Goal: Task Accomplishment & Management: Manage account settings

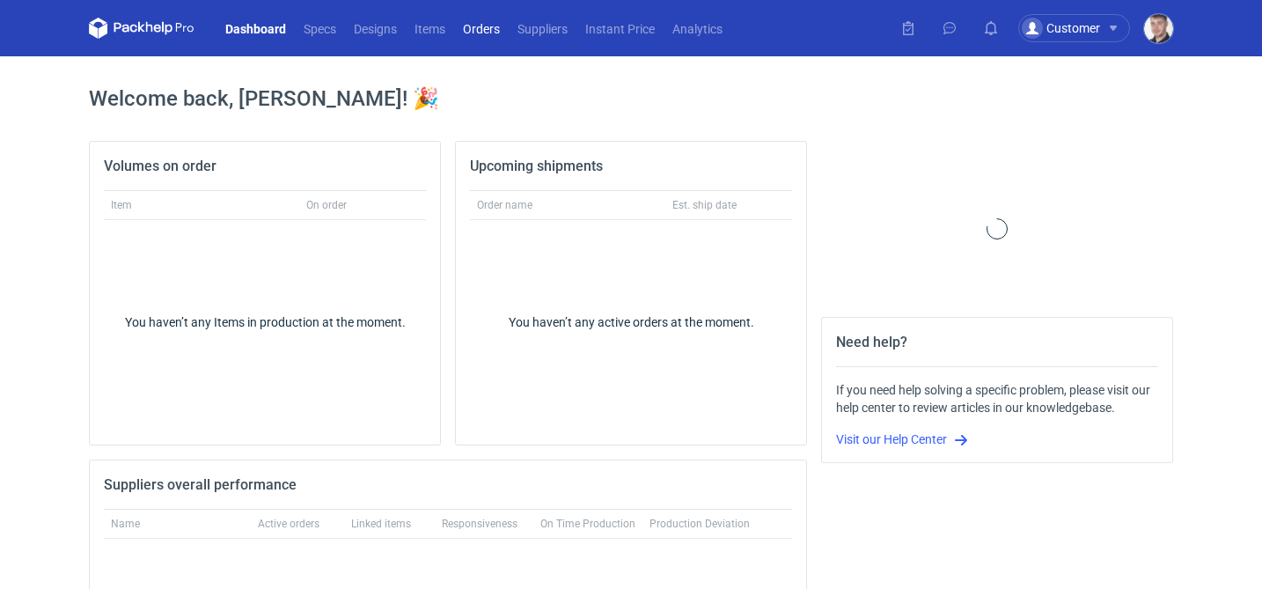
click at [479, 29] on link "Orders" at bounding box center [481, 28] width 55 height 21
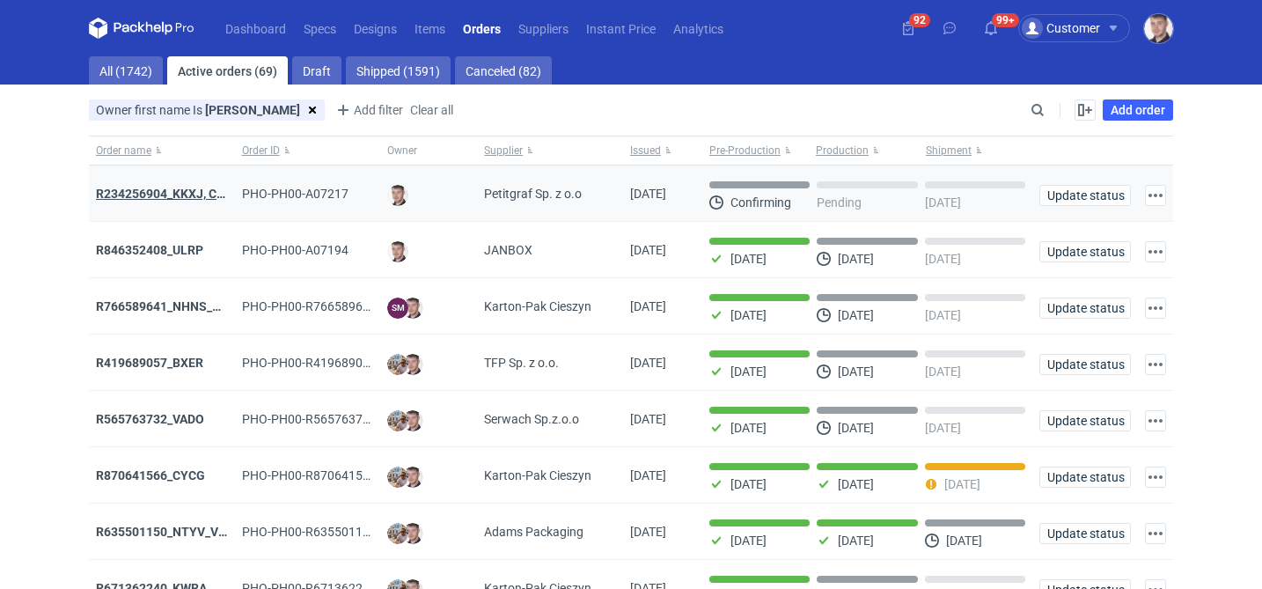
click at [206, 193] on strong "R234256904_KKXJ, CKTY,PCHN, FHNV,TJBT,BVDV,VPVS,UUAJ,HTKI,TWOS,IFEI,BQIJ" at bounding box center [330, 194] width 469 height 14
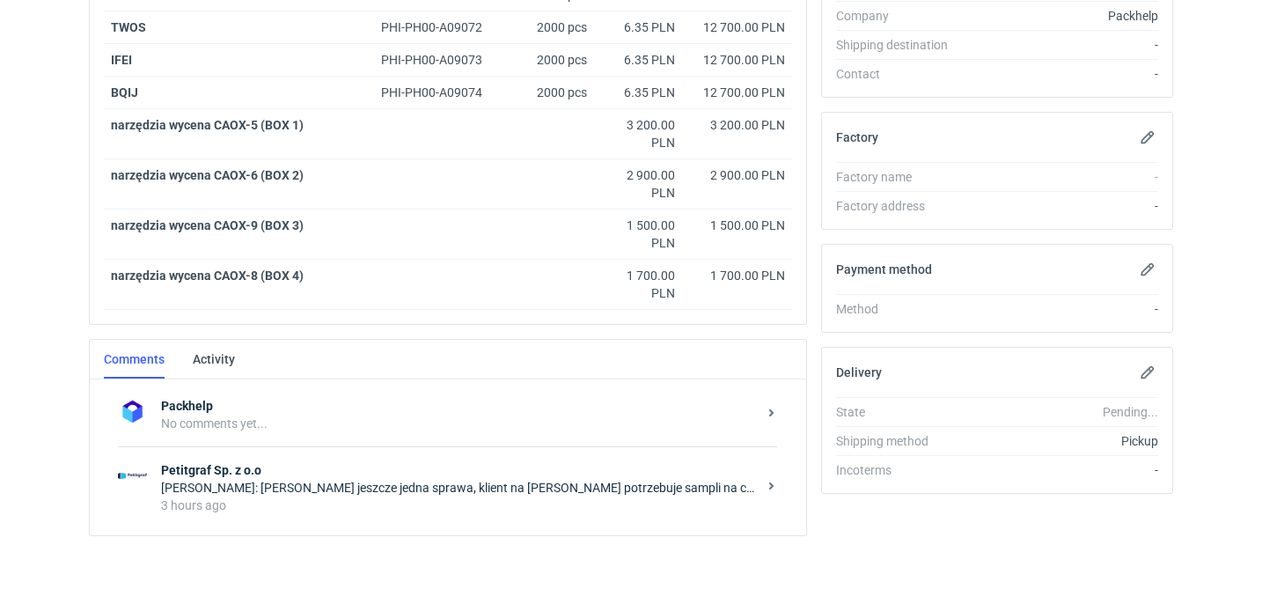
scroll to position [648, 0]
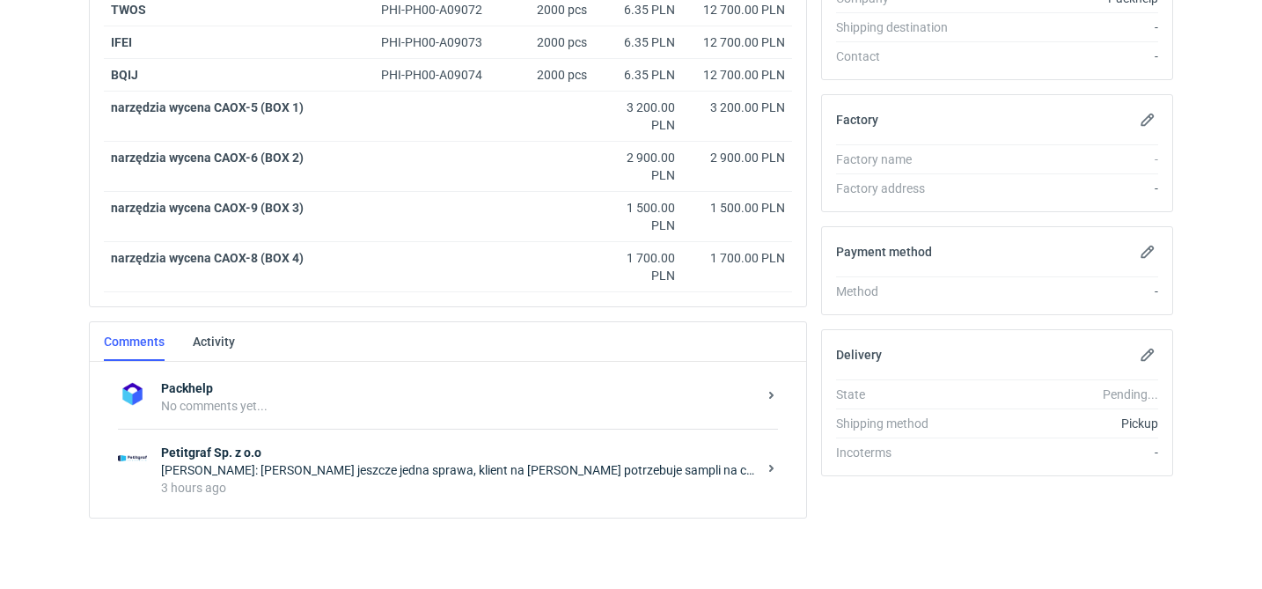
click at [380, 469] on div "Maciej Sikora: Panie Łukaszu jeszcze jedna sprawa, klient na targi w piątek pot…" at bounding box center [459, 470] width 596 height 18
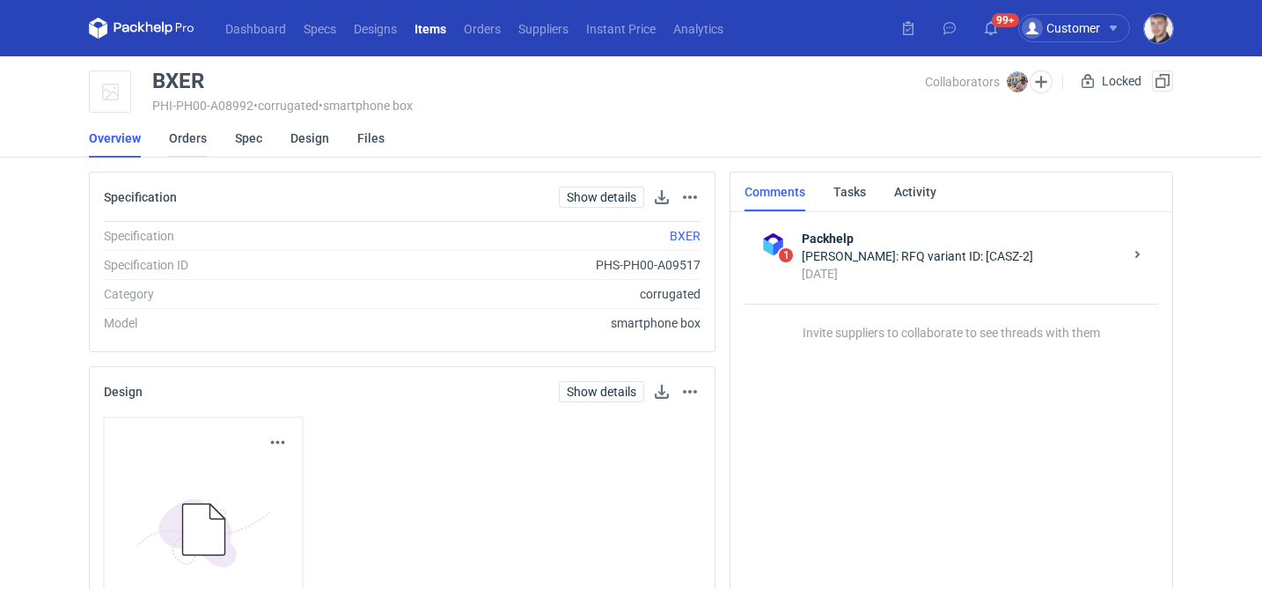
click at [194, 144] on link "Orders" at bounding box center [188, 138] width 38 height 39
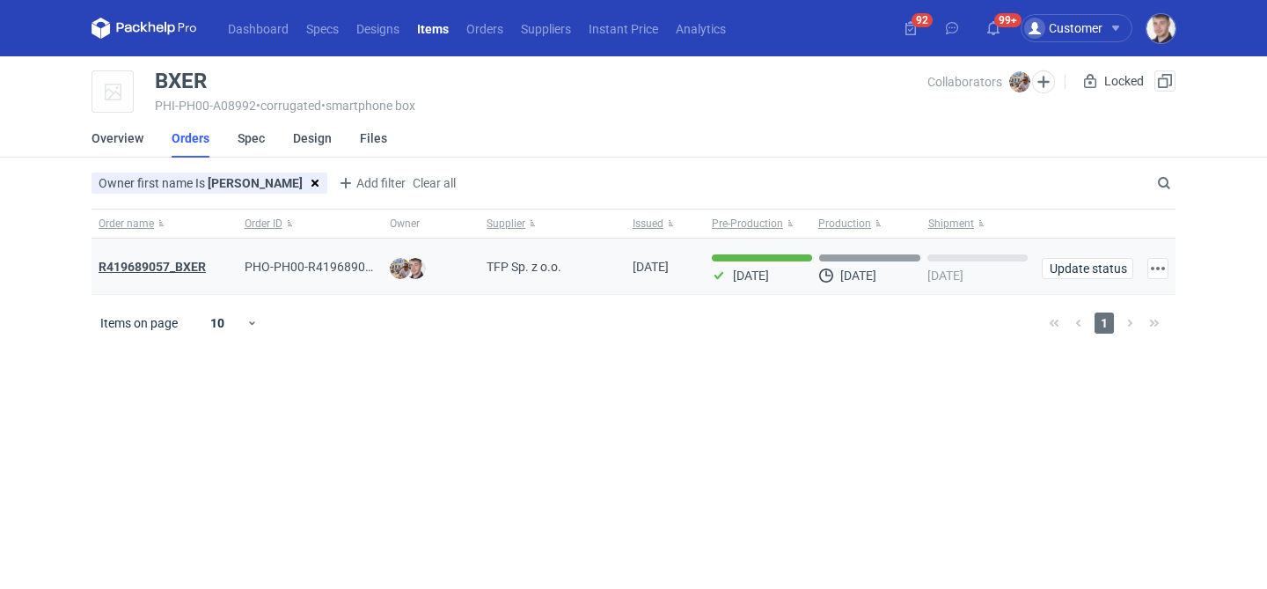
click at [182, 266] on strong "R419689057_BXER" at bounding box center [152, 267] width 107 height 14
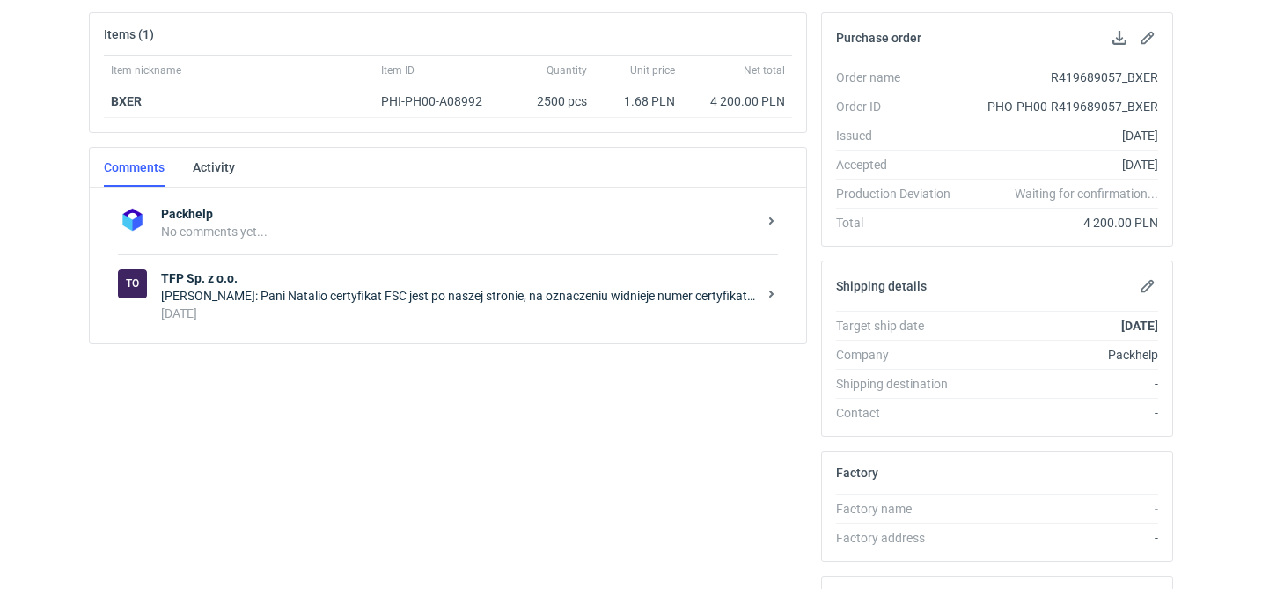
click at [388, 326] on div "To TFP Sp. z o.o. Michał Palasek: Pani Natalio certyfikat FSC jest po naszej st…" at bounding box center [448, 295] width 660 height 82
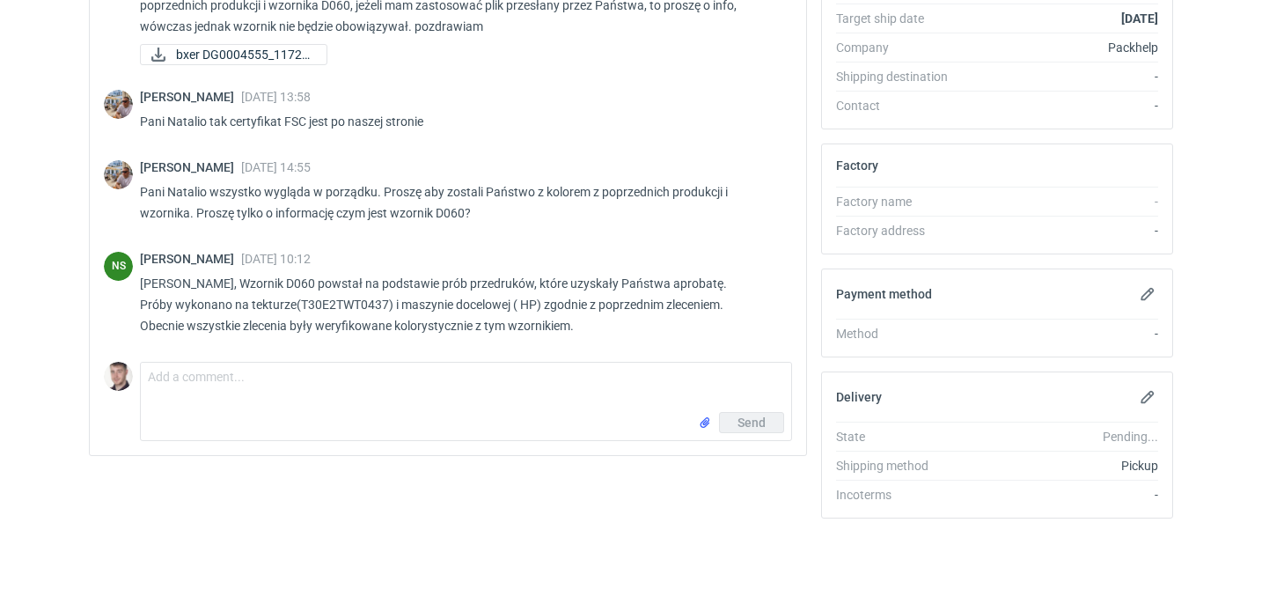
scroll to position [829, 0]
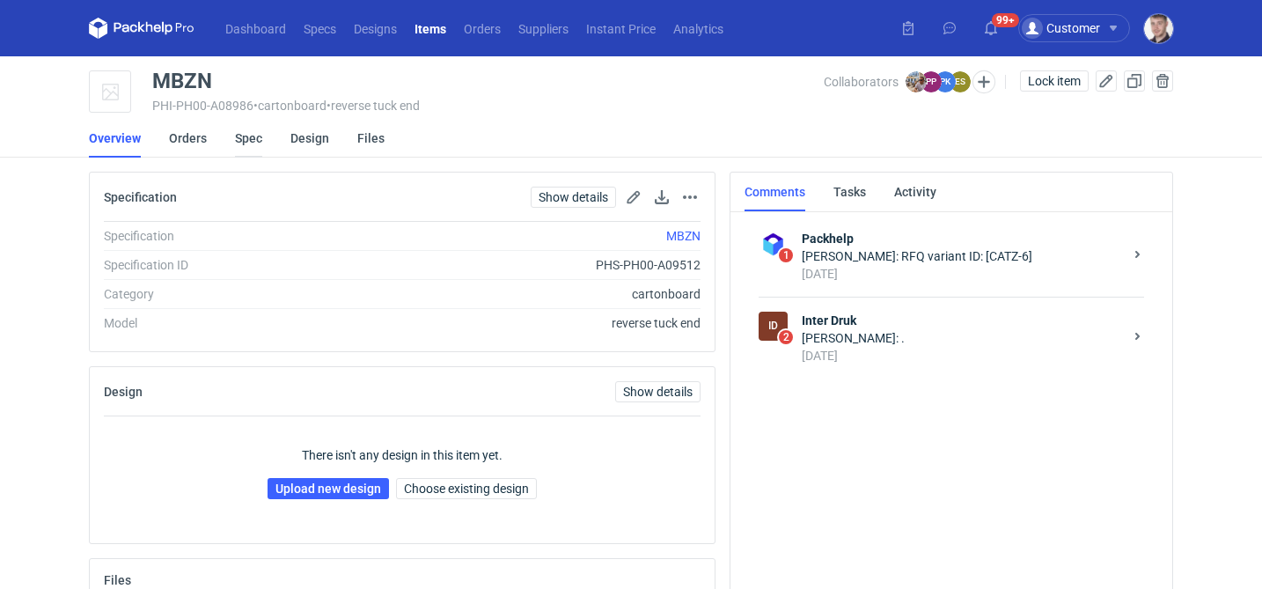
click at [242, 135] on link "Spec" at bounding box center [248, 138] width 27 height 39
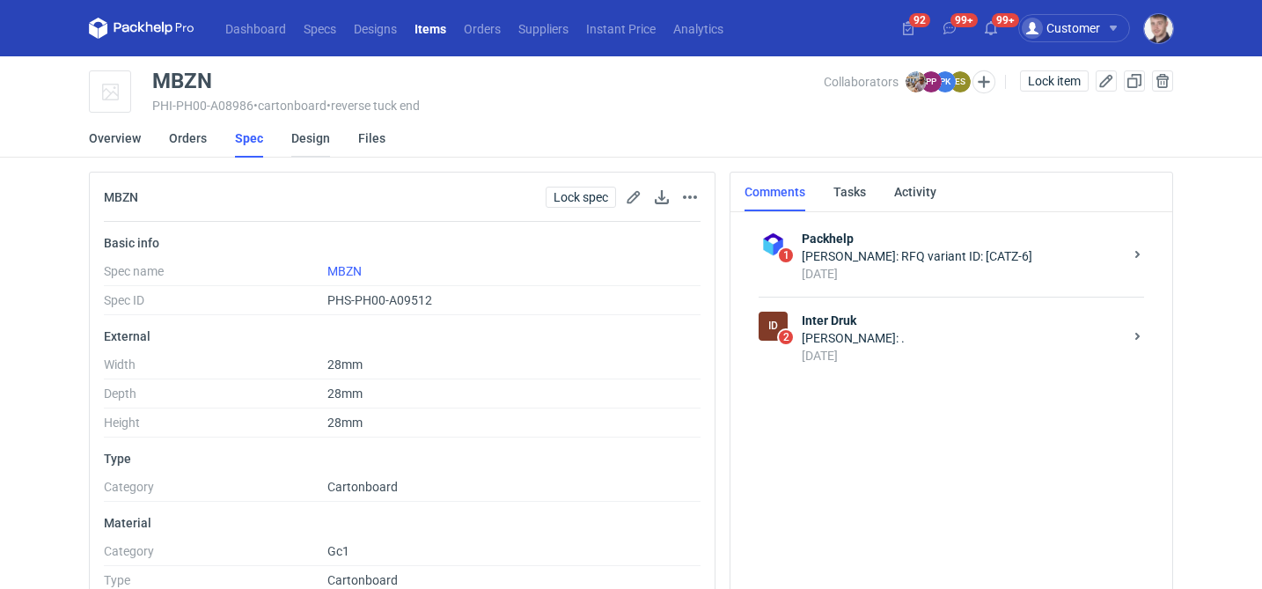
click at [312, 139] on link "Design" at bounding box center [310, 138] width 39 height 39
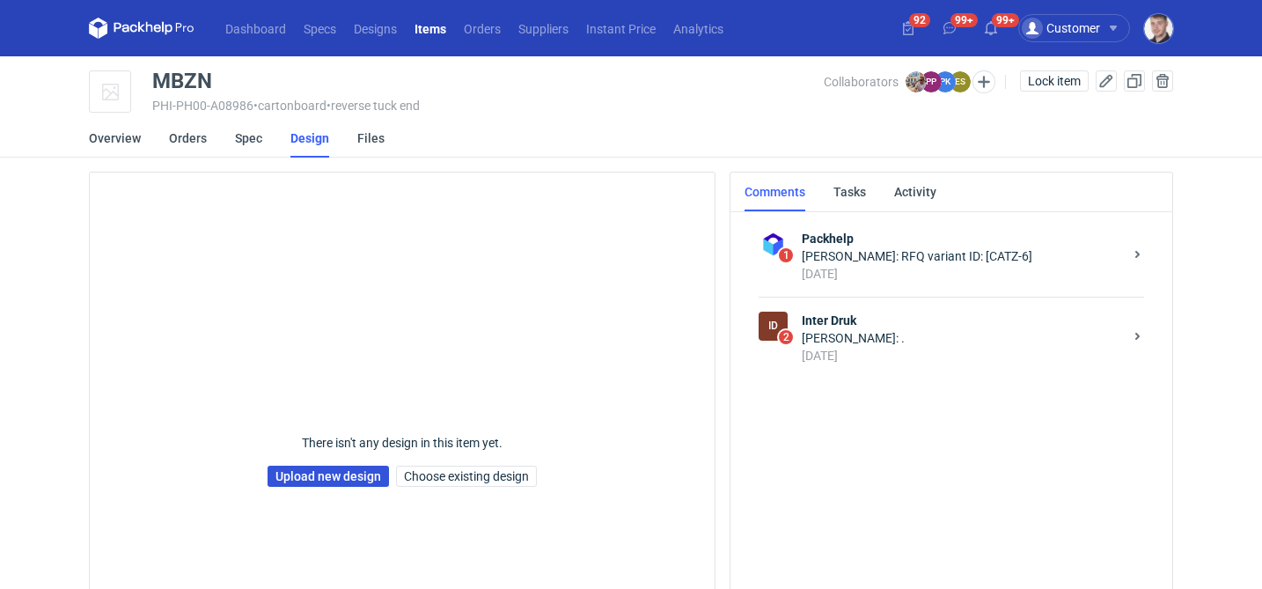
click at [291, 487] on link "Upload new design" at bounding box center [327, 475] width 121 height 21
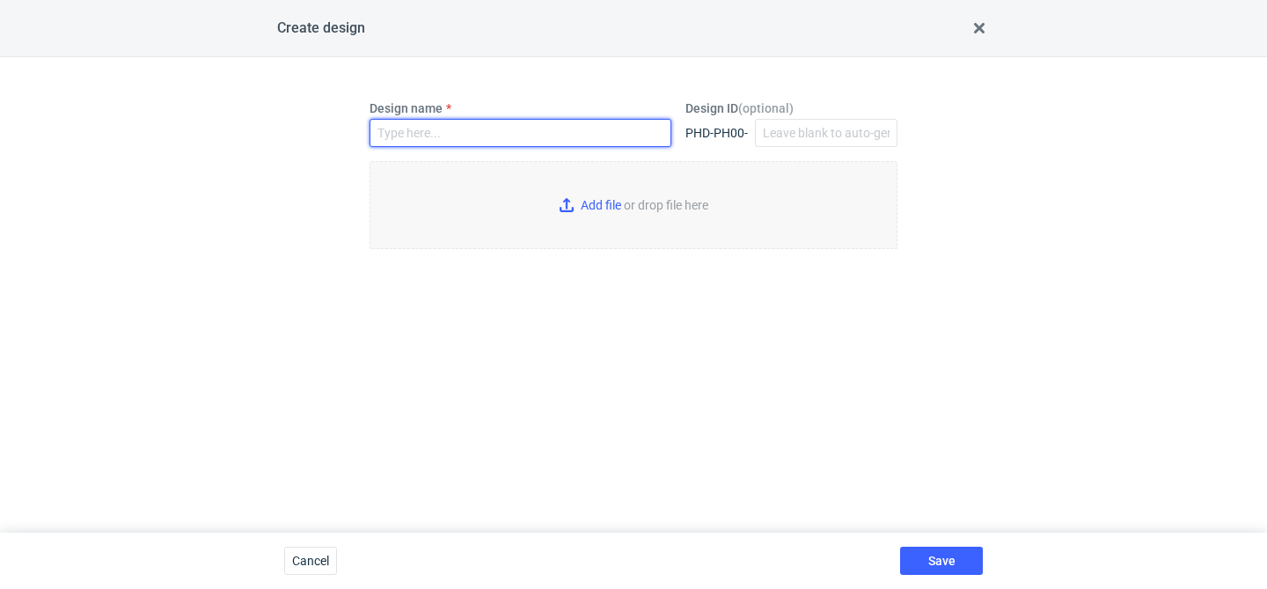
click at [465, 146] on input "Design name" at bounding box center [521, 133] width 302 height 28
type input "MBZN"
click at [633, 218] on input "Add file or drop file here" at bounding box center [634, 205] width 528 height 88
type input "C:\fakepath\ind__custom__MBZN__d0__oR441920495__v2.pdf"
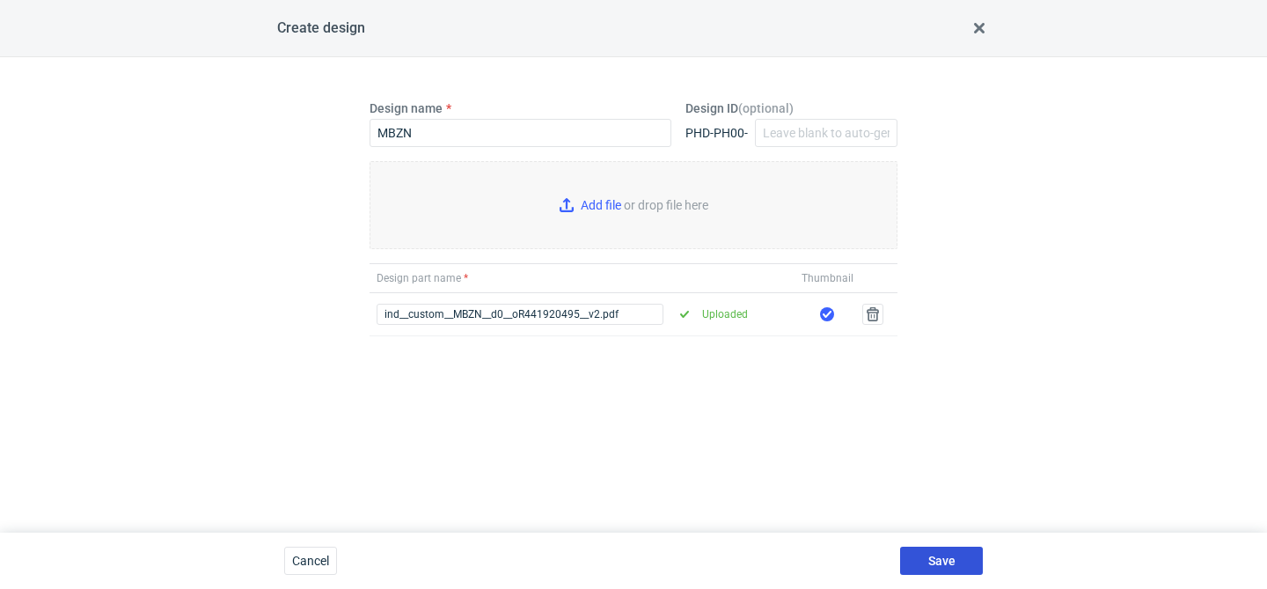
click at [922, 554] on button "Save" at bounding box center [941, 560] width 83 height 28
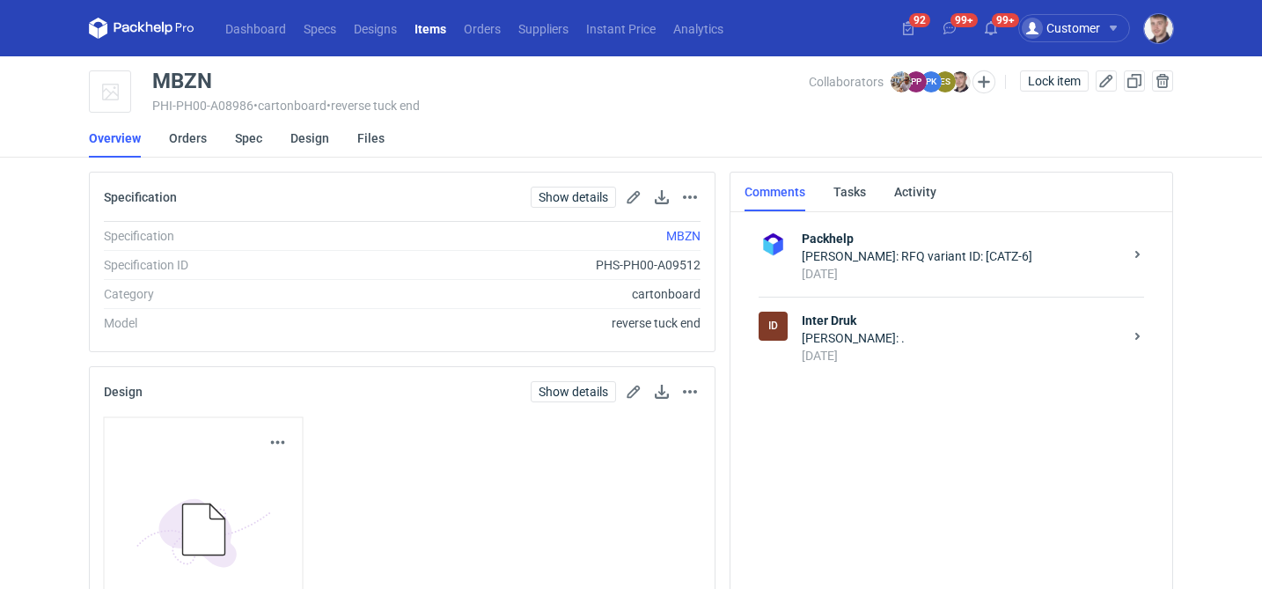
click at [1046, 72] on div "Design linked." at bounding box center [1109, 70] width 282 height 28
click at [1042, 80] on span "Lock item" at bounding box center [1054, 81] width 53 height 12
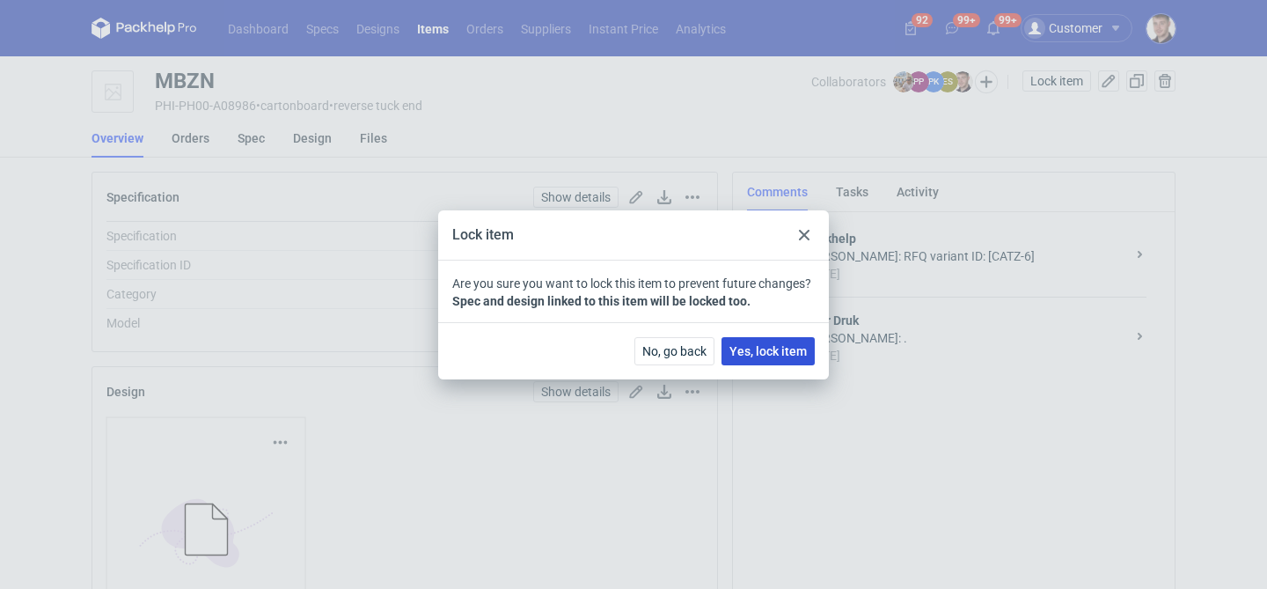
click at [732, 350] on span "Yes, lock item" at bounding box center [767, 351] width 77 height 12
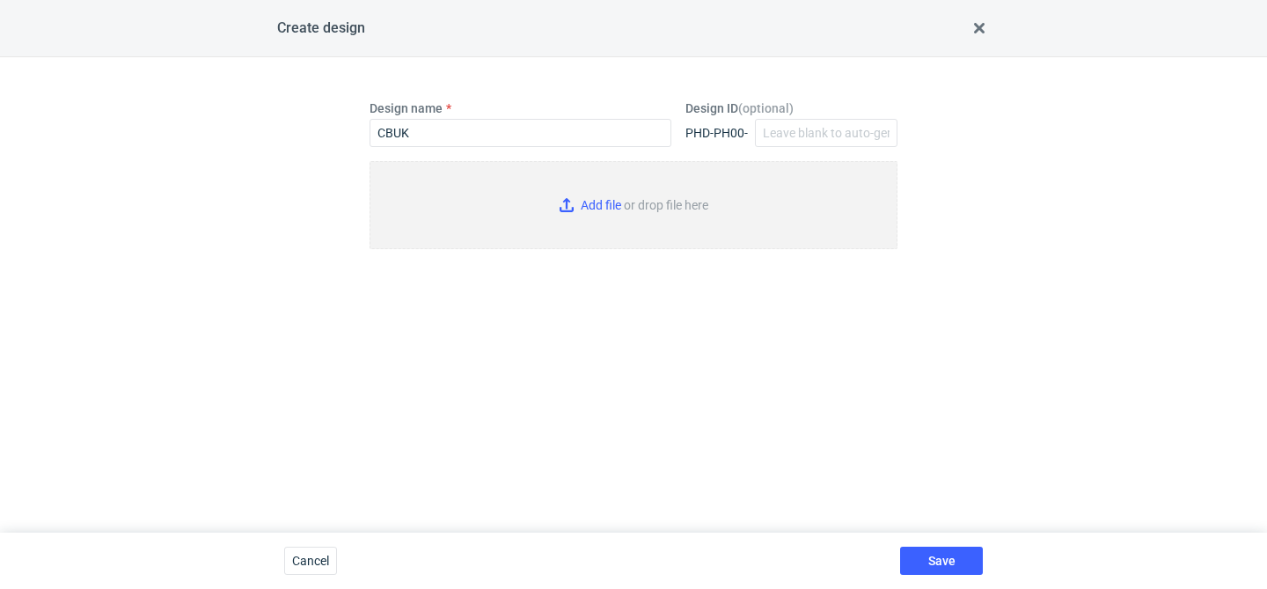
type input "CBUK"
click at [592, 174] on input "Add file or drop file here" at bounding box center [634, 205] width 528 height 88
type input "C:\fakepath\ind__custom__CBUK__d0__oR441920495__v2.pdf"
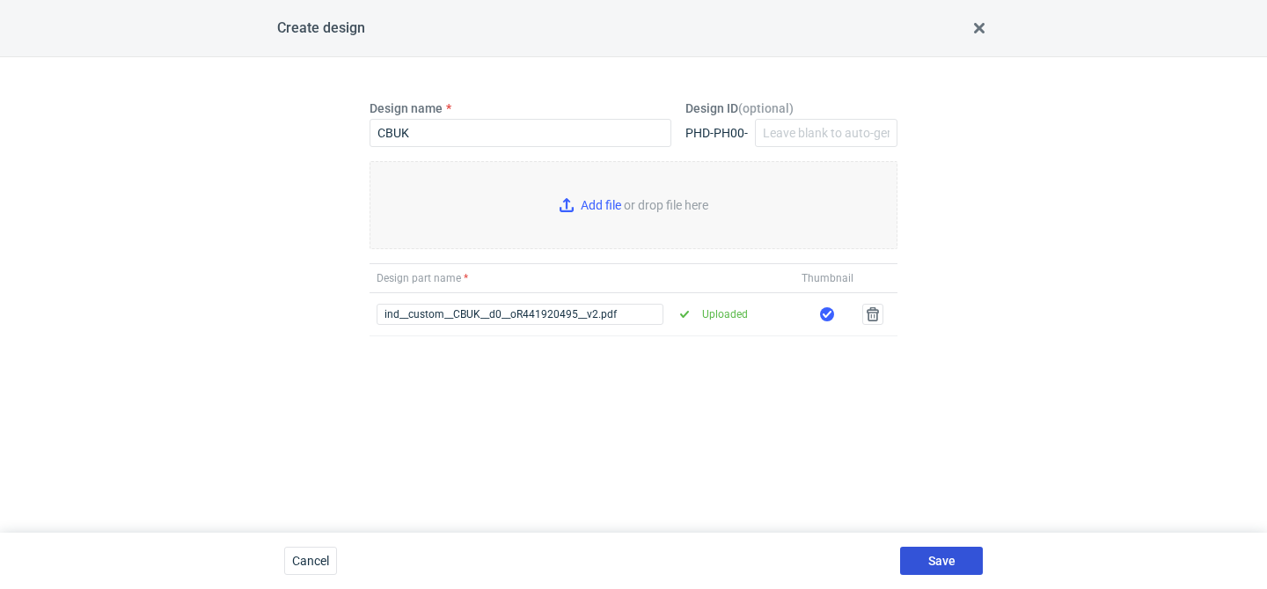
click at [948, 561] on span "Save" at bounding box center [941, 560] width 27 height 12
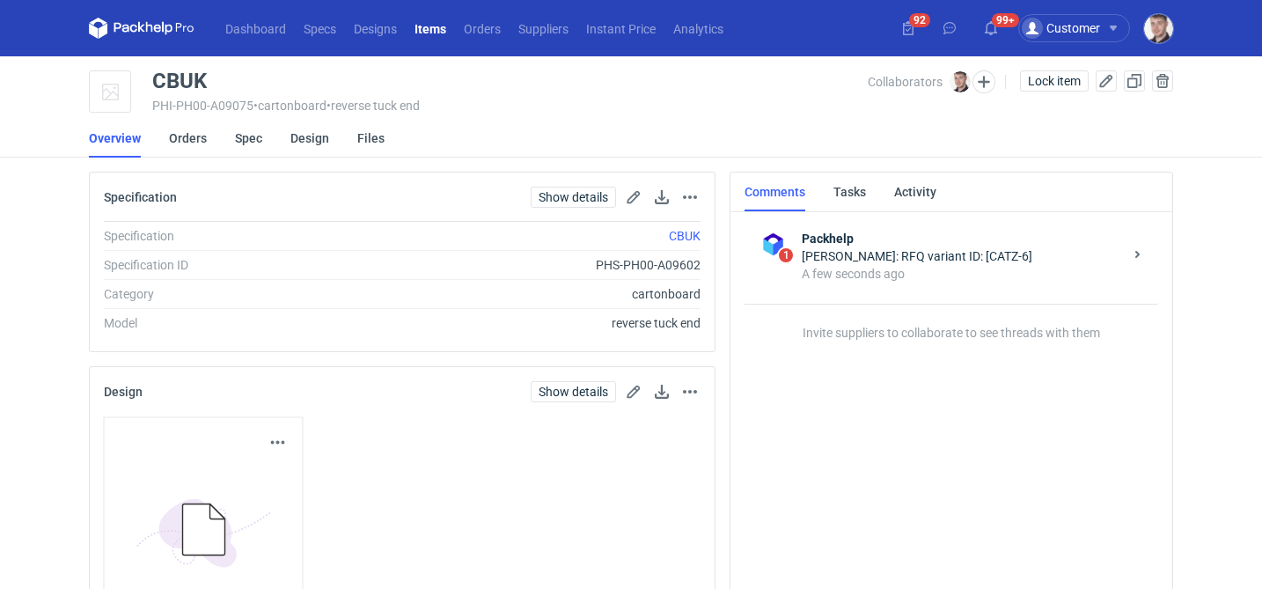
click at [1061, 81] on div "Design linked." at bounding box center [1109, 70] width 282 height 28
click at [1061, 81] on span "Lock item" at bounding box center [1054, 81] width 53 height 12
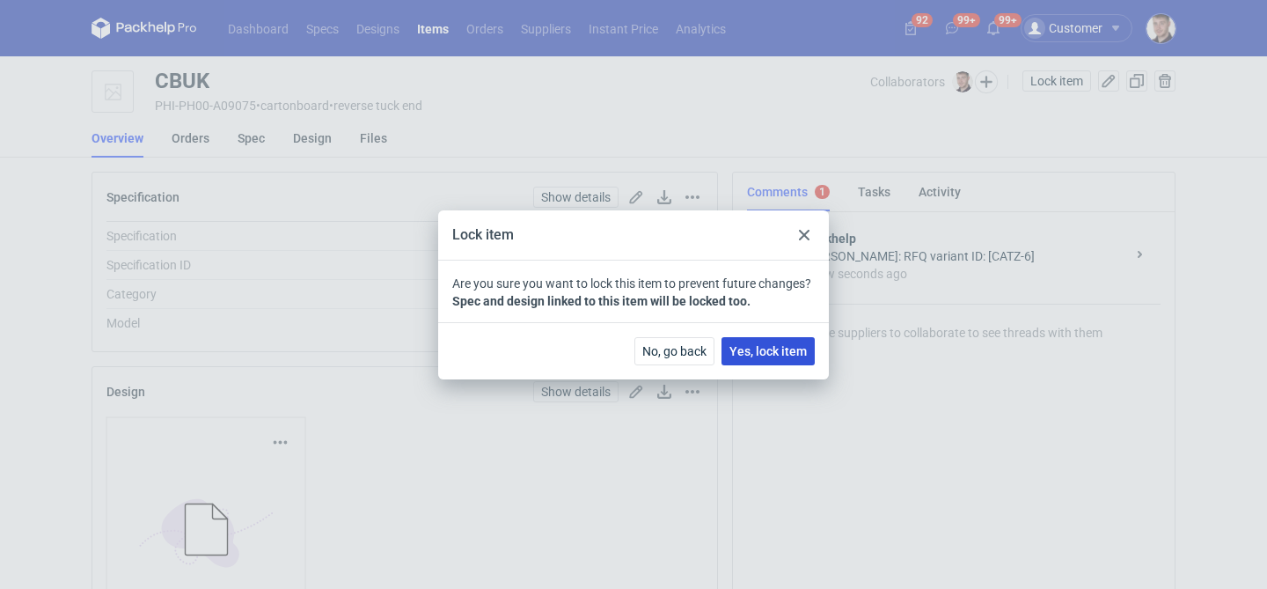
click at [774, 353] on span "Yes, lock item" at bounding box center [767, 351] width 77 height 12
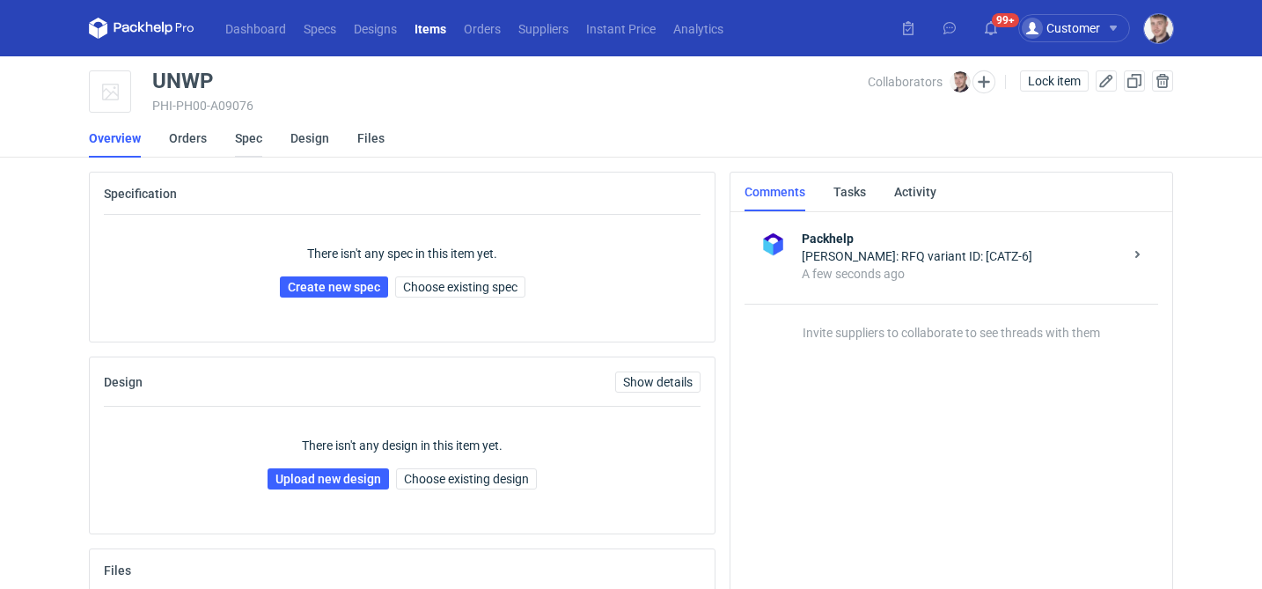
click at [250, 128] on link "Spec" at bounding box center [248, 138] width 27 height 39
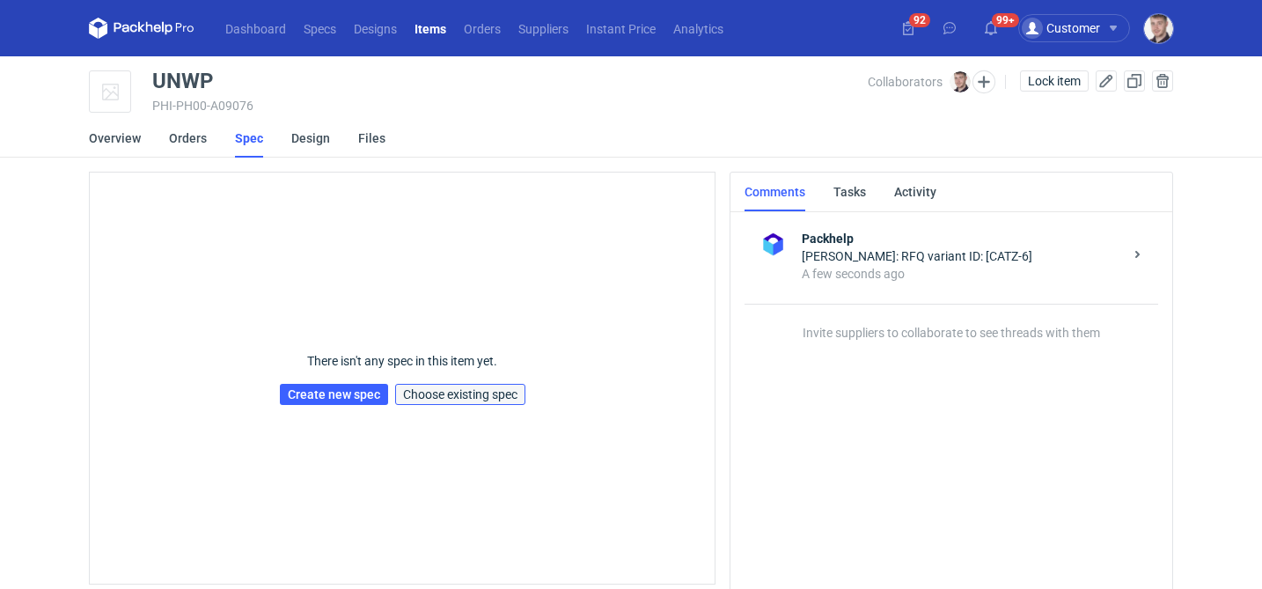
click at [439, 394] on span "Choose existing spec" at bounding box center [460, 394] width 114 height 12
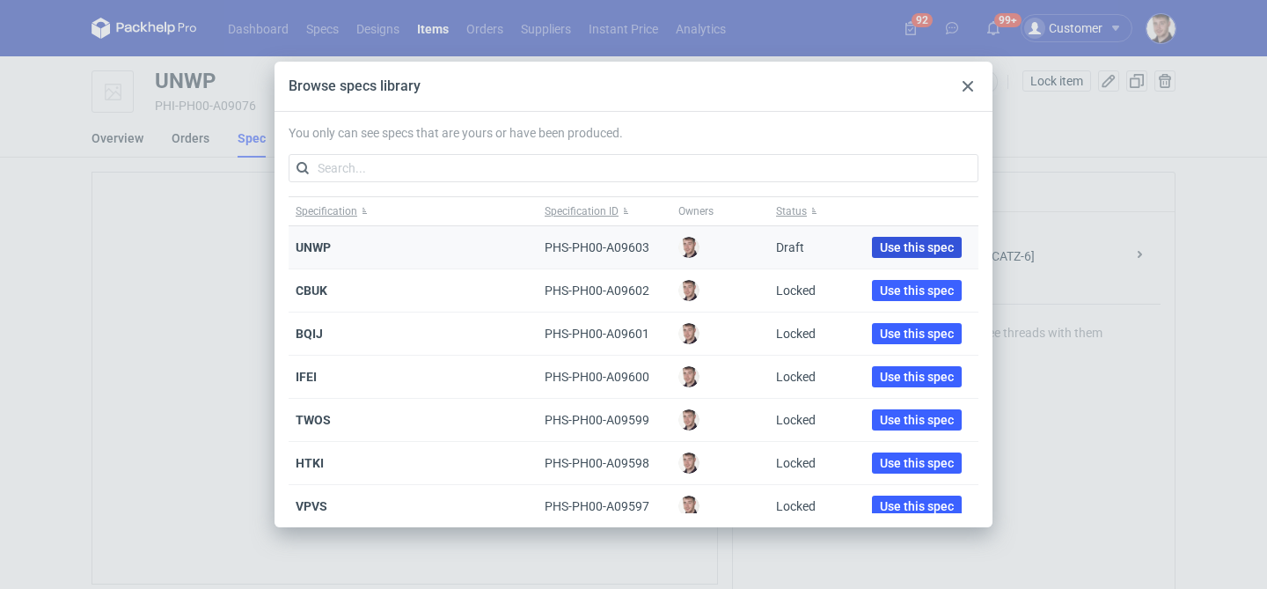
click at [896, 257] on div "Use this spec" at bounding box center [916, 247] width 123 height 43
click at [896, 257] on button "Use this spec" at bounding box center [917, 247] width 90 height 21
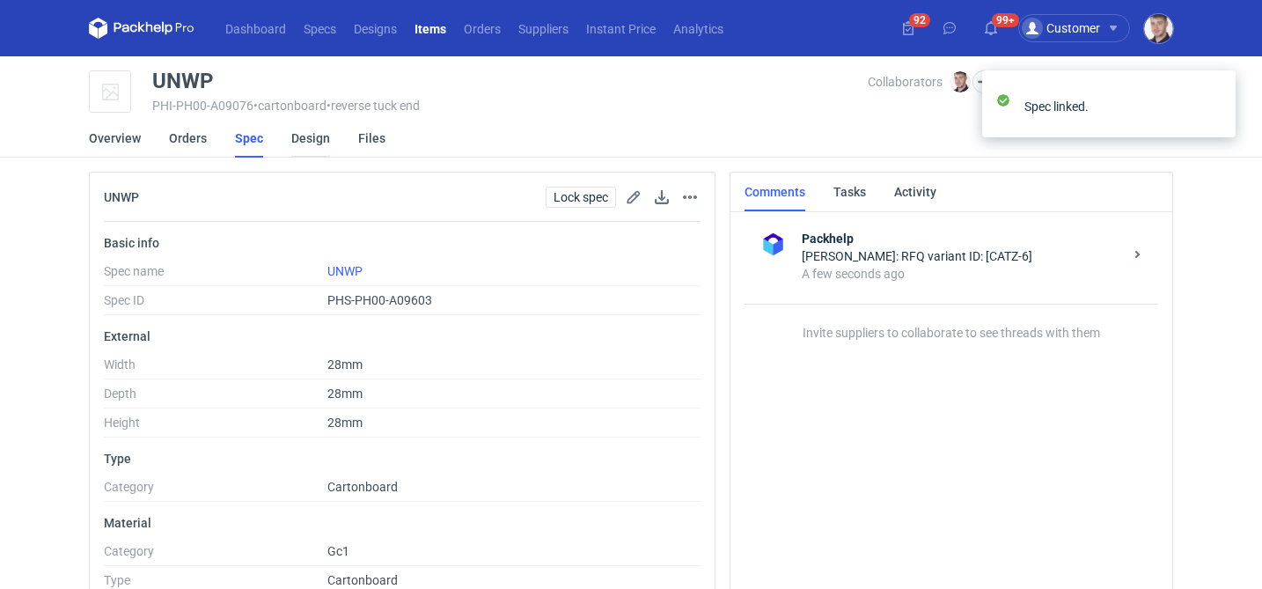
click at [308, 141] on link "Design" at bounding box center [310, 138] width 39 height 39
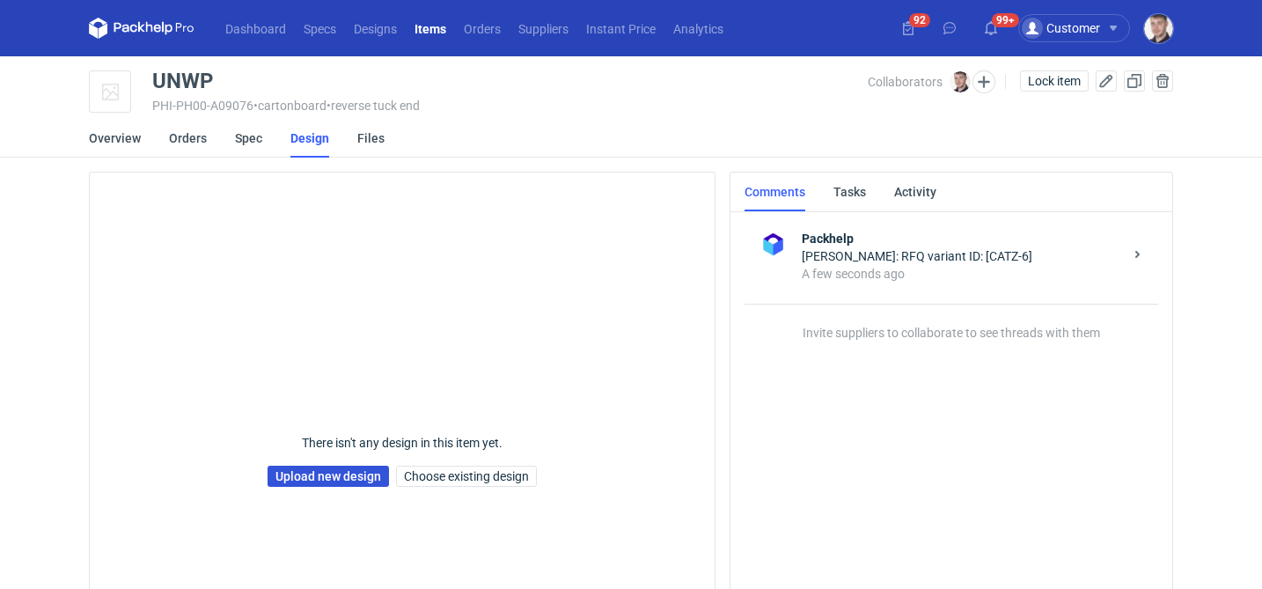
click at [303, 477] on link "Upload new design" at bounding box center [327, 475] width 121 height 21
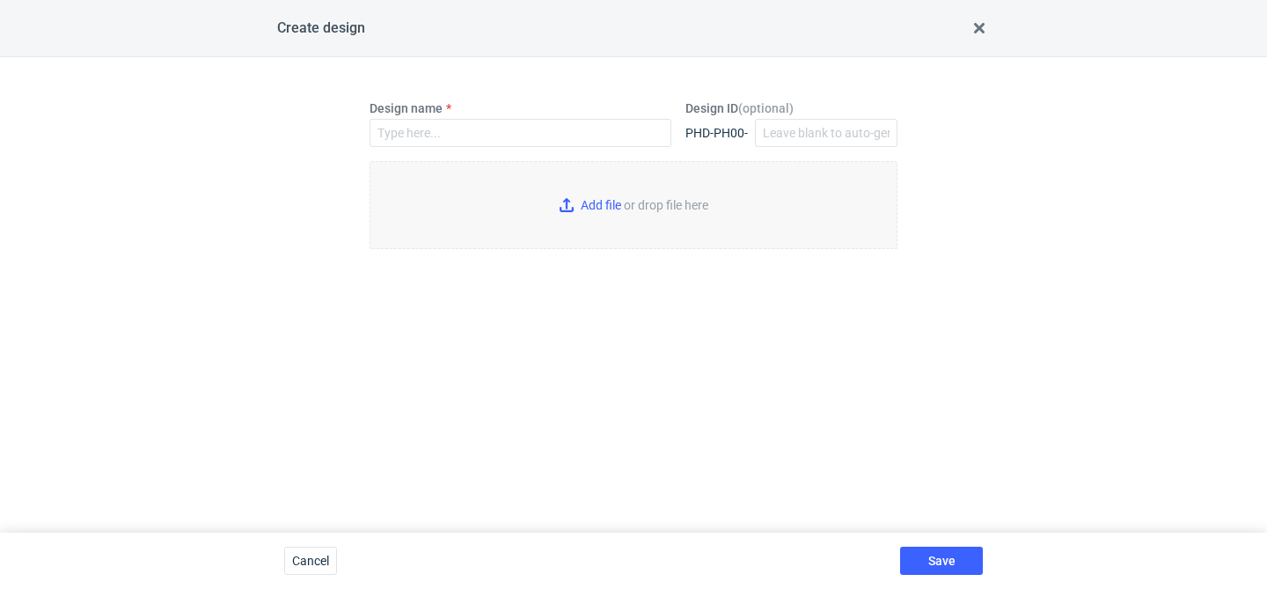
click at [524, 115] on div "Design name" at bounding box center [521, 123] width 302 height 48
click at [503, 133] on input "Design name" at bounding box center [521, 133] width 302 height 28
type input "UNWP"
click at [570, 193] on input "Add file or drop file here" at bounding box center [634, 205] width 528 height 88
type input "C:\fakepath\ind__custom__UNWP__d0__oR441920495__v2.pdf"
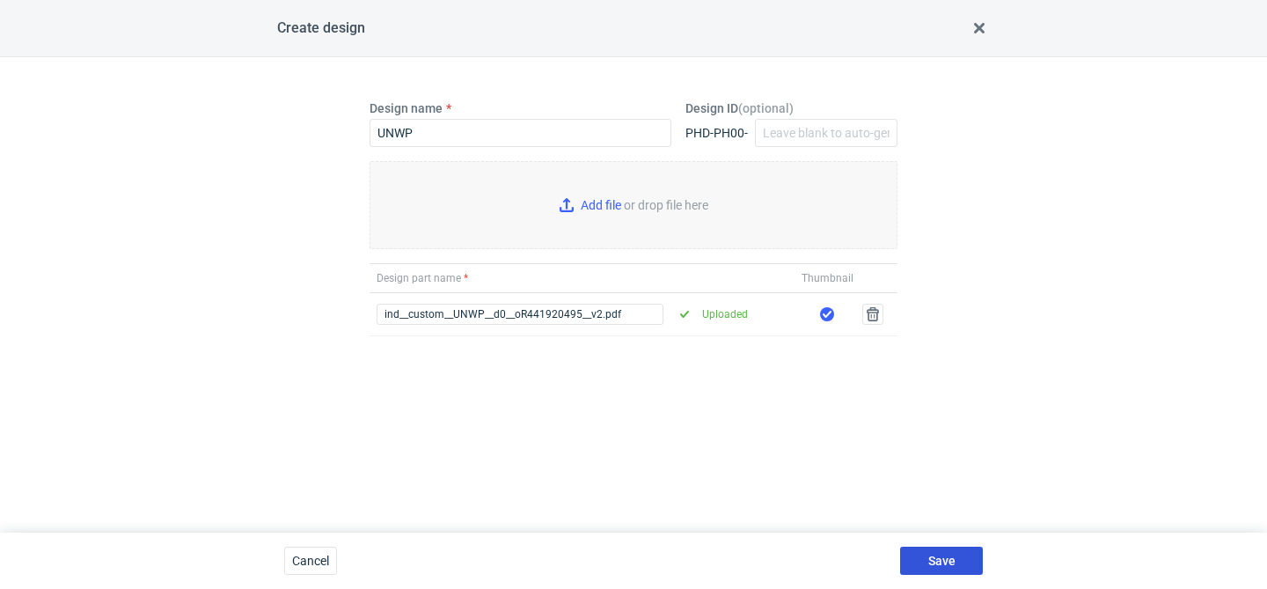
click at [918, 558] on button "Save" at bounding box center [941, 560] width 83 height 28
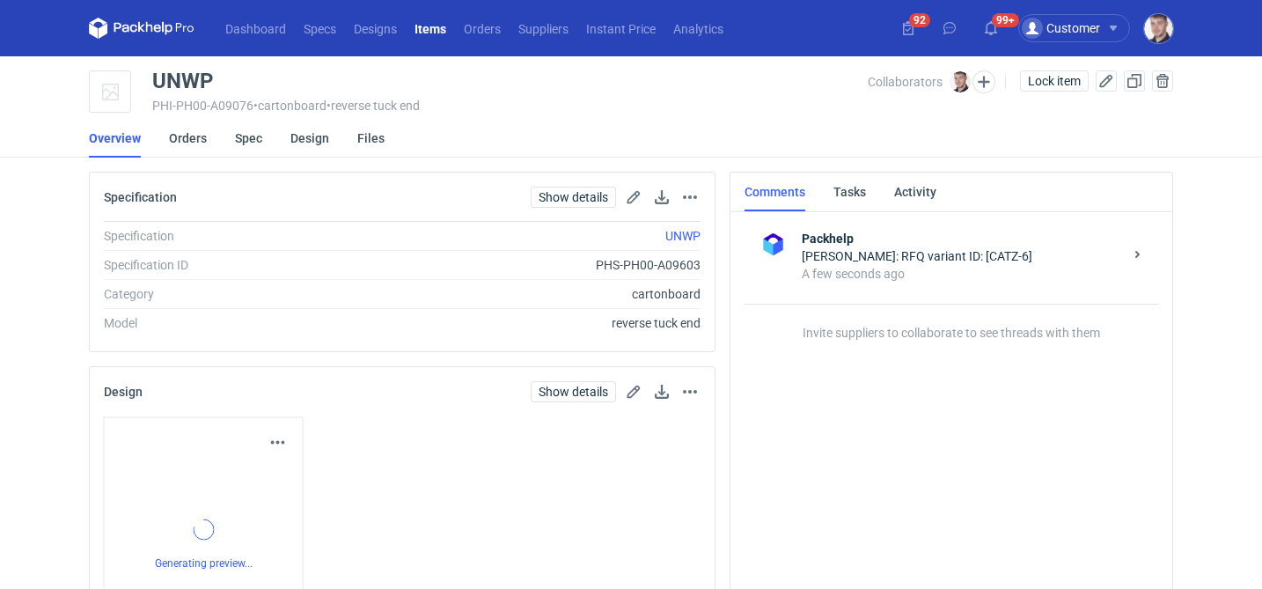
click at [1049, 85] on div "Dashboard Specs Designs Items Orders Suppliers Instant Price Analytics 92 99+ C…" at bounding box center [631, 294] width 1262 height 589
click at [1049, 85] on span "Lock item" at bounding box center [1054, 81] width 53 height 12
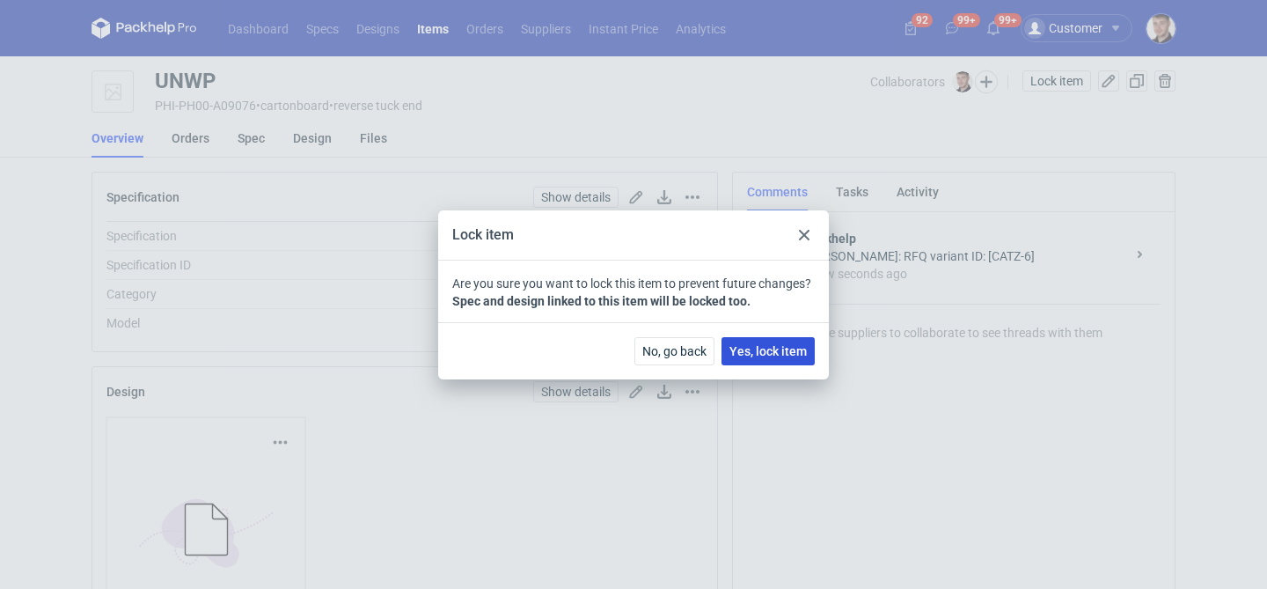
click at [770, 361] on button "Yes, lock item" at bounding box center [767, 351] width 93 height 28
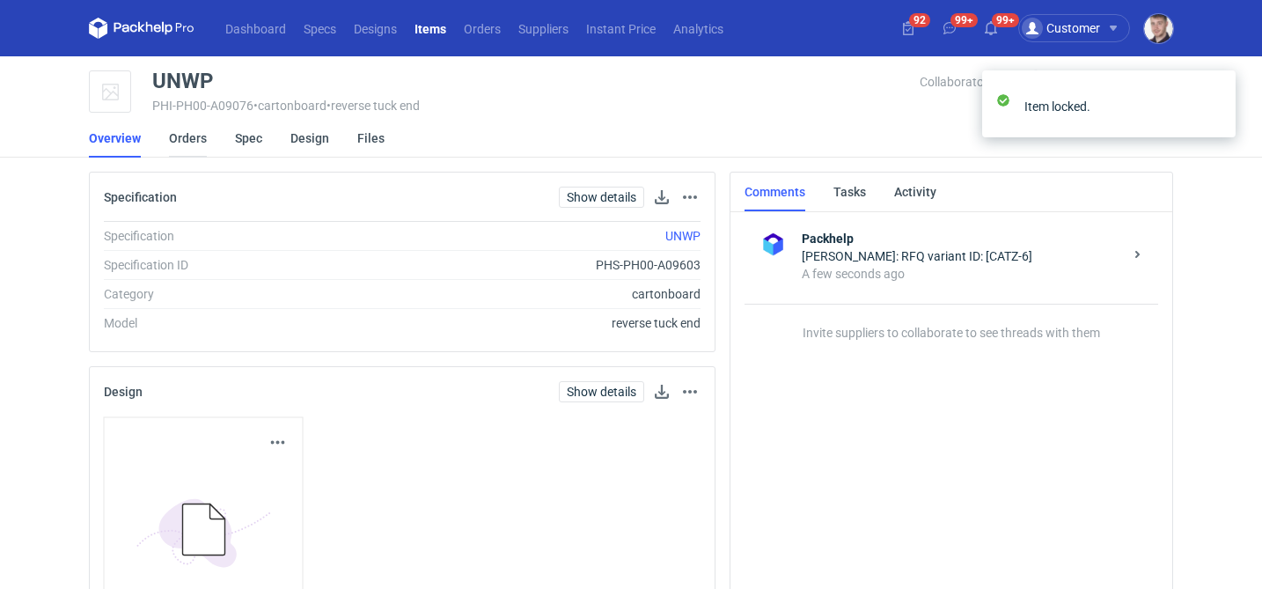
click at [192, 143] on link "Orders" at bounding box center [188, 138] width 38 height 39
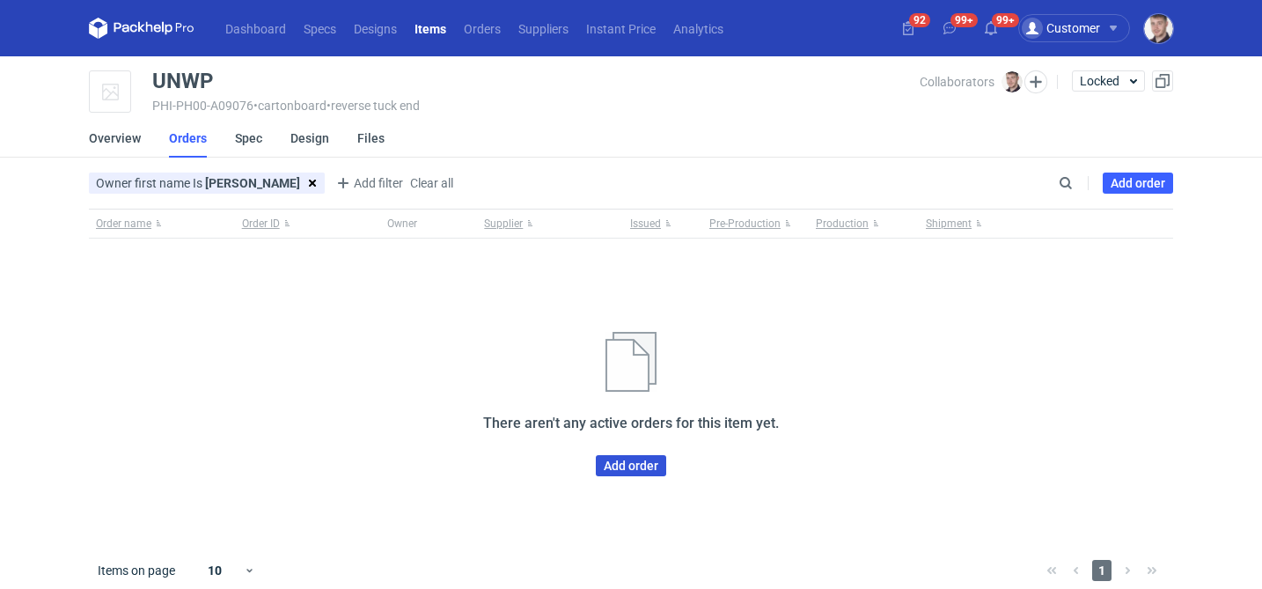
click at [647, 469] on link "Add order" at bounding box center [631, 465] width 70 height 21
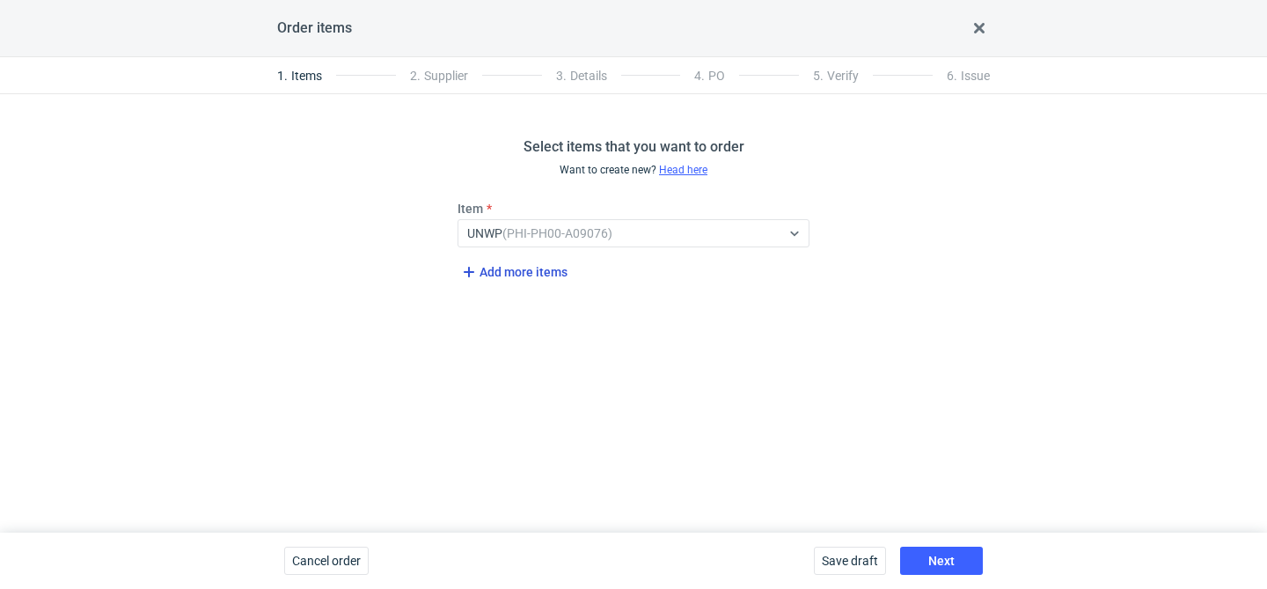
click at [499, 269] on span "Add more items" at bounding box center [512, 271] width 109 height 21
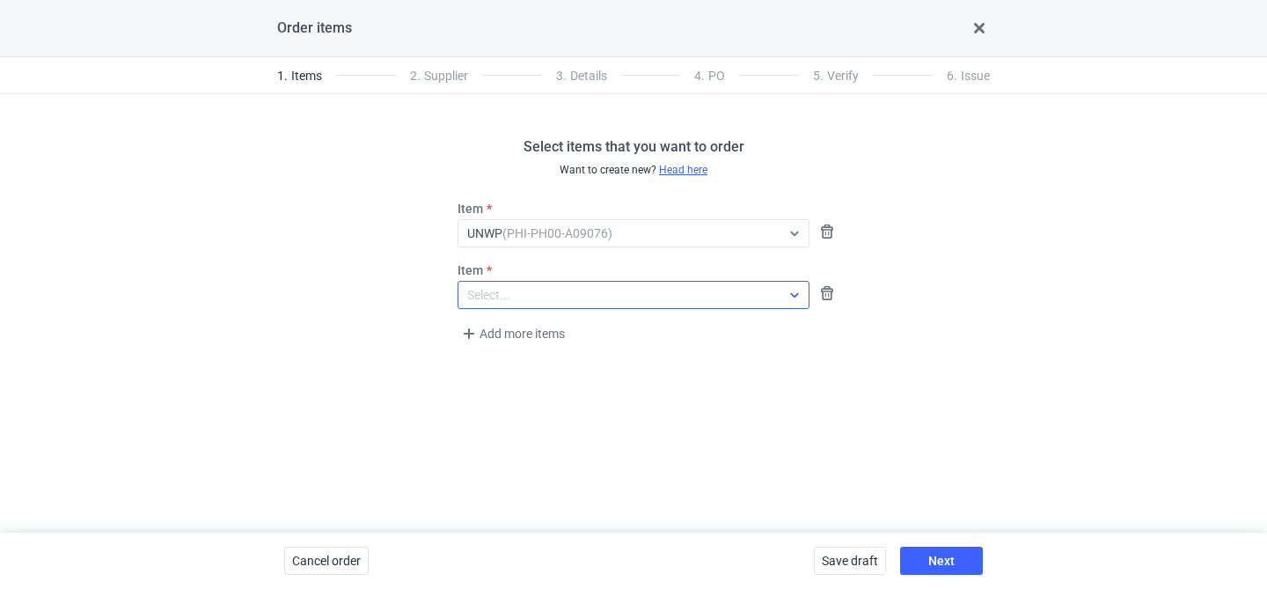
click at [496, 289] on div "Select..." at bounding box center [488, 295] width 43 height 18
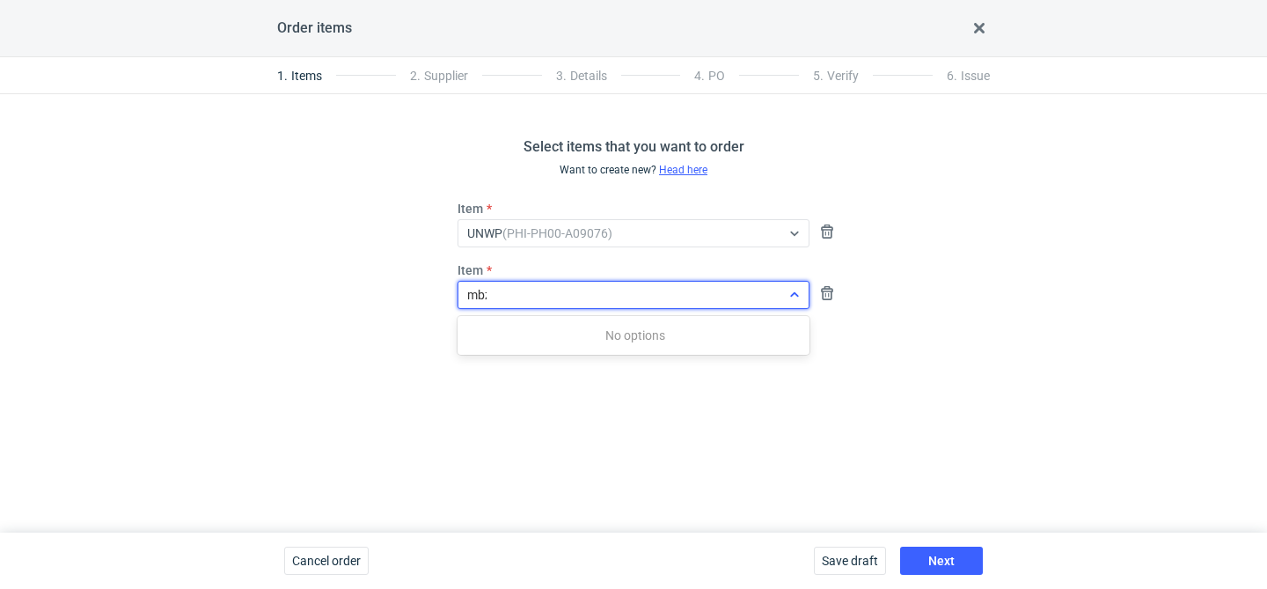
type input "mbzn"
click at [543, 341] on em "(PHI-PH00-A08986)" at bounding box center [561, 335] width 110 height 14
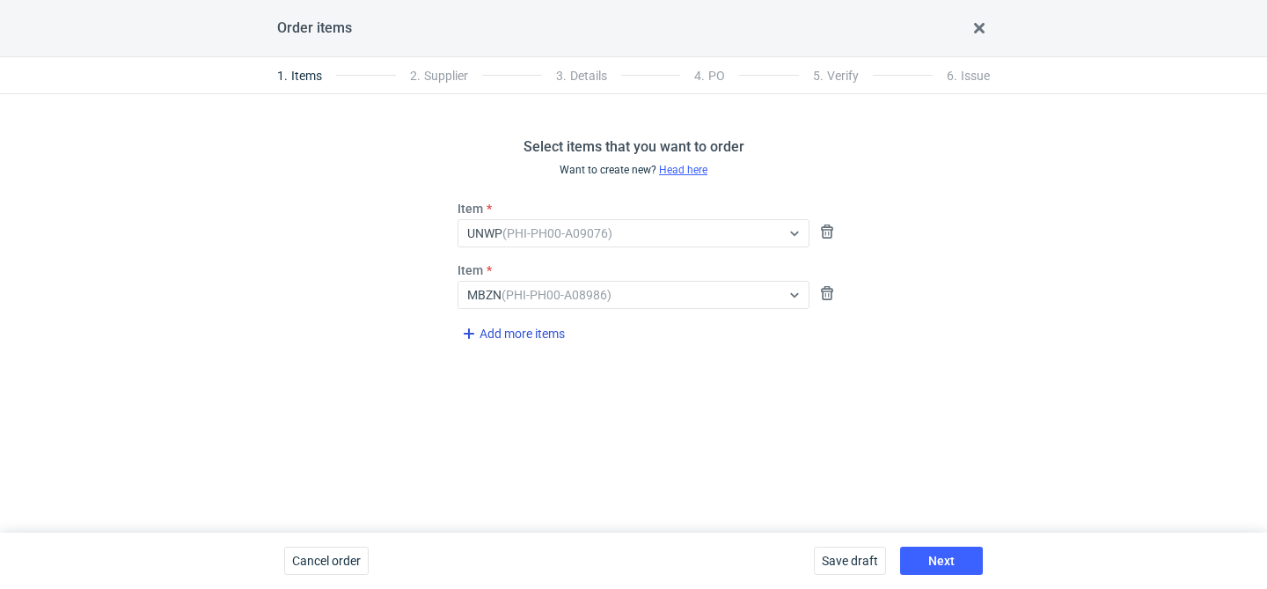
click at [543, 341] on span "Add more items" at bounding box center [511, 333] width 106 height 21
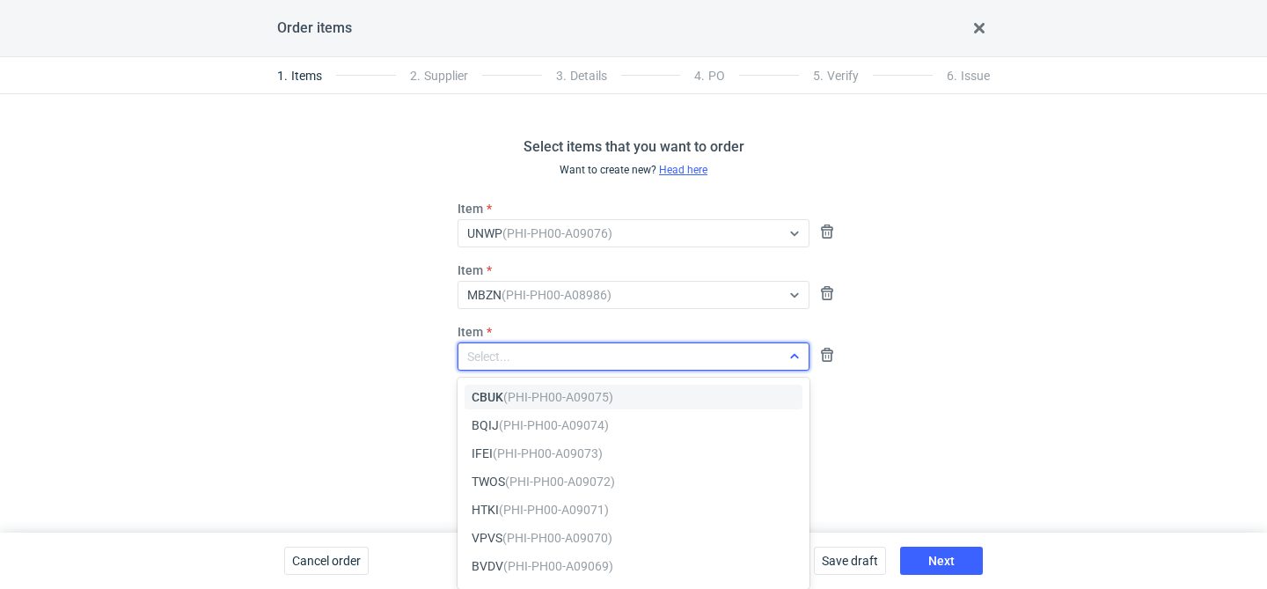
click at [515, 352] on div "Select..." at bounding box center [619, 356] width 322 height 25
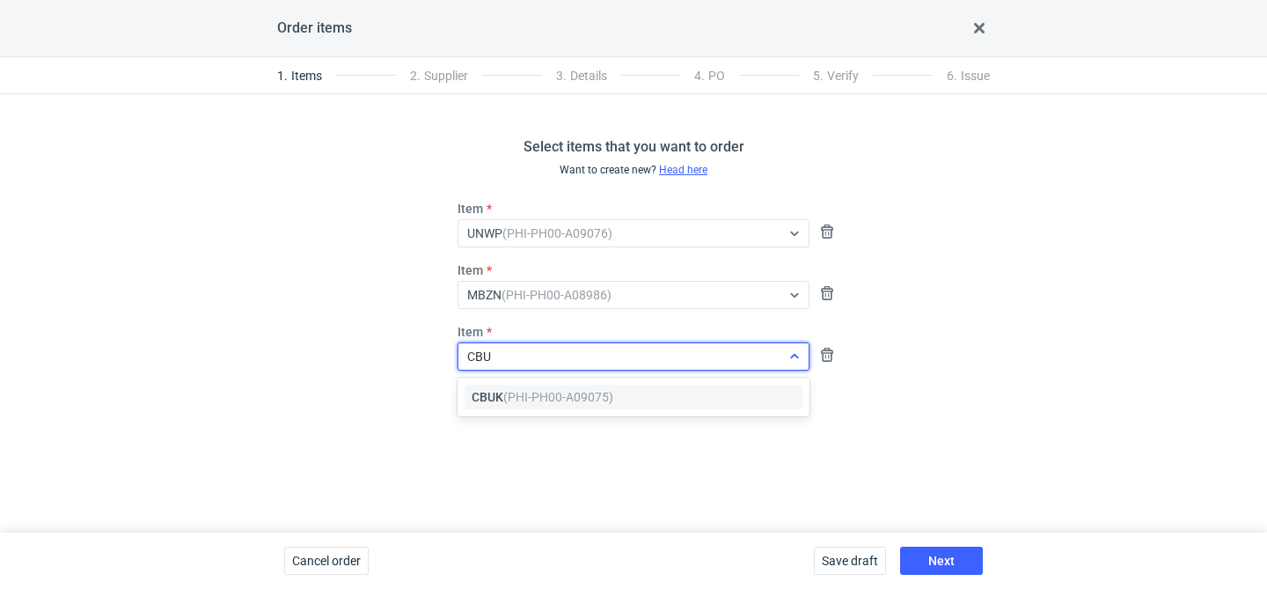
type input "CBUK"
click at [520, 399] on em "(PHI-PH00-A09075)" at bounding box center [558, 397] width 110 height 14
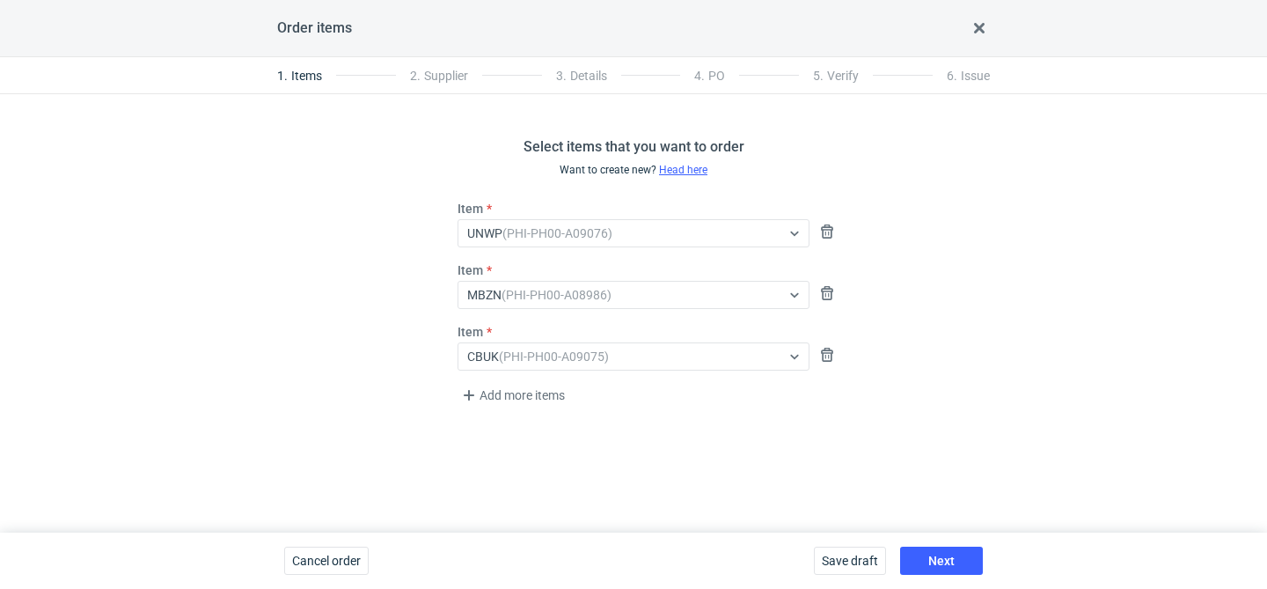
click at [928, 542] on div "Save draft Next" at bounding box center [898, 560] width 183 height 56
click at [928, 558] on span "Next" at bounding box center [941, 560] width 26 height 12
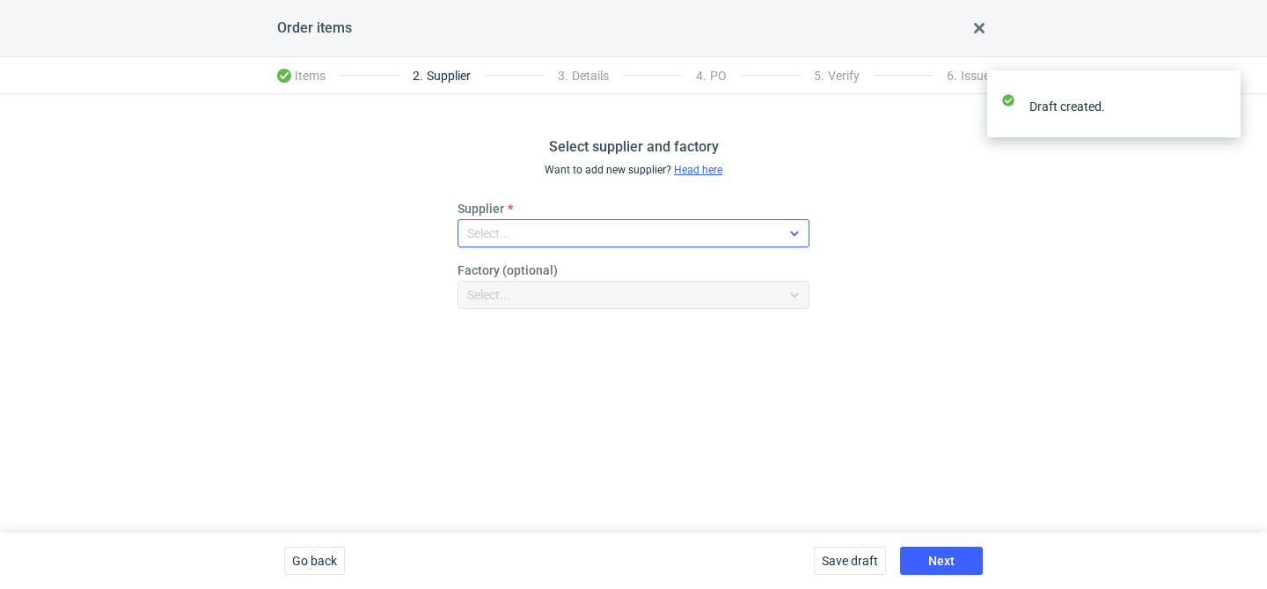
click at [546, 230] on div "Select..." at bounding box center [619, 233] width 322 height 25
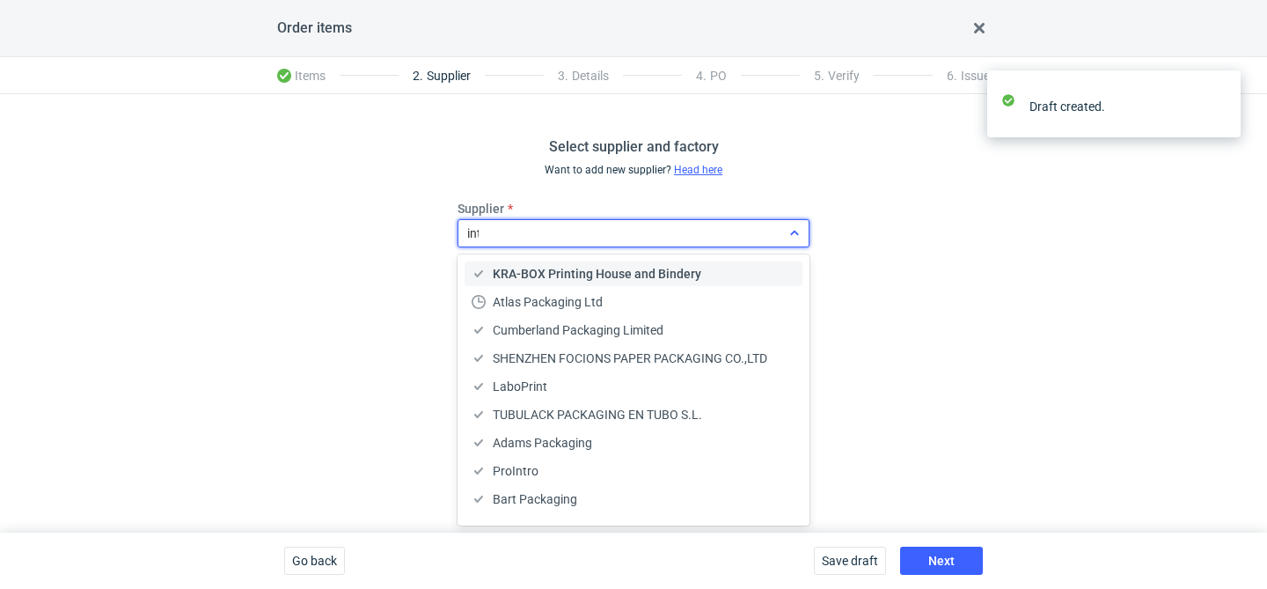
type input "inter"
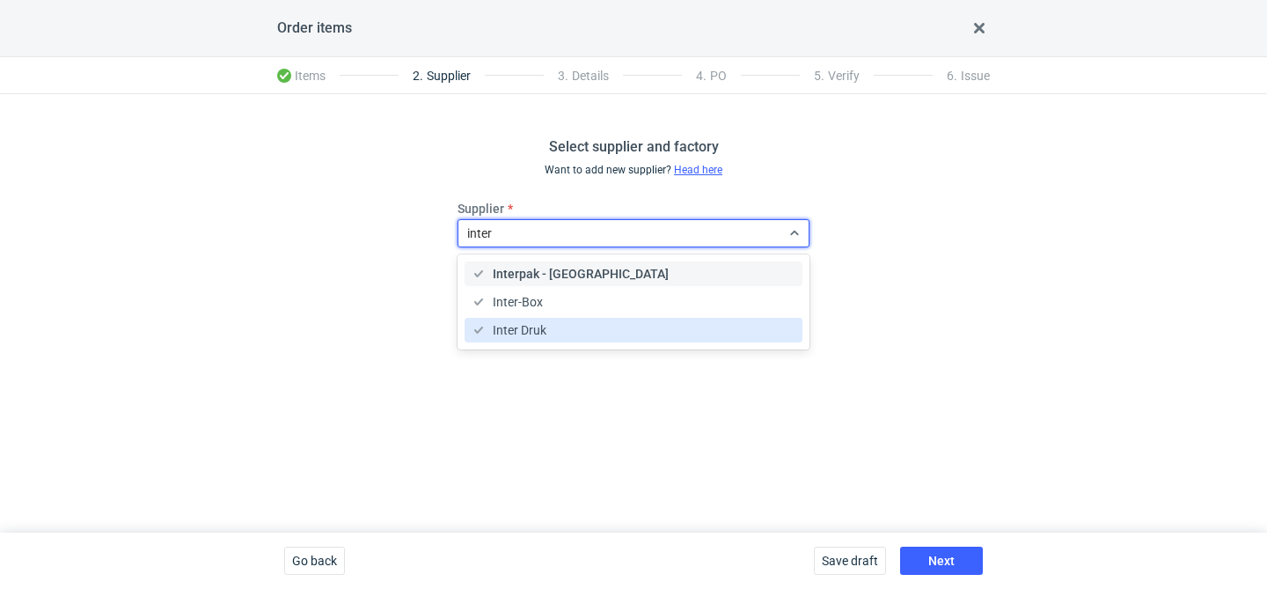
click at [550, 330] on div "Inter Druk" at bounding box center [634, 330] width 324 height 18
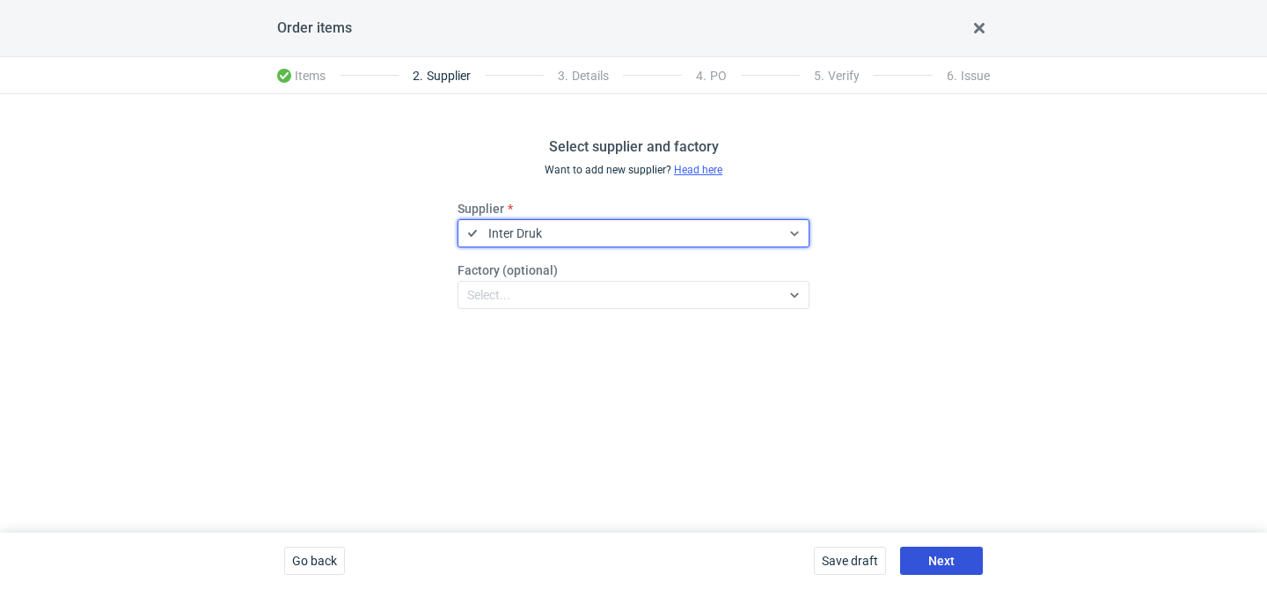
click at [957, 559] on button "Next" at bounding box center [941, 560] width 83 height 28
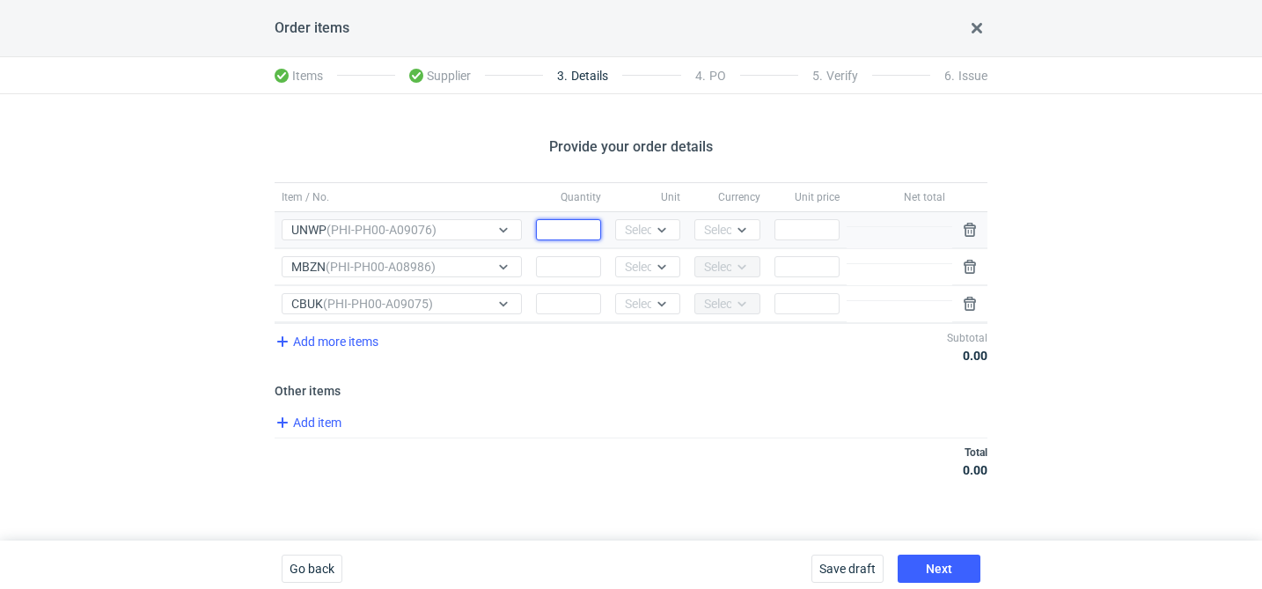
click at [577, 224] on input "Quantity" at bounding box center [568, 229] width 65 height 21
type input "12500"
click at [567, 266] on input "Quantity" at bounding box center [568, 266] width 65 height 21
type input "12500"
click at [548, 311] on input "Quantity" at bounding box center [568, 303] width 65 height 21
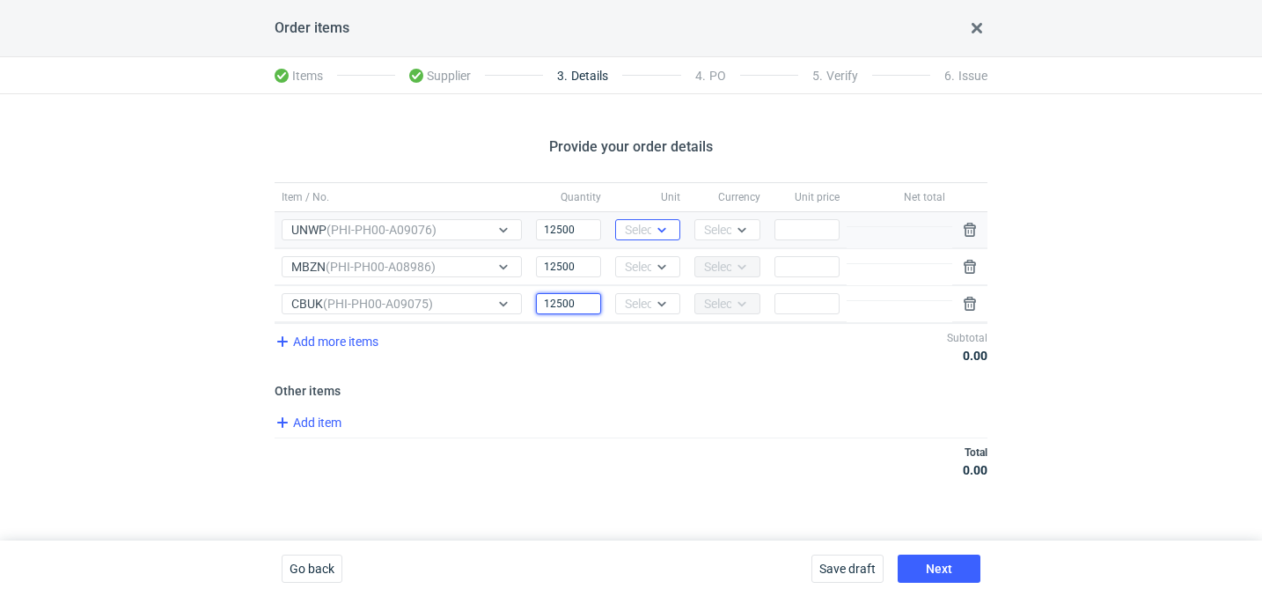
type input "12500"
click at [633, 228] on div "Select..." at bounding box center [646, 230] width 43 height 18
click at [632, 264] on span "pcs" at bounding box center [638, 267] width 19 height 18
click at [632, 270] on div "Select..." at bounding box center [646, 267] width 43 height 18
click at [629, 295] on span "pcs" at bounding box center [638, 304] width 19 height 18
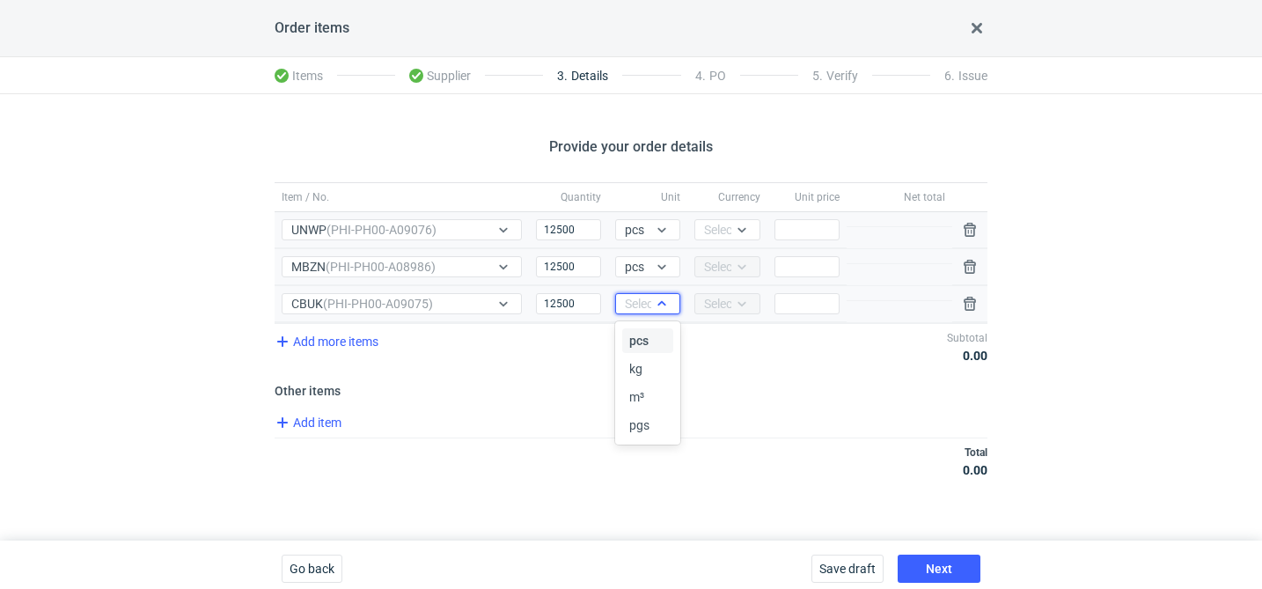
click at [629, 306] on div "Select..." at bounding box center [646, 304] width 43 height 18
click at [629, 336] on span "pcs" at bounding box center [638, 341] width 19 height 18
click at [311, 427] on span "Add item" at bounding box center [307, 422] width 71 height 21
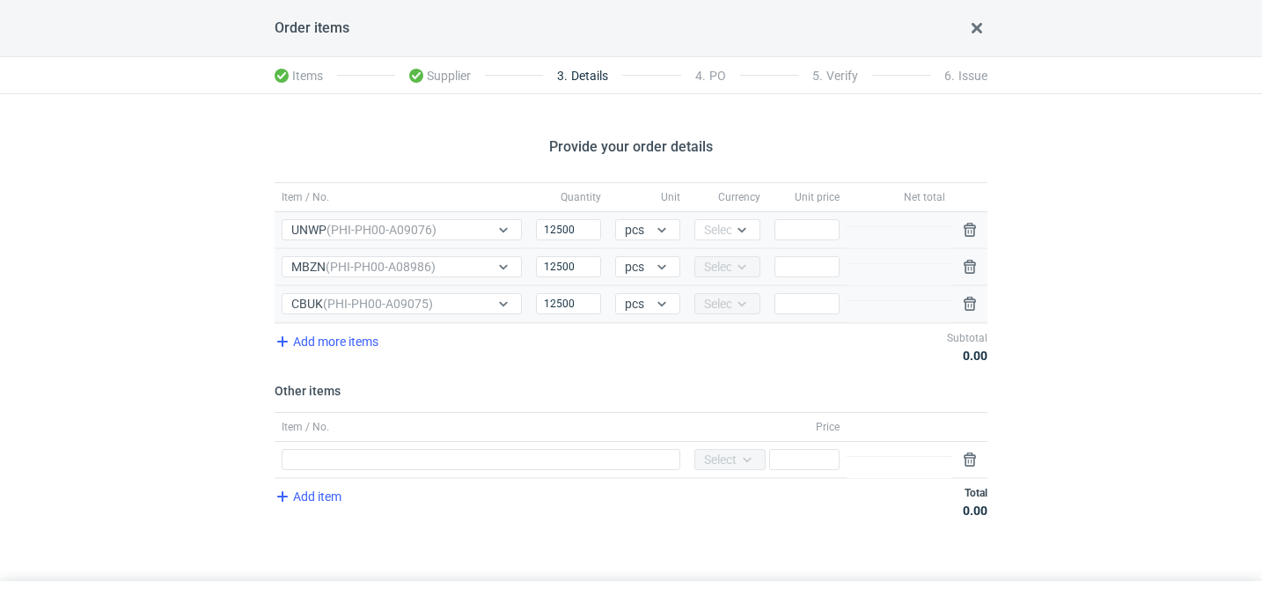
click at [419, 440] on div "Item / No." at bounding box center [480, 427] width 413 height 28
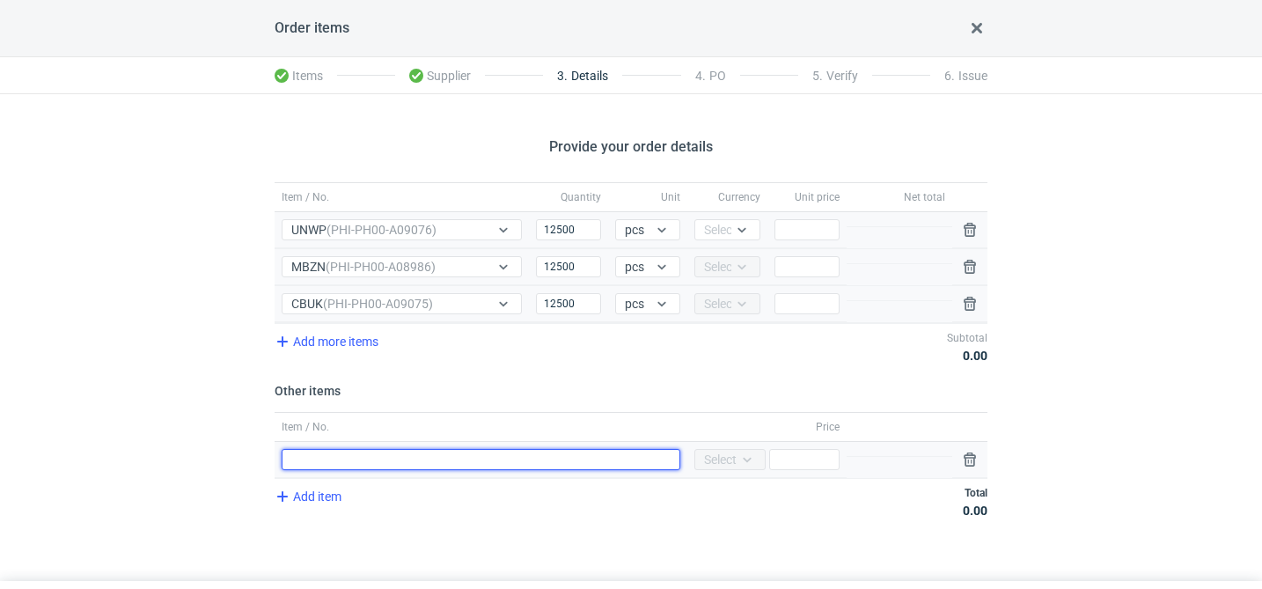
click at [407, 457] on input "Item / No." at bounding box center [481, 459] width 399 height 21
type input "narzędzia"
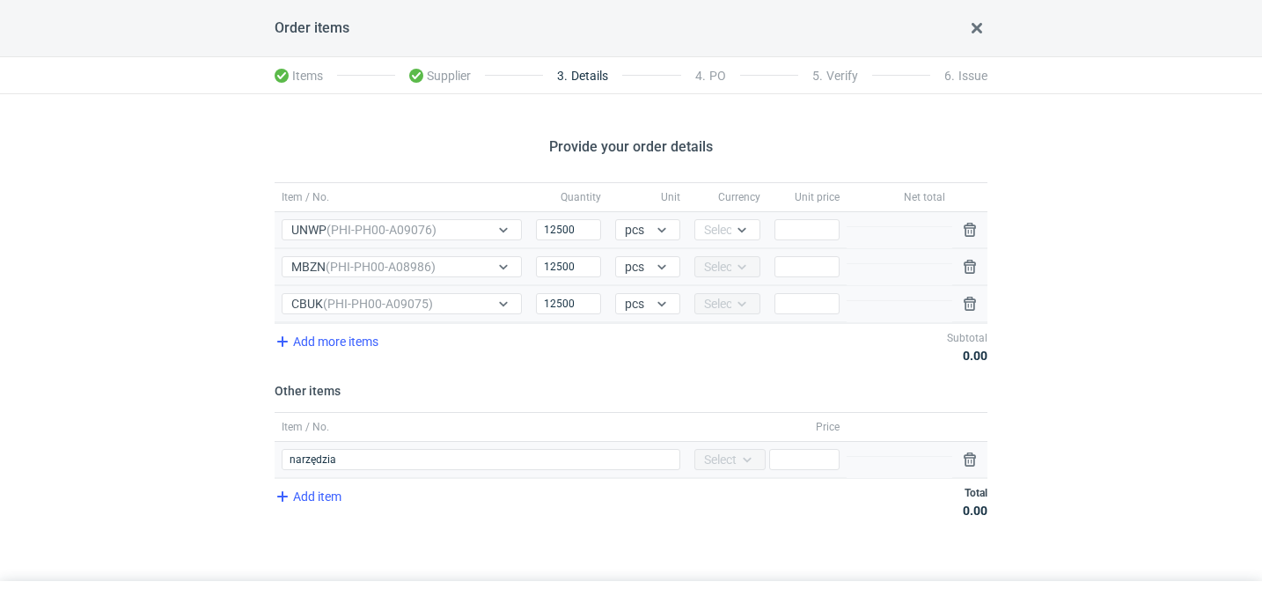
click at [845, 460] on div "Currency Select... Price" at bounding box center [766, 460] width 159 height 36
click at [809, 462] on input "Price" at bounding box center [804, 459] width 70 height 21
type input "2250"
click at [792, 230] on input "Price" at bounding box center [806, 229] width 65 height 21
click at [813, 233] on input "0.12" at bounding box center [806, 229] width 65 height 21
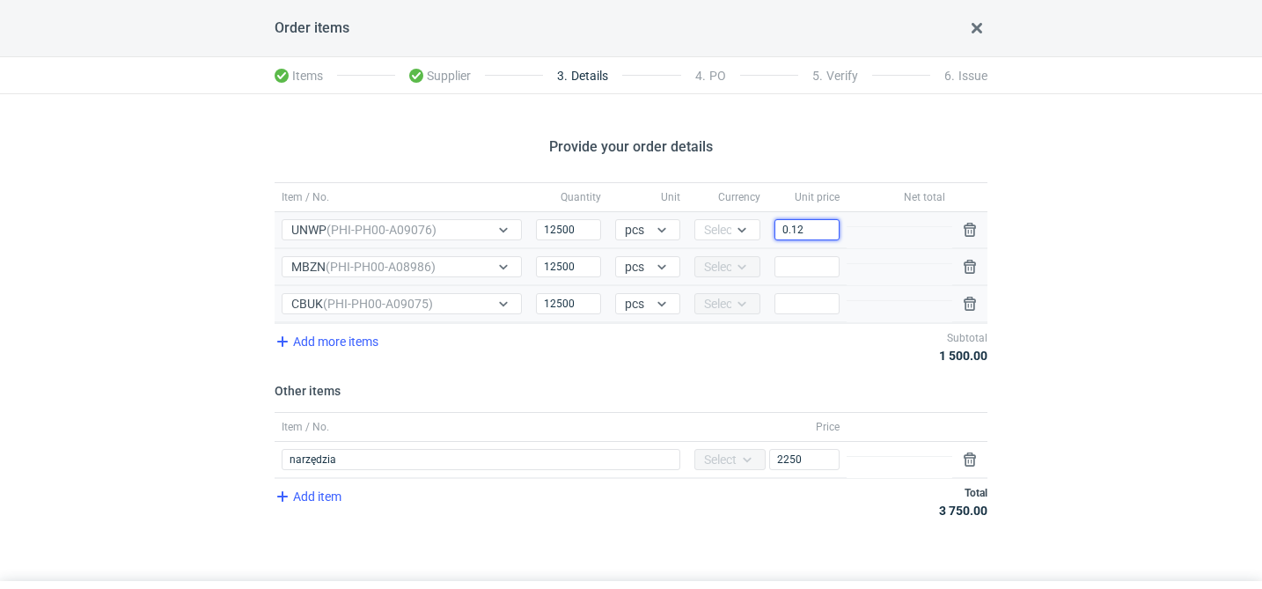
click at [813, 233] on input "0.12" at bounding box center [806, 229] width 65 height 21
type input "0.12"
click at [795, 267] on input "Price" at bounding box center [806, 266] width 65 height 21
paste input "0.12"
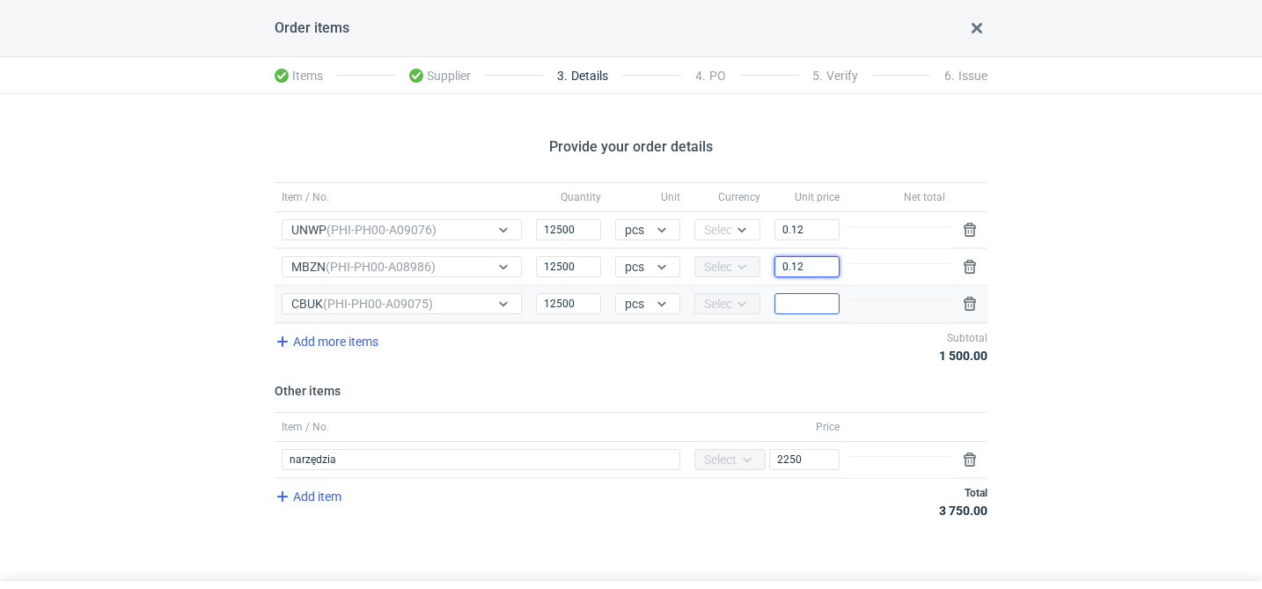
type input "0.12"
click at [795, 306] on input "Price" at bounding box center [806, 303] width 65 height 21
paste input "0.12"
type input "0.12"
click at [812, 406] on div "Item / No. Quantity Unit Currency Unit price Net total Item / No. UNWP (PHI-PH0…" at bounding box center [630, 360] width 713 height 356
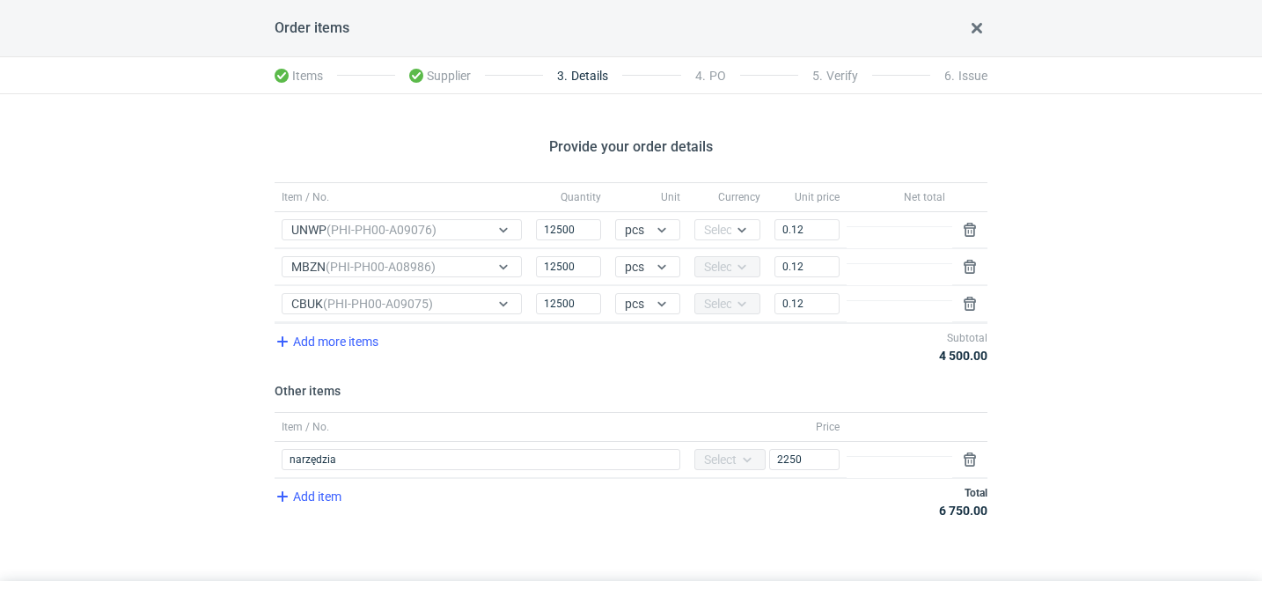
scroll to position [48, 0]
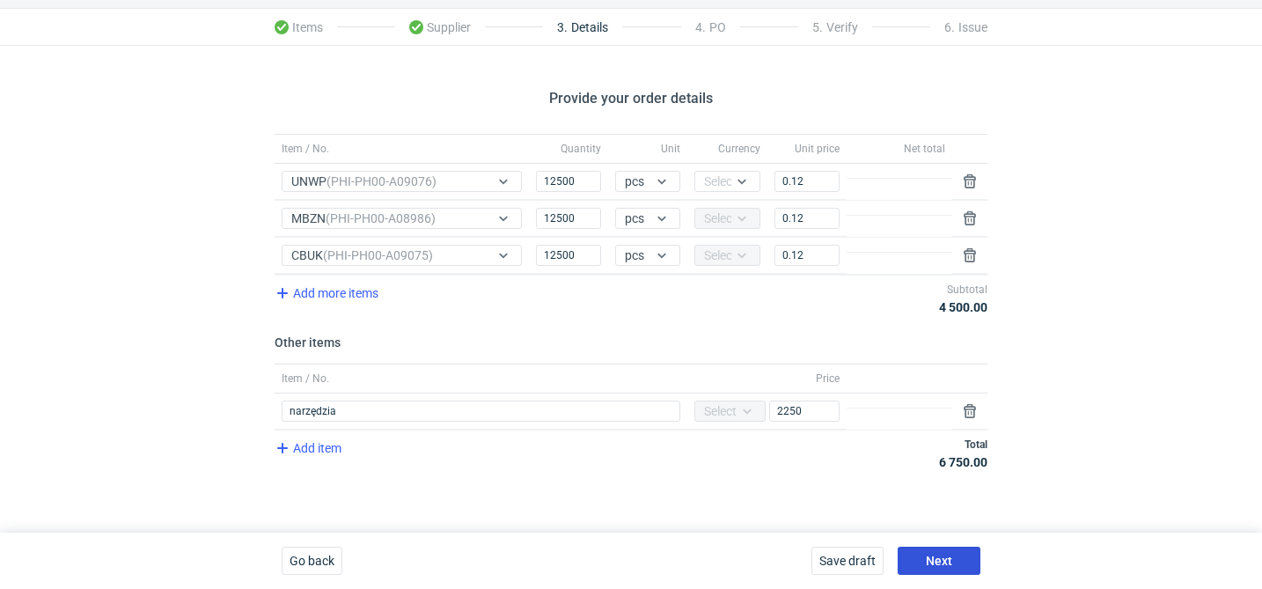
click at [951, 560] on span "Next" at bounding box center [939, 560] width 26 height 12
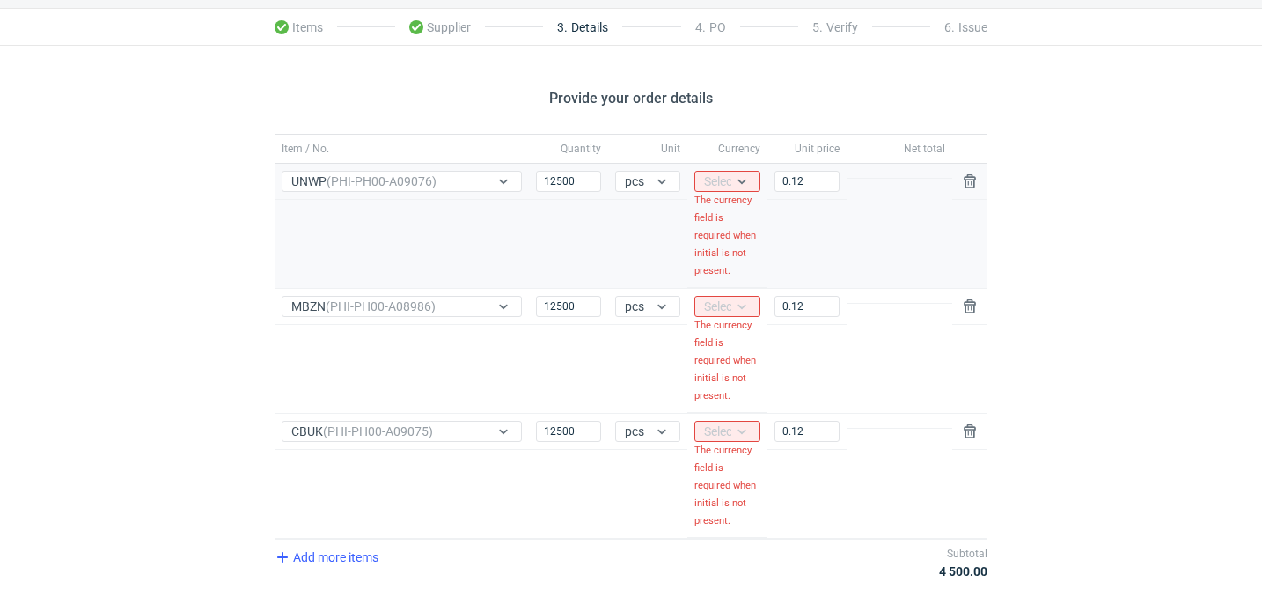
click at [728, 178] on div "Select..." at bounding box center [725, 181] width 43 height 18
click at [724, 214] on span "PLN" at bounding box center [720, 218] width 24 height 18
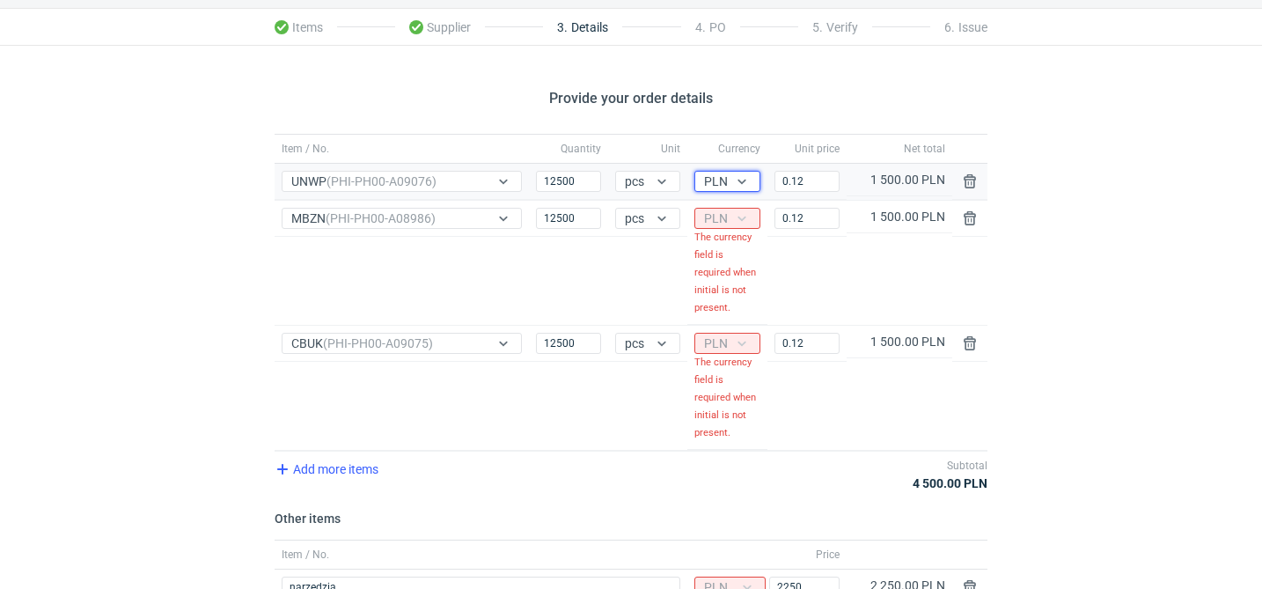
scroll to position [260, 0]
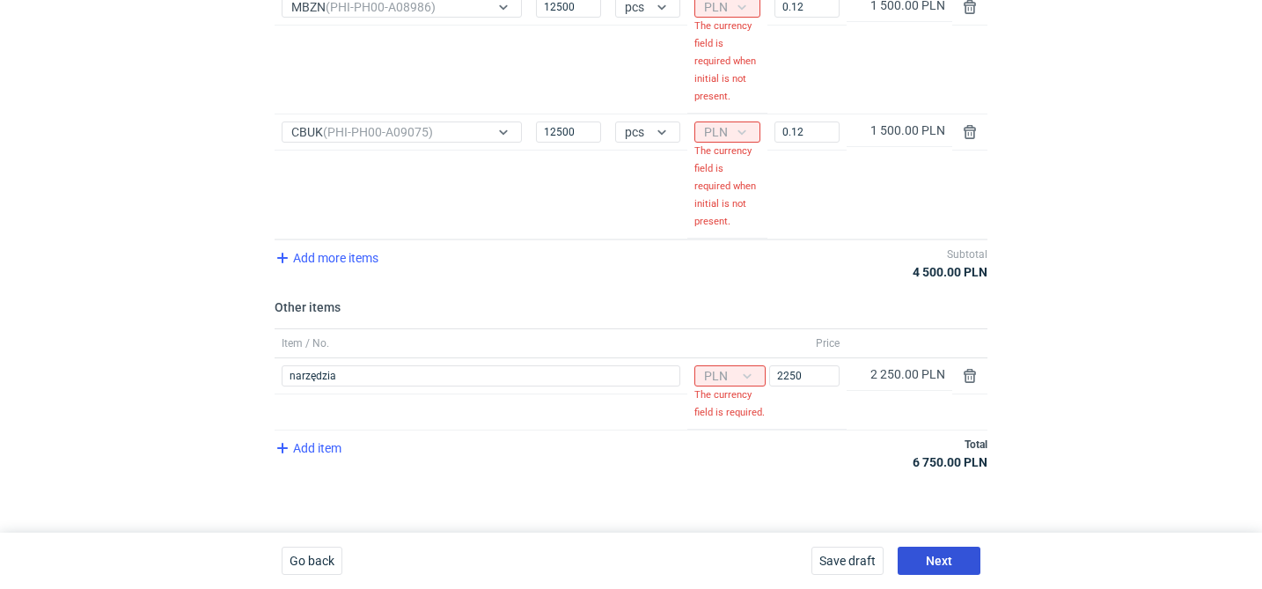
click at [949, 554] on span "Next" at bounding box center [939, 560] width 26 height 12
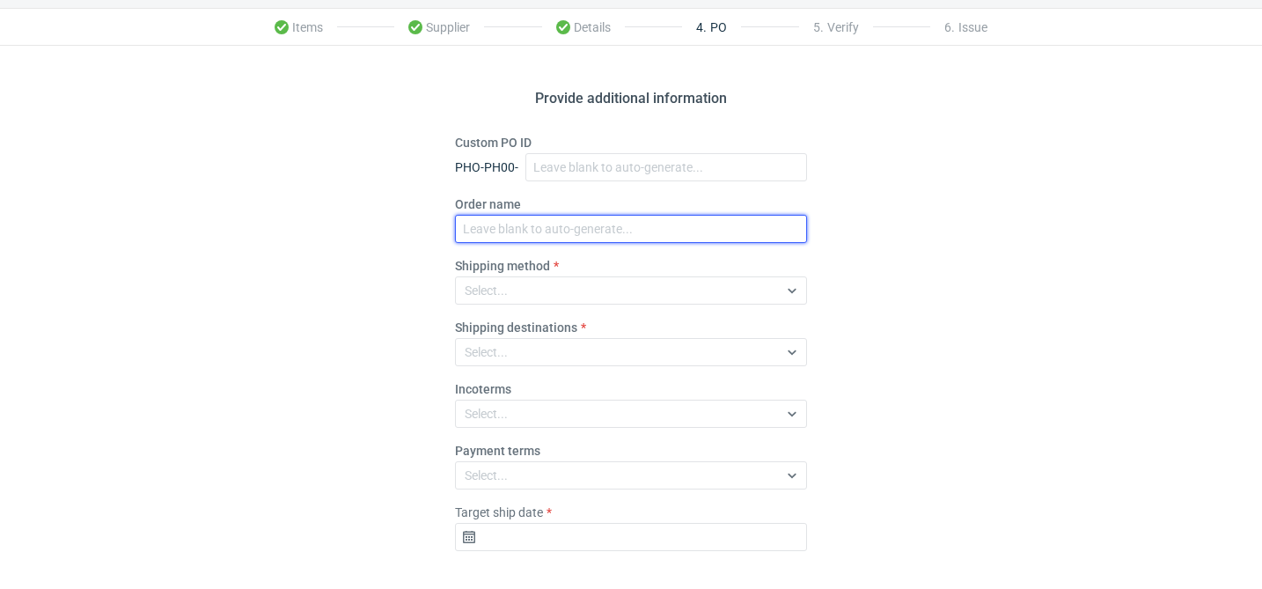
click at [504, 240] on input "Order name" at bounding box center [631, 229] width 352 height 28
paste input "R441920495"
type input "R441920495_MBZN, CBUK, UNWP"
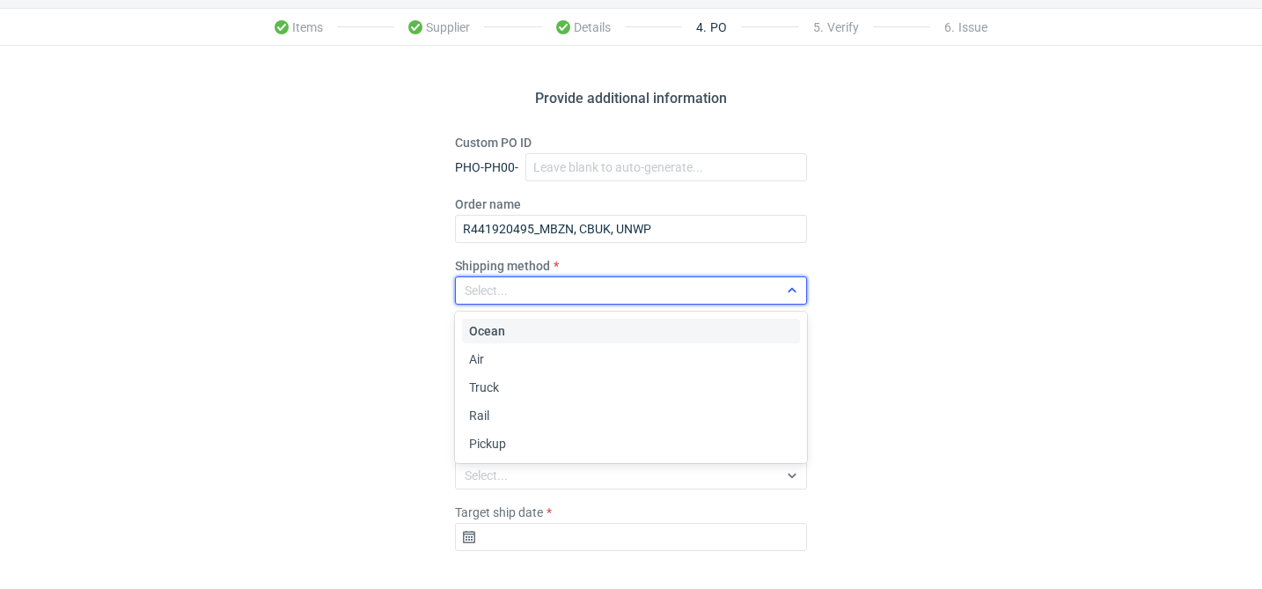
click at [679, 294] on div "Select..." at bounding box center [617, 290] width 322 height 25
click at [552, 444] on div "Pickup" at bounding box center [631, 444] width 324 height 18
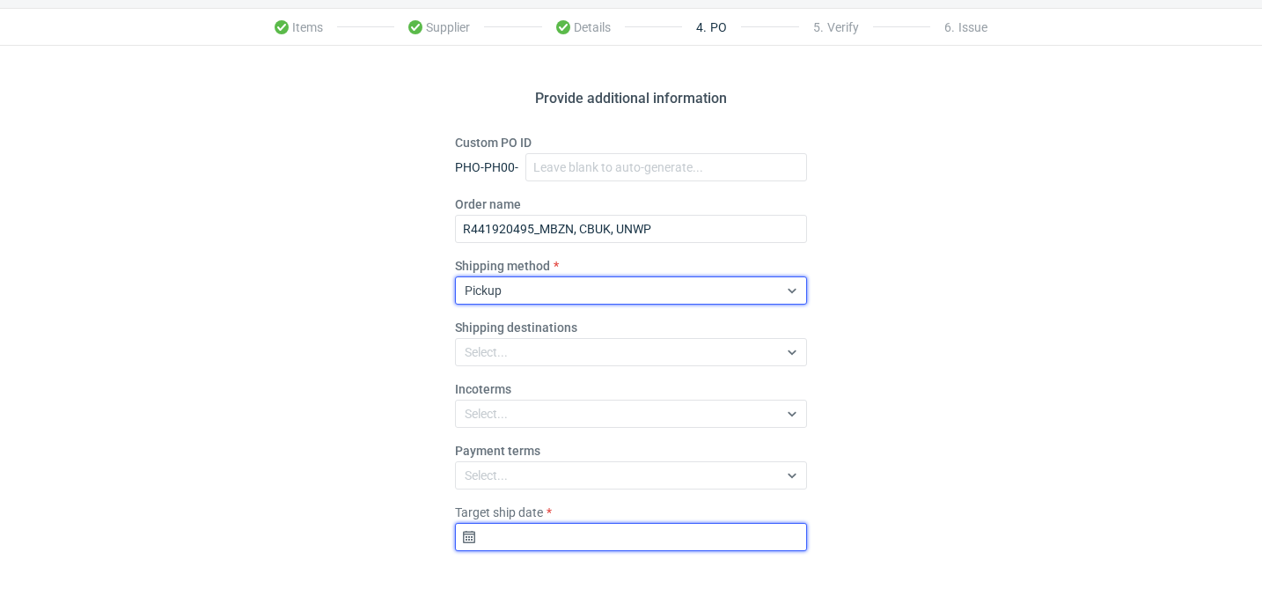
click at [607, 539] on input "Target ship date" at bounding box center [631, 537] width 352 height 28
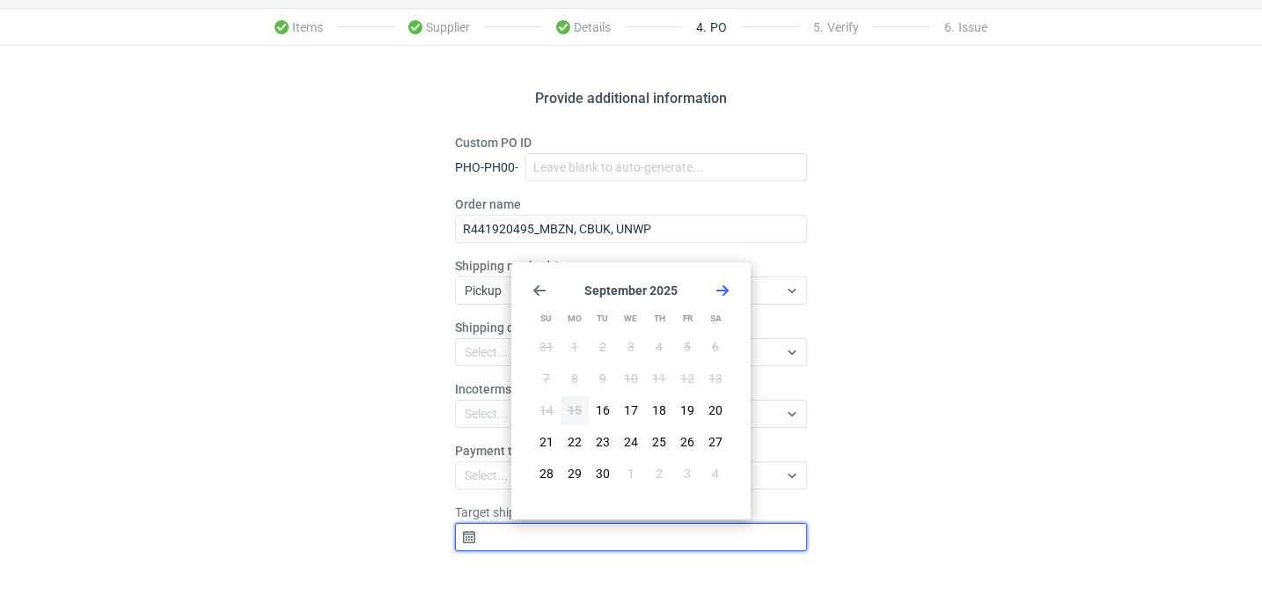
scroll to position [123, 0]
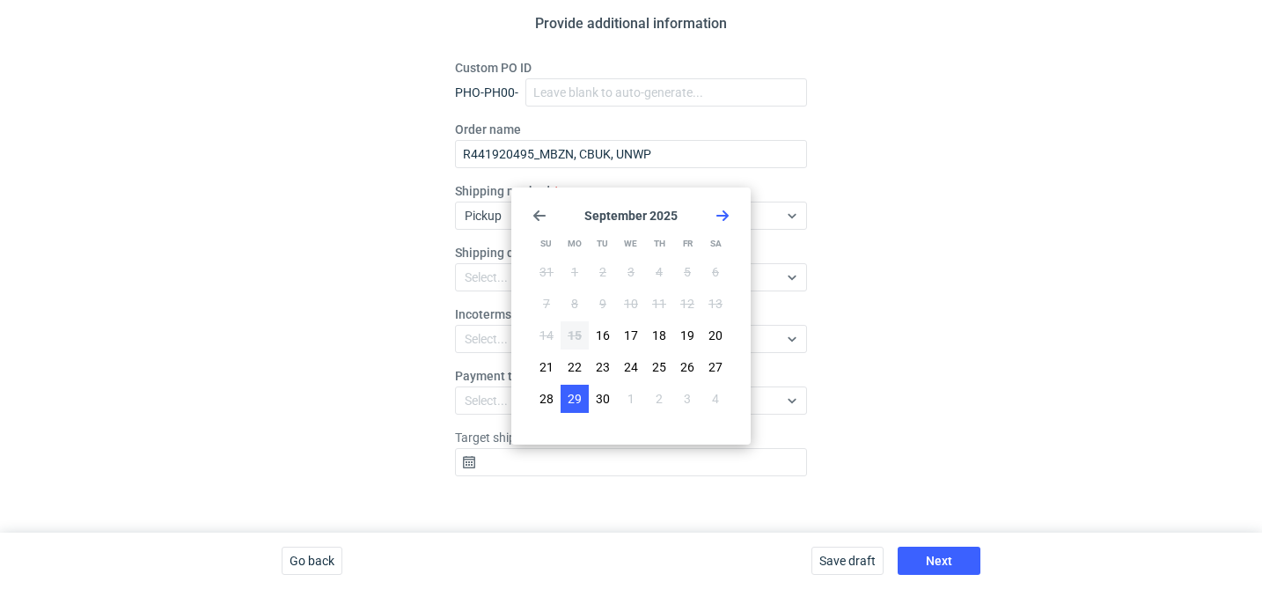
click at [568, 406] on span "29" at bounding box center [574, 399] width 14 height 18
type input "2025-09-29"
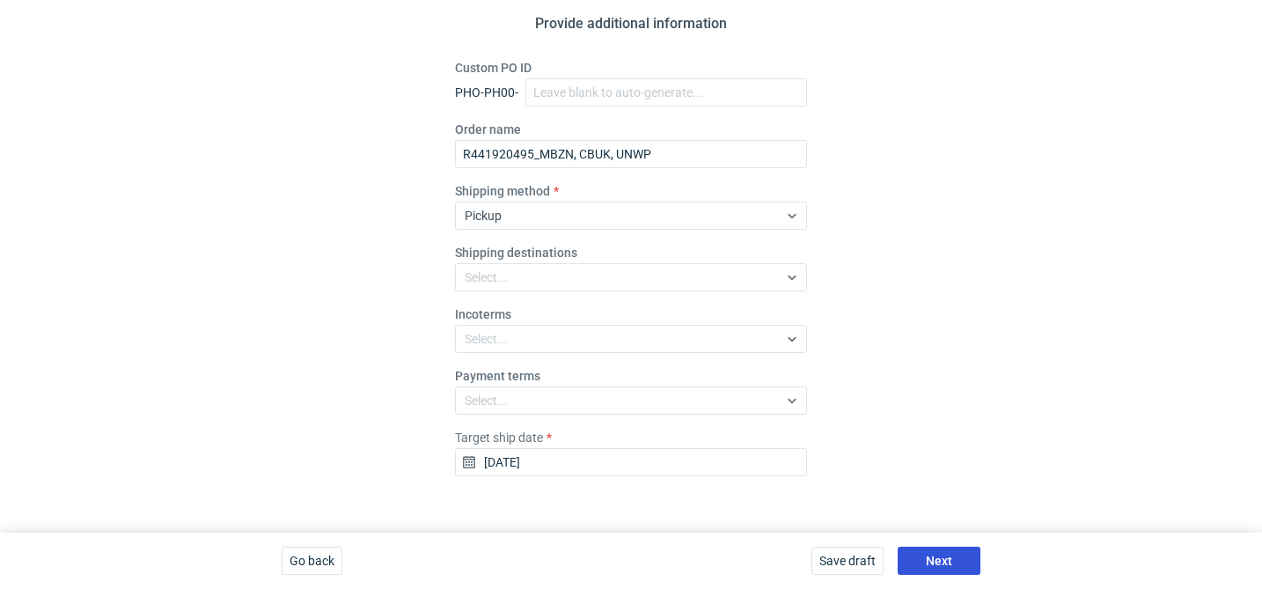
click at [941, 548] on button "Next" at bounding box center [938, 560] width 83 height 28
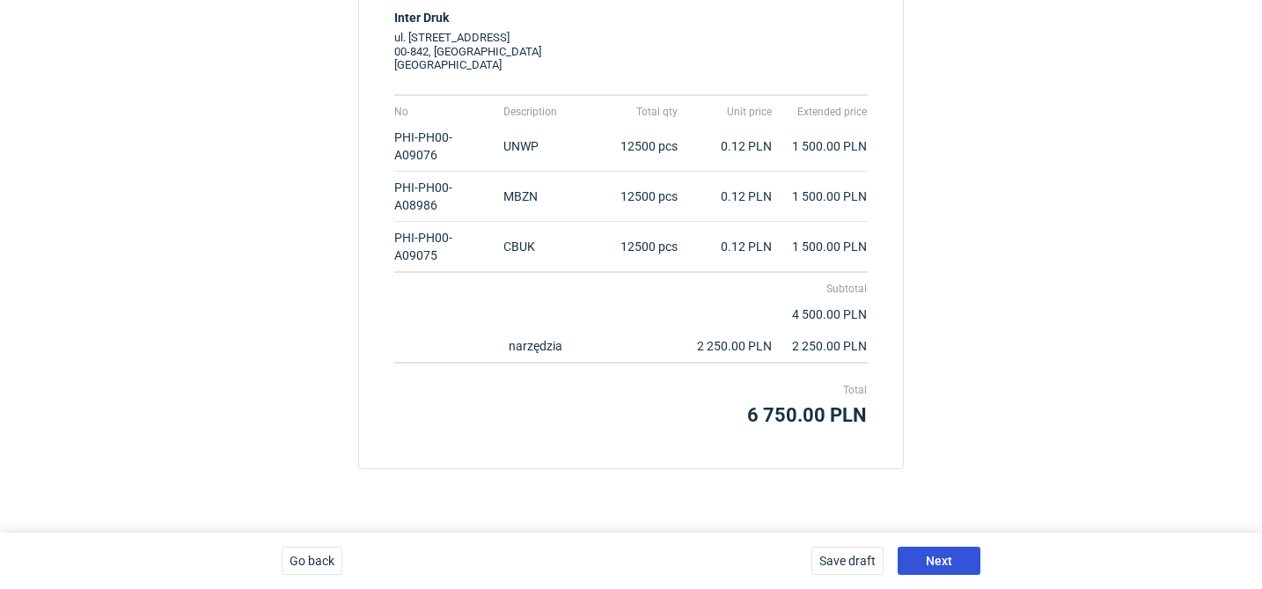
click at [941, 549] on button "Next" at bounding box center [938, 560] width 83 height 28
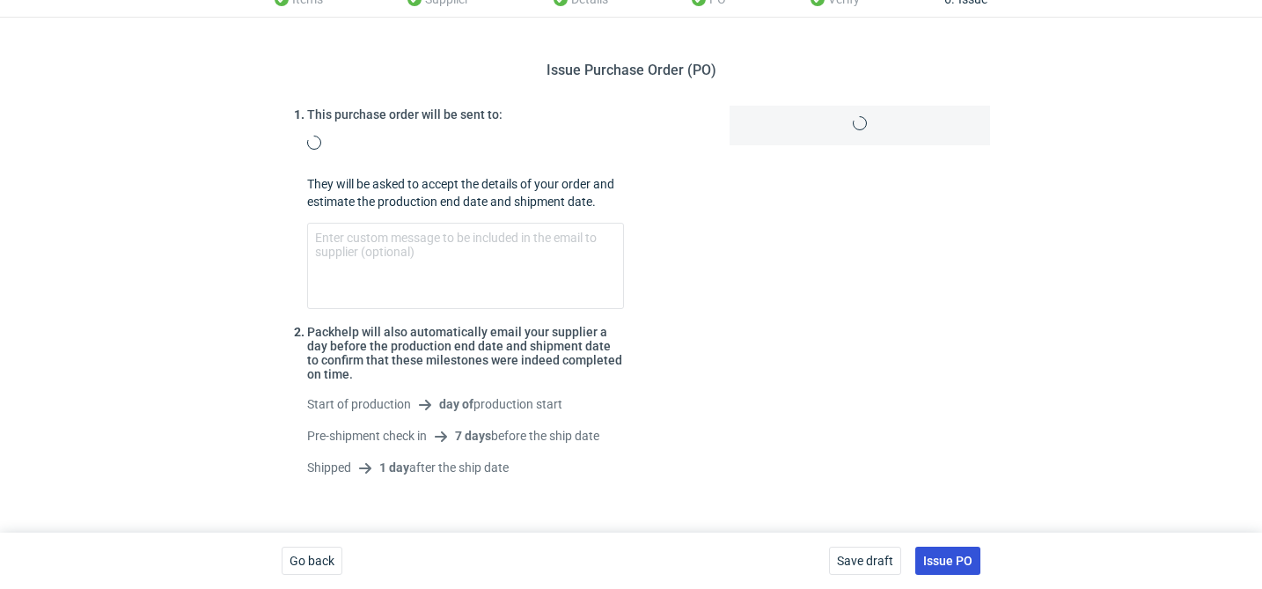
scroll to position [135, 0]
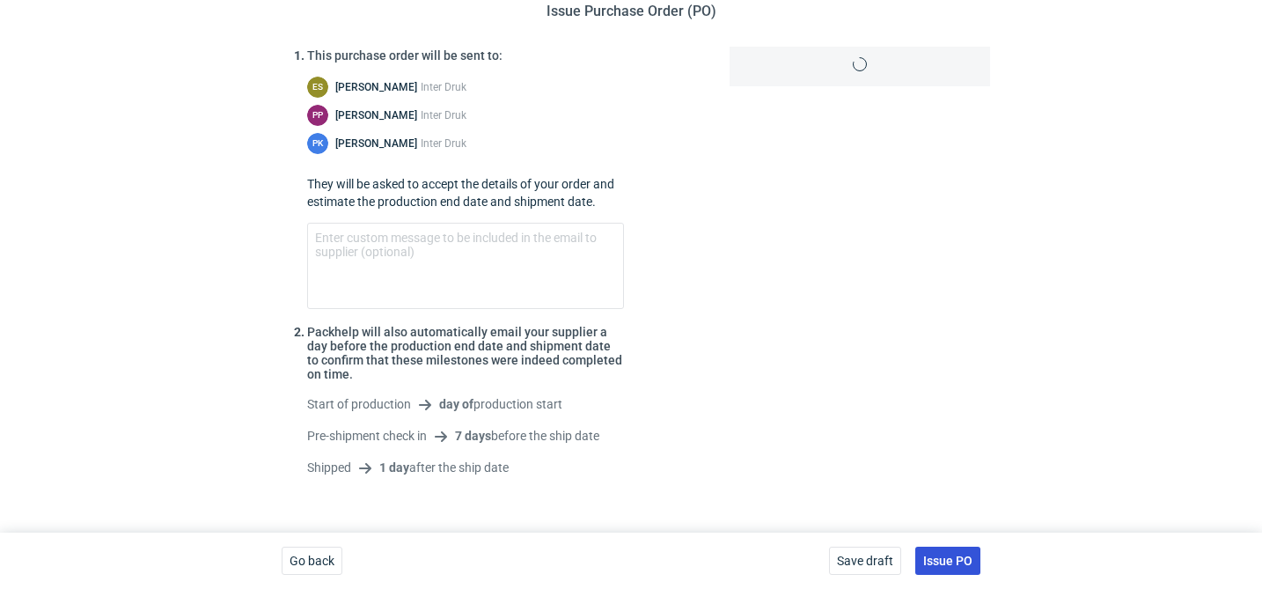
click at [974, 566] on button "Issue PO" at bounding box center [947, 560] width 65 height 28
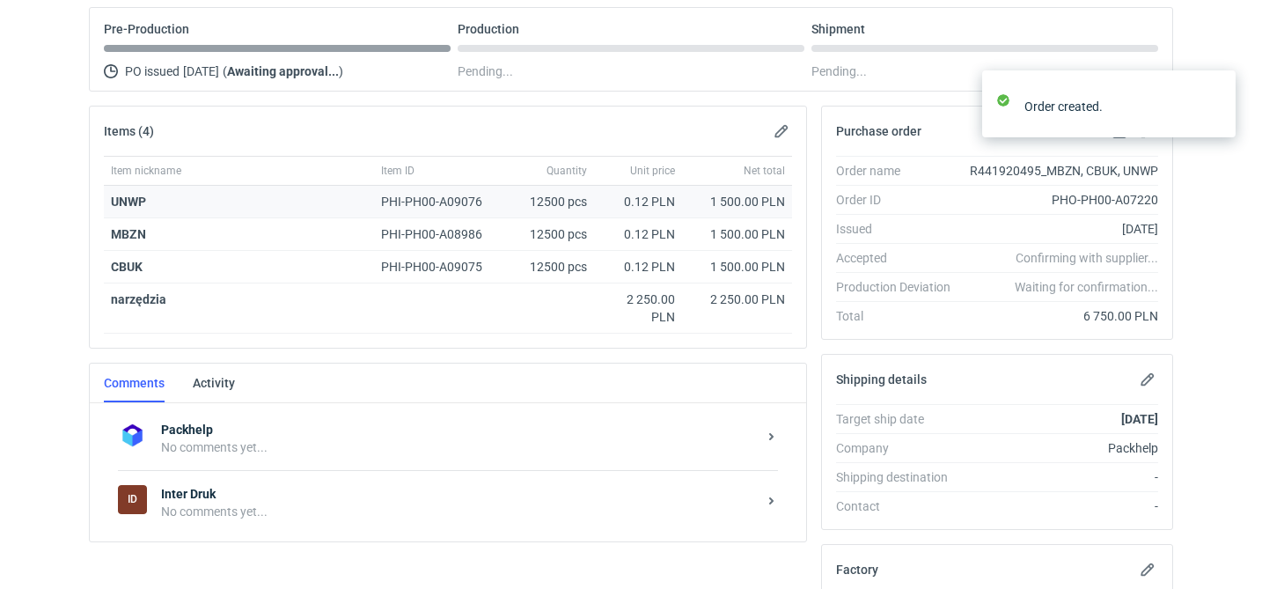
scroll to position [238, 0]
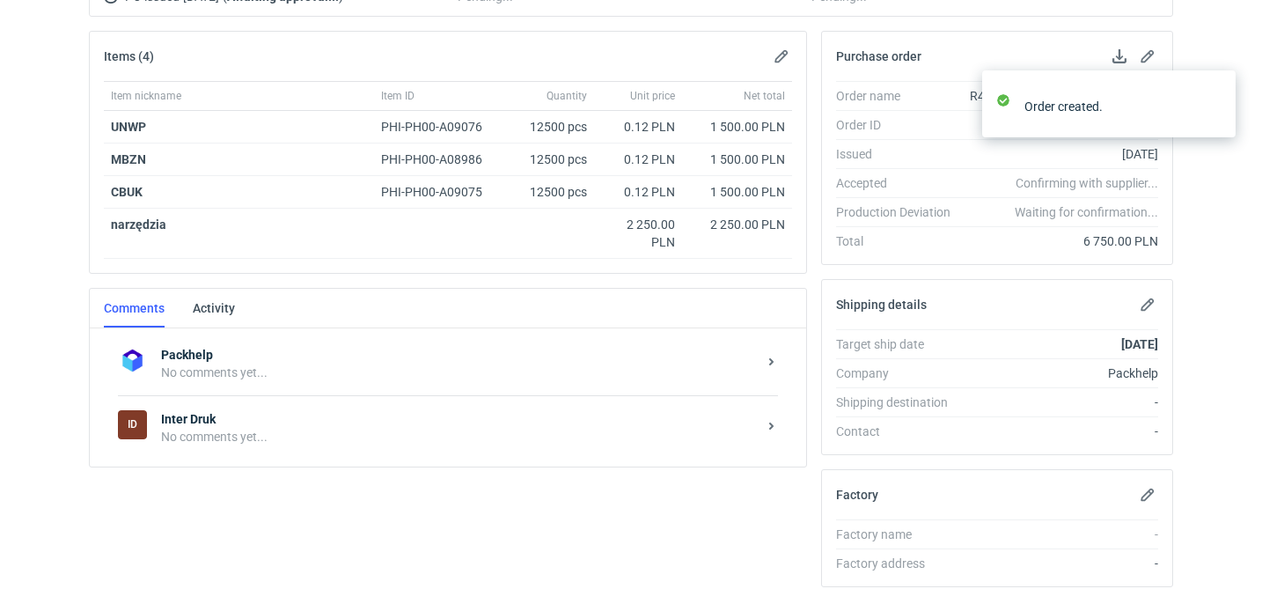
click at [219, 437] on div "No comments yet..." at bounding box center [459, 437] width 596 height 18
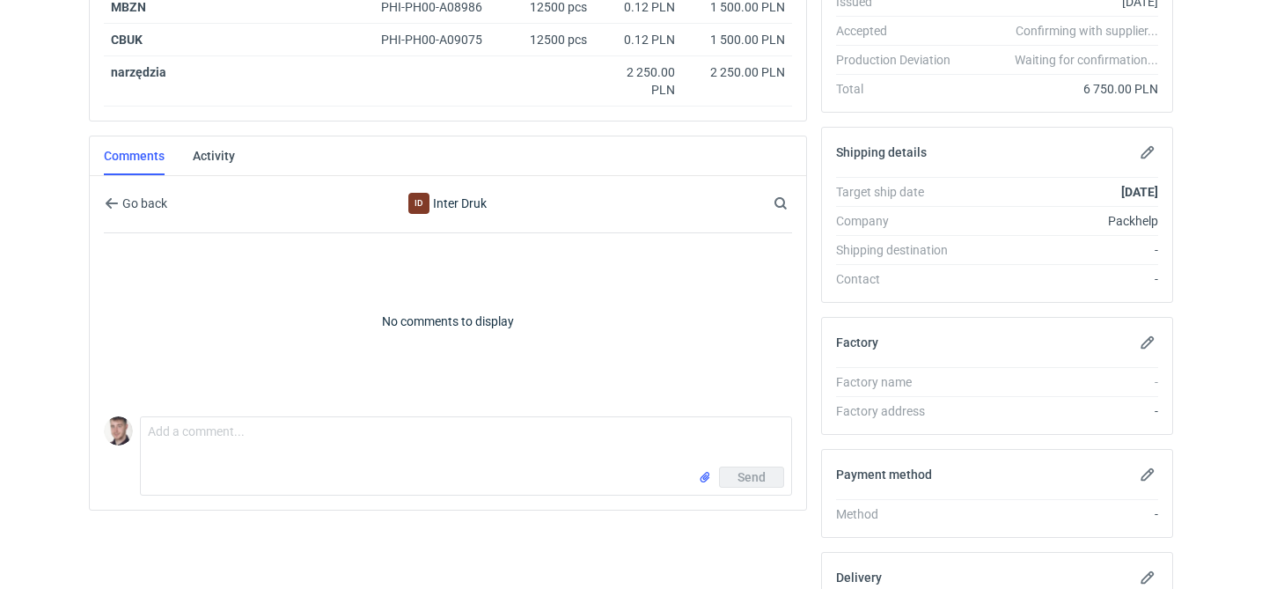
scroll to position [424, 0]
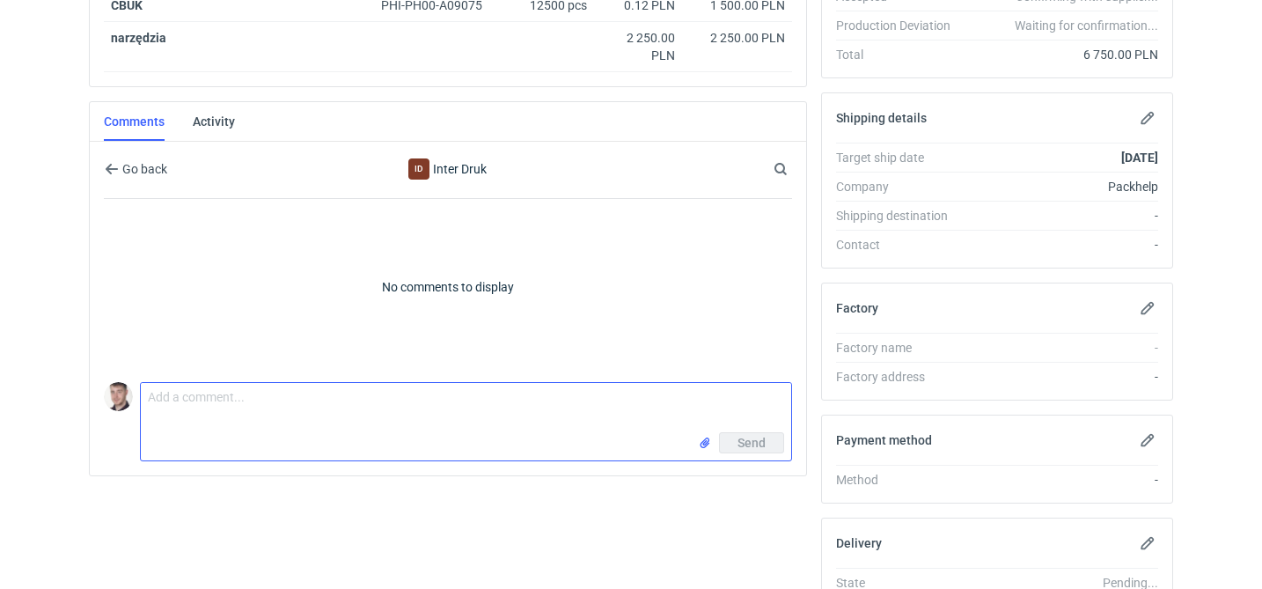
click at [219, 426] on textarea "Comment message" at bounding box center [466, 407] width 650 height 49
paste textarea "CATZ - 6"
type textarea "wycena CATZ - 6"
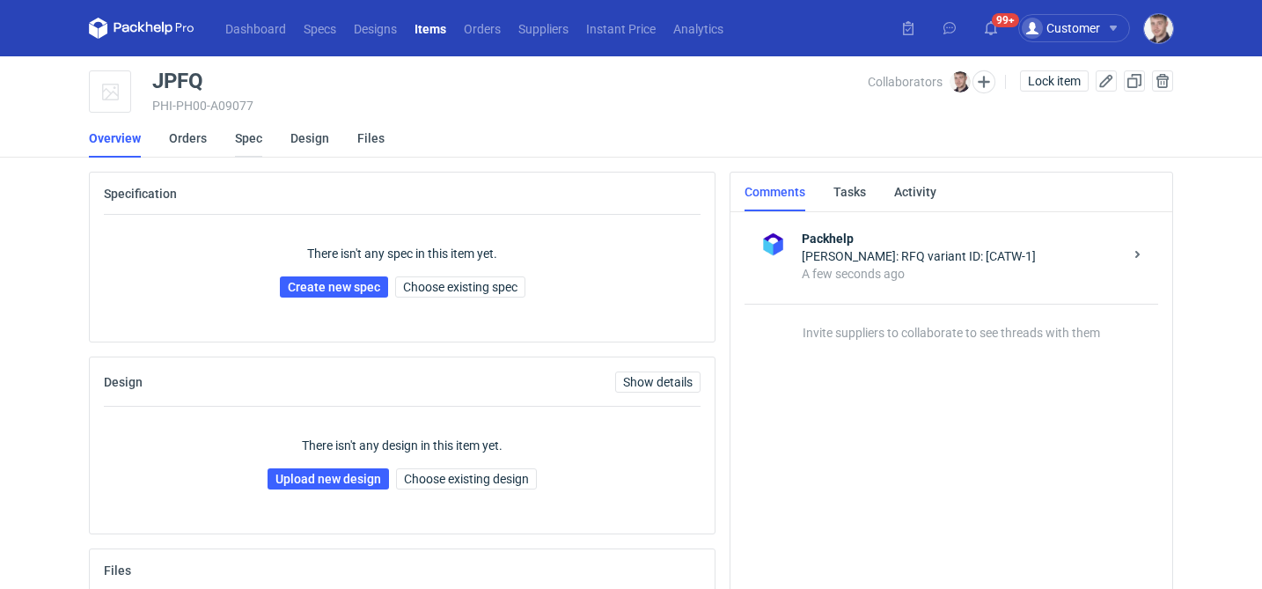
click at [245, 135] on link "Spec" at bounding box center [248, 138] width 27 height 39
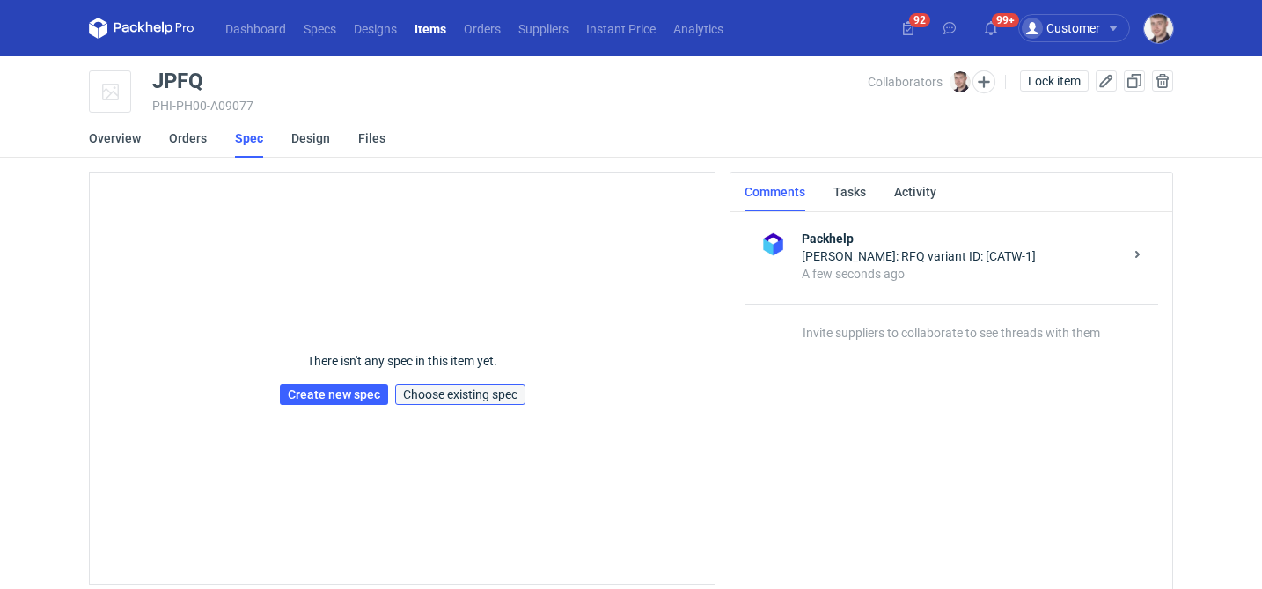
click at [424, 391] on span "Choose existing spec" at bounding box center [460, 394] width 114 height 12
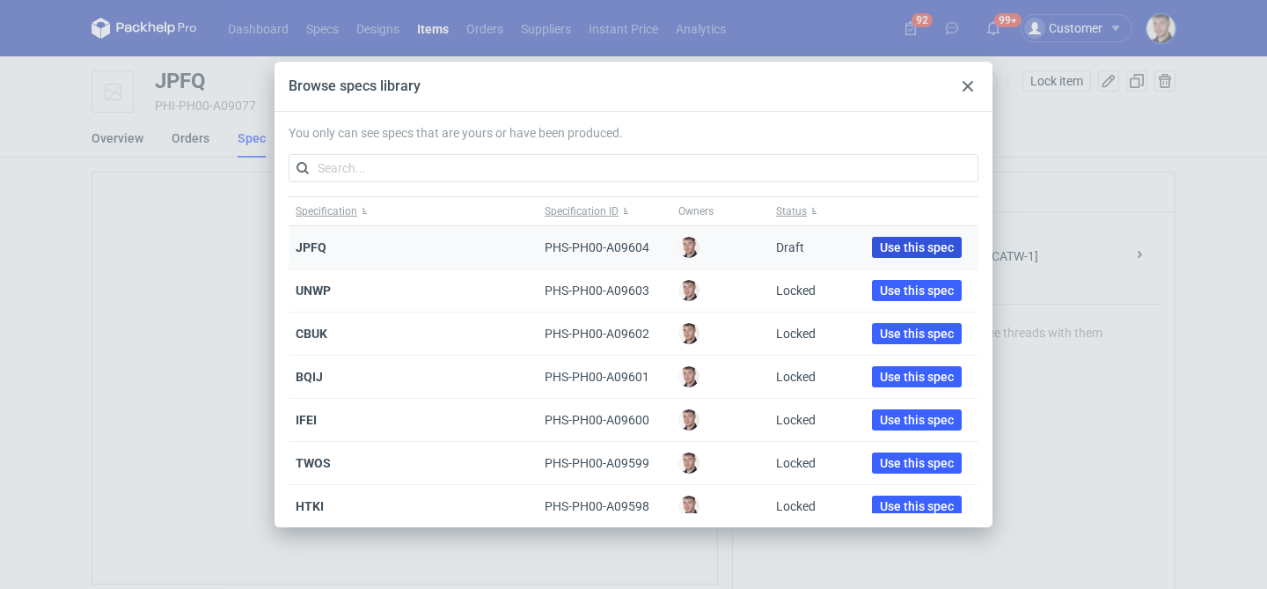
click at [919, 249] on span "Use this spec" at bounding box center [917, 247] width 74 height 12
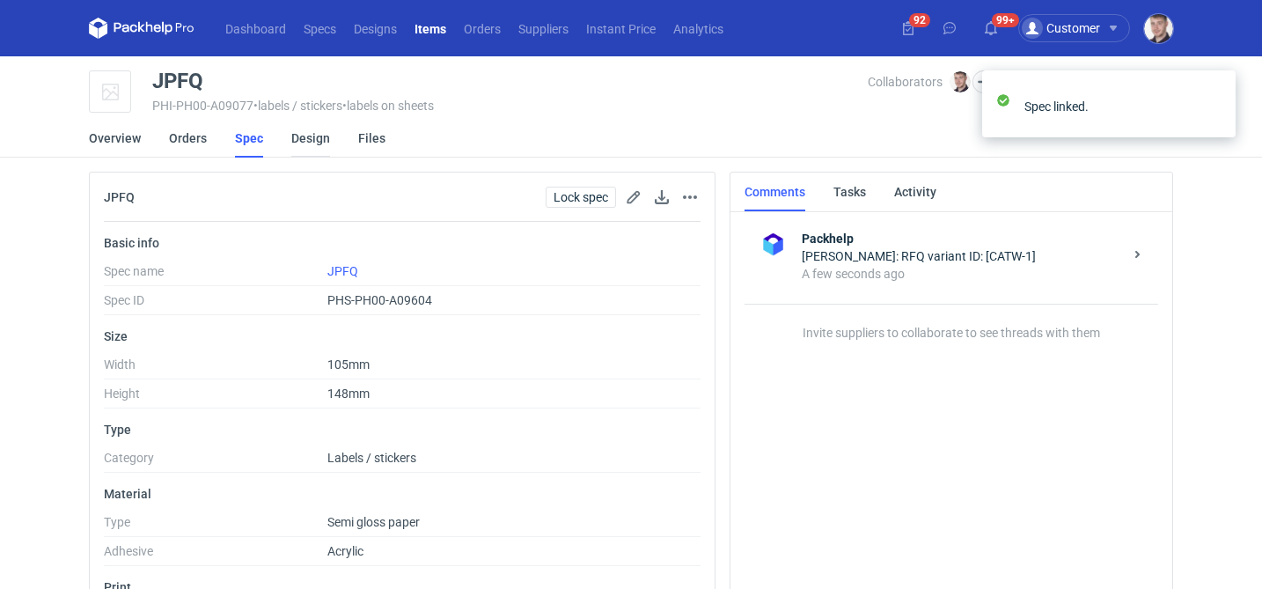
click at [308, 143] on link "Design" at bounding box center [310, 138] width 39 height 39
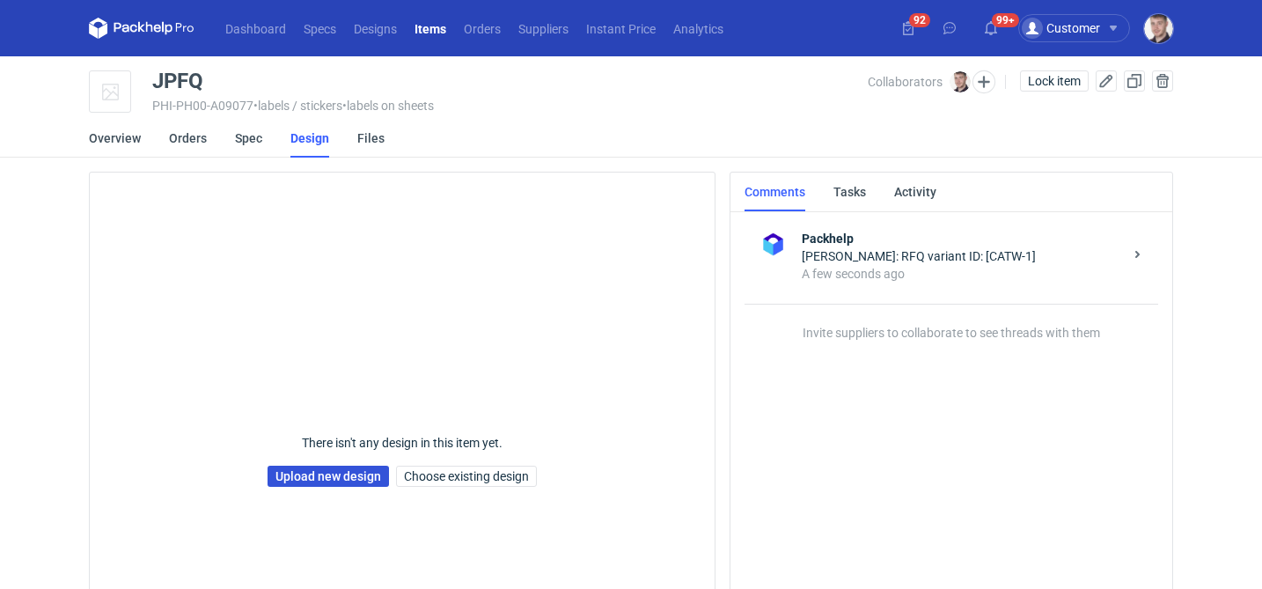
click at [344, 479] on link "Upload new design" at bounding box center [327, 475] width 121 height 21
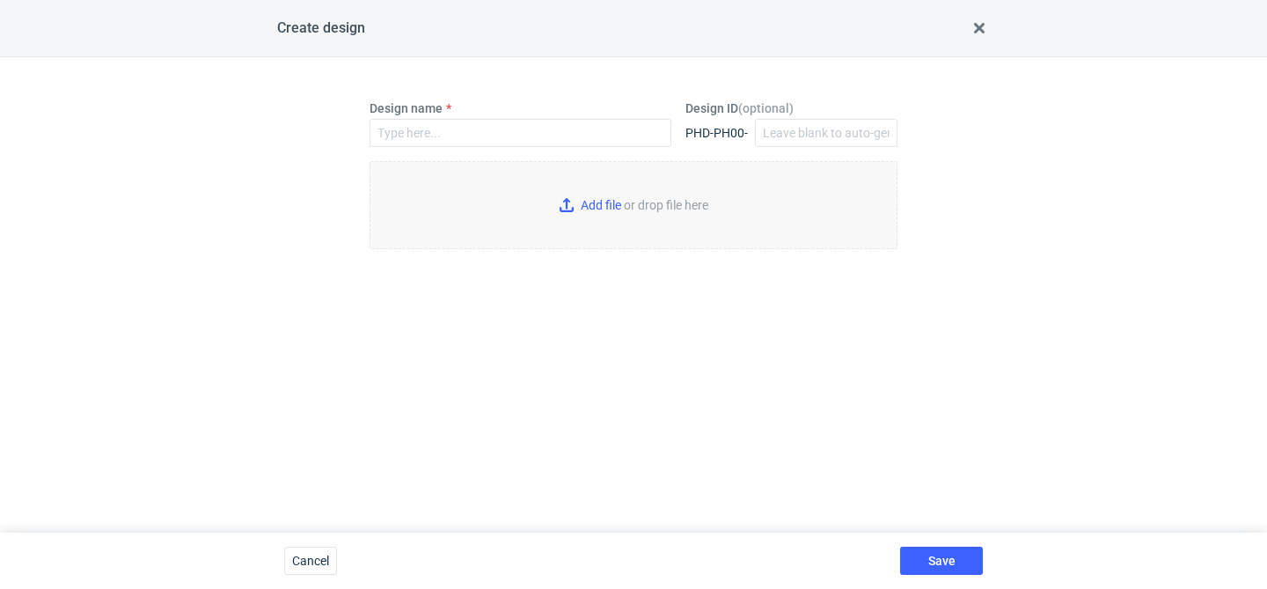
click at [503, 115] on div "Design name" at bounding box center [521, 123] width 302 height 48
click at [470, 138] on input "Design name" at bounding box center [521, 133] width 302 height 28
type input "JPFQ"
click at [581, 210] on input "Add file or drop file here" at bounding box center [634, 205] width 528 height 88
type input "C:\fakepath\lbp__custom____JPFQ__d0__oR441920495.pdf"
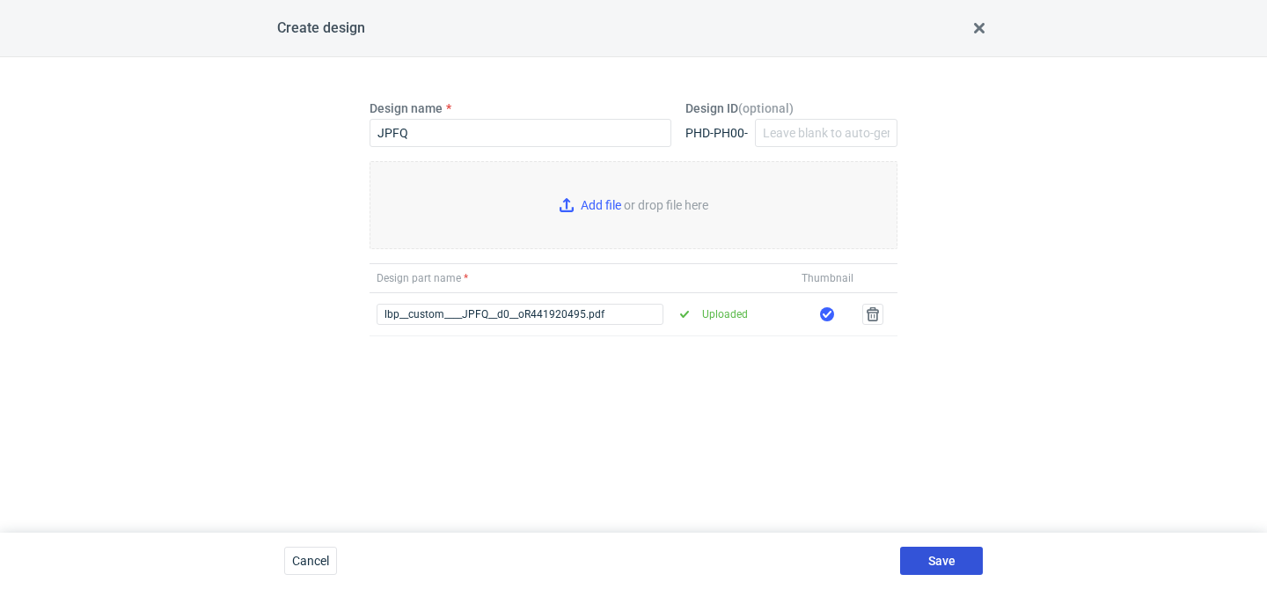
click at [925, 552] on button "Save" at bounding box center [941, 560] width 83 height 28
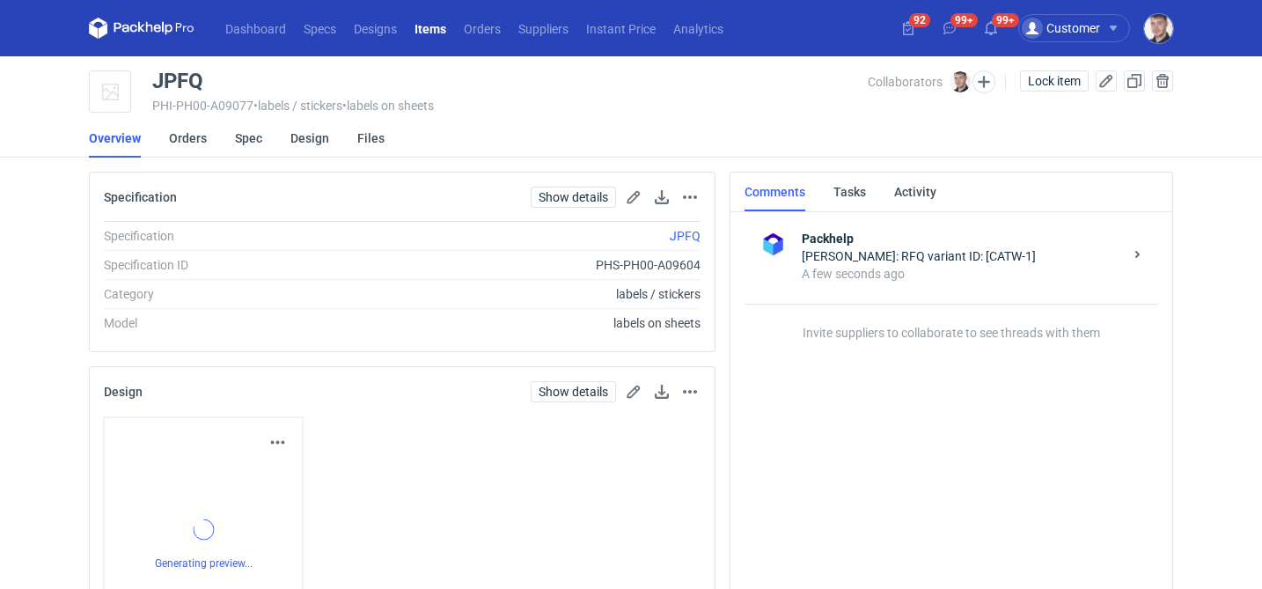
click at [1043, 80] on div "Design linked." at bounding box center [1109, 70] width 282 height 28
click at [1043, 80] on span "Lock item" at bounding box center [1054, 81] width 53 height 12
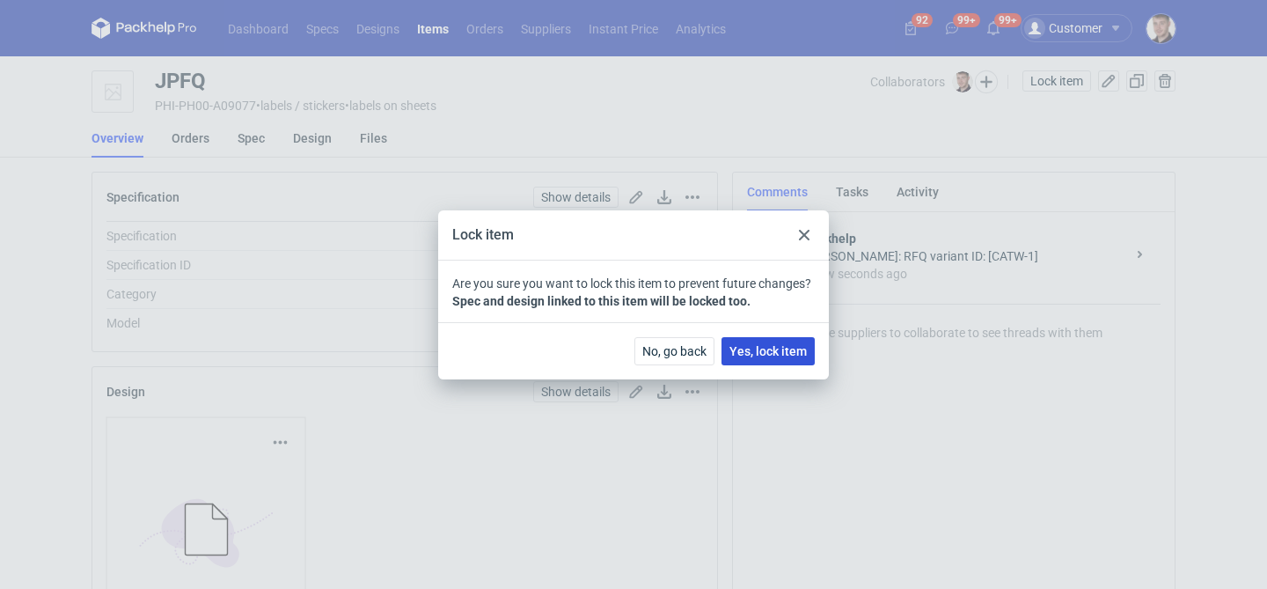
click at [789, 348] on span "Yes, lock item" at bounding box center [767, 351] width 77 height 12
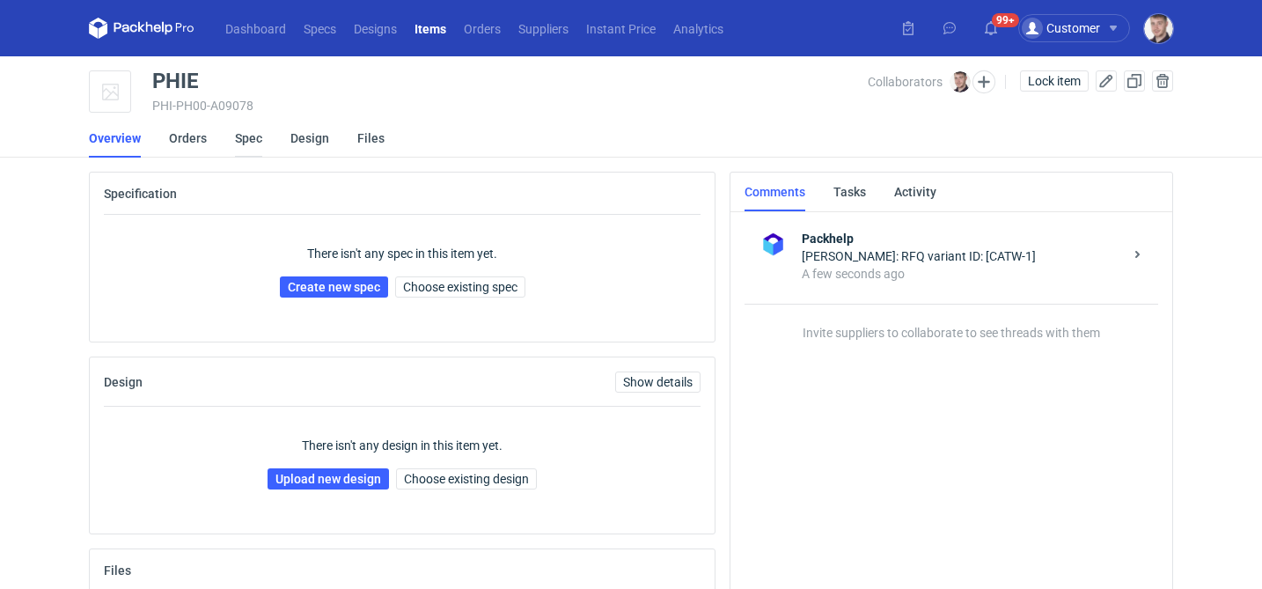
click at [247, 140] on link "Spec" at bounding box center [248, 138] width 27 height 39
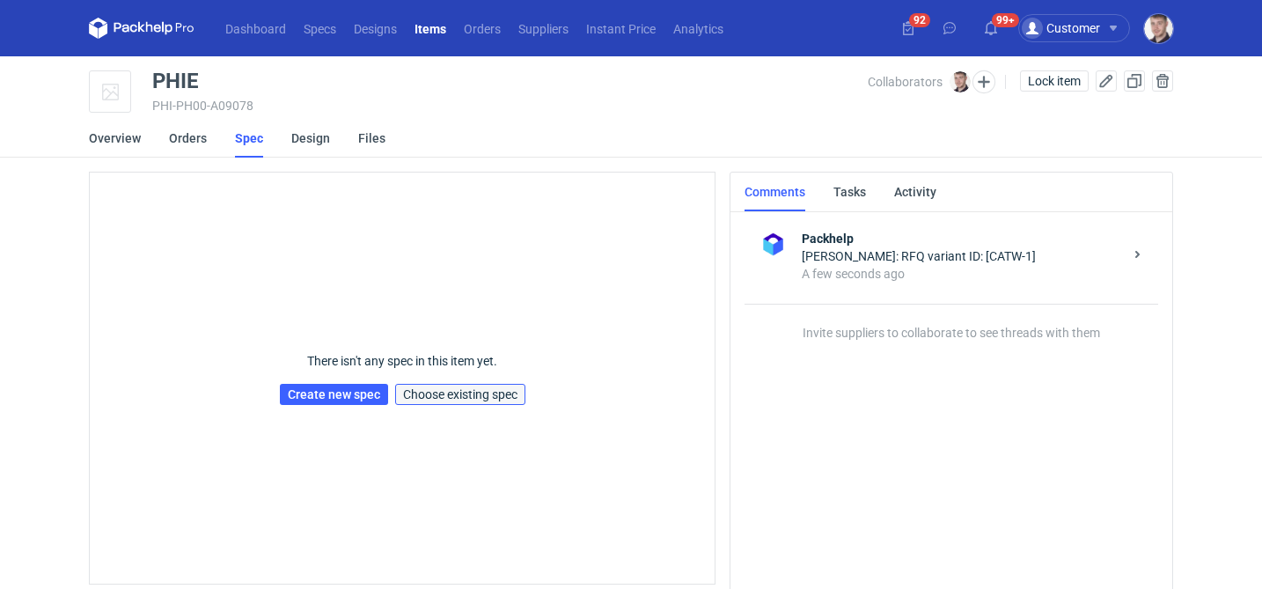
click at [496, 399] on span "Choose existing spec" at bounding box center [460, 394] width 114 height 12
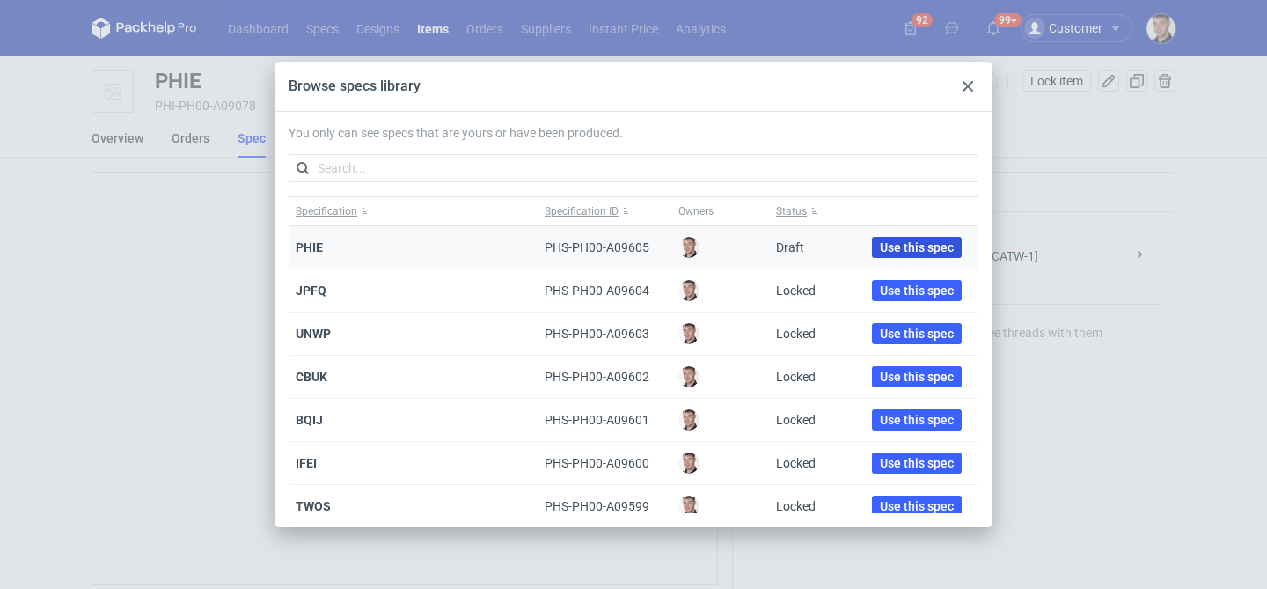
click at [921, 245] on span "Use this spec" at bounding box center [917, 247] width 74 height 12
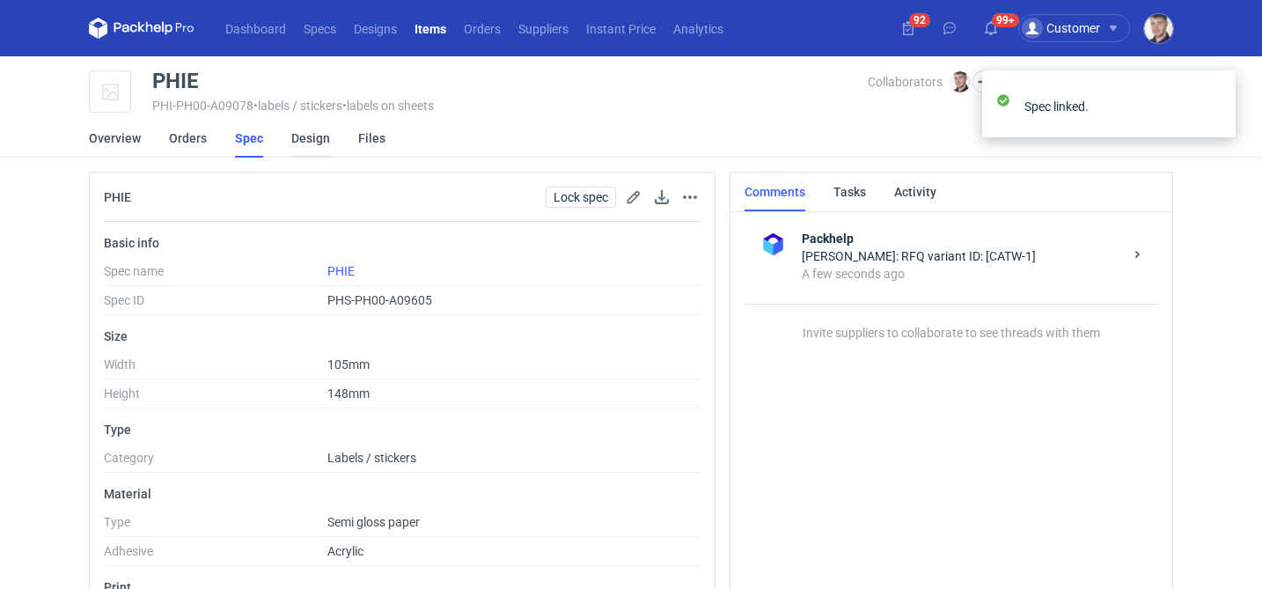
click at [310, 146] on link "Design" at bounding box center [310, 138] width 39 height 39
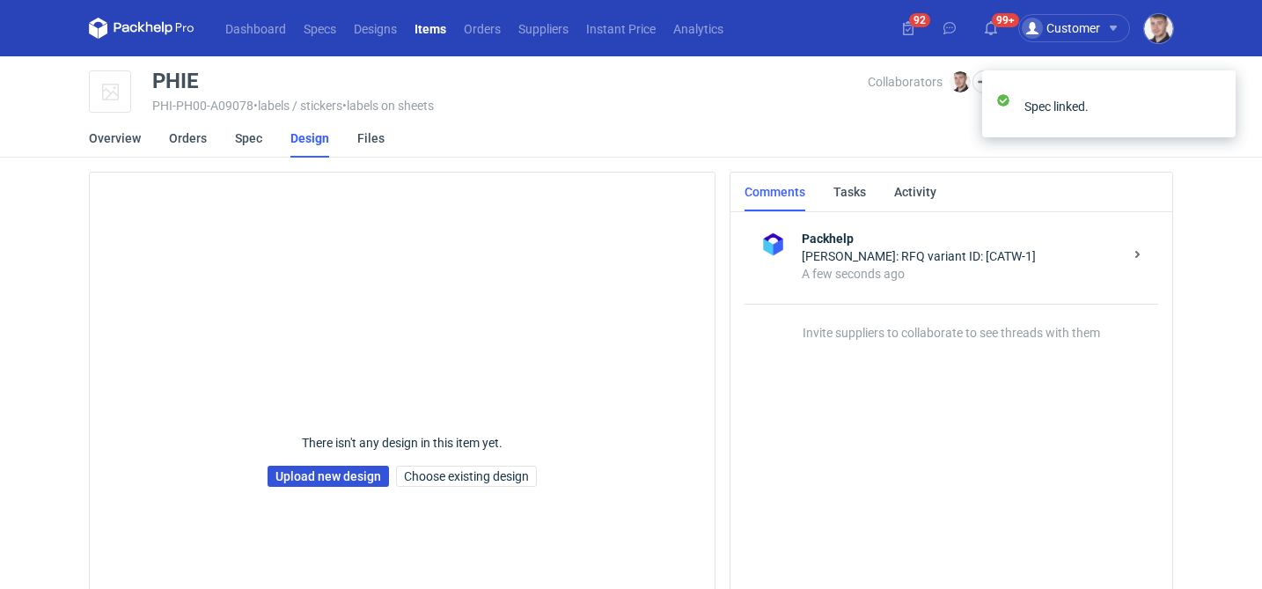
click at [294, 474] on link "Upload new design" at bounding box center [327, 475] width 121 height 21
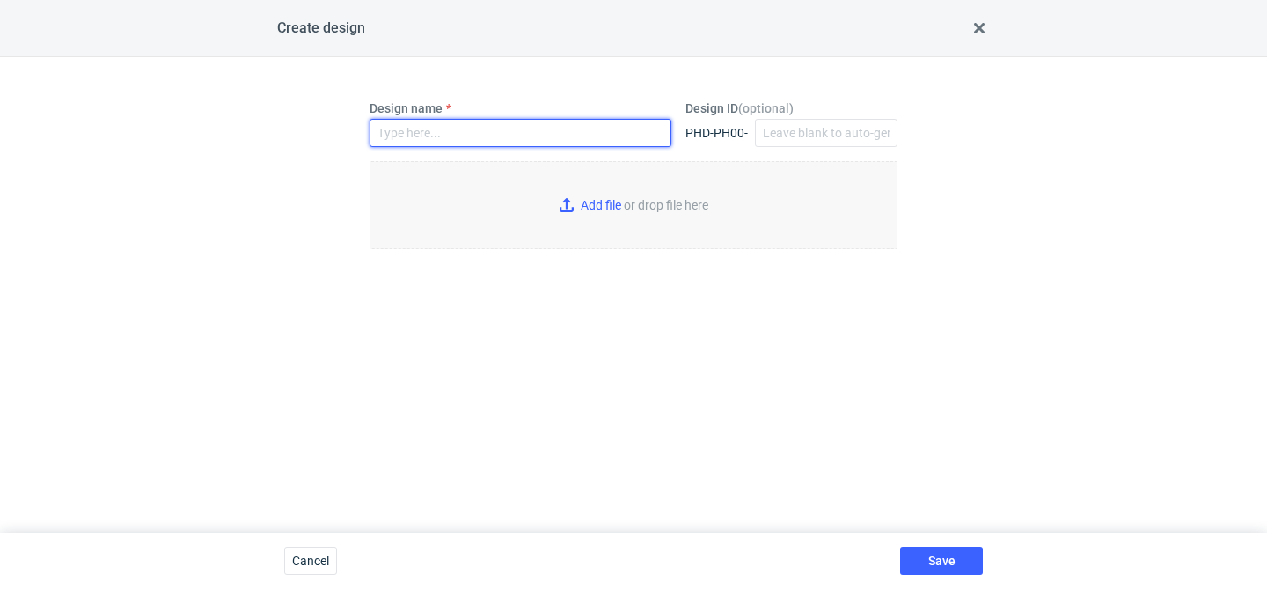
click at [505, 133] on input "Design name" at bounding box center [521, 133] width 302 height 28
type input "PHIE"
click at [633, 201] on input "Add file or drop file here" at bounding box center [634, 205] width 528 height 88
type input "C:\fakepath\lbp__custom____PHIE__d0__oR441920495.pdf"
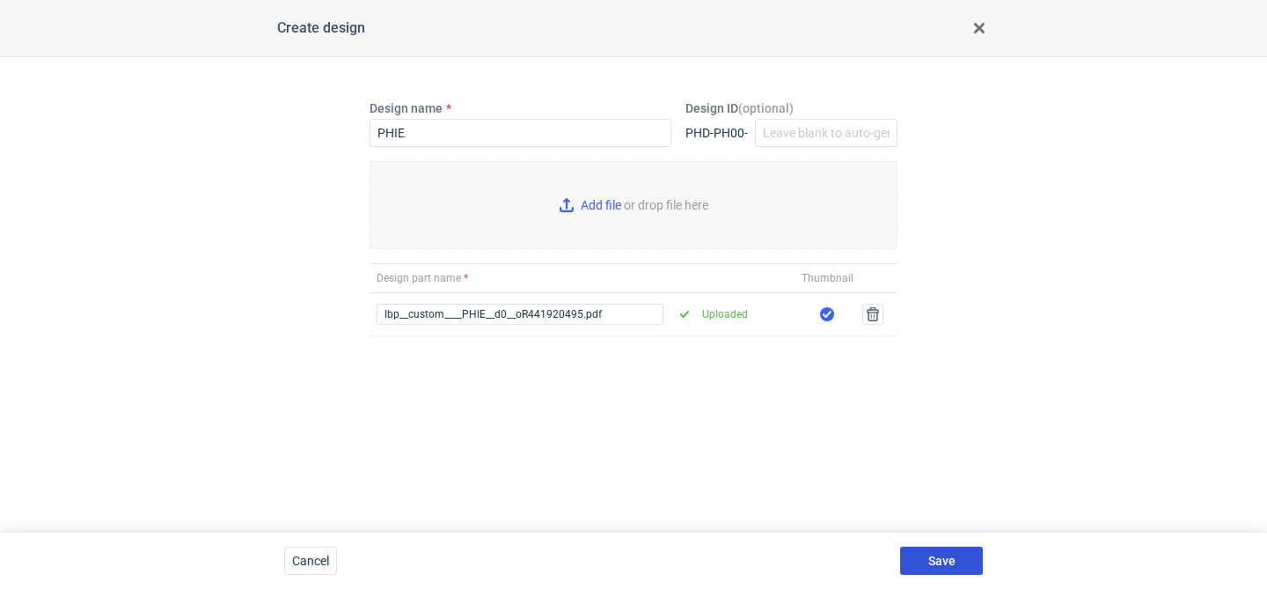
click at [945, 552] on button "Save" at bounding box center [941, 560] width 83 height 28
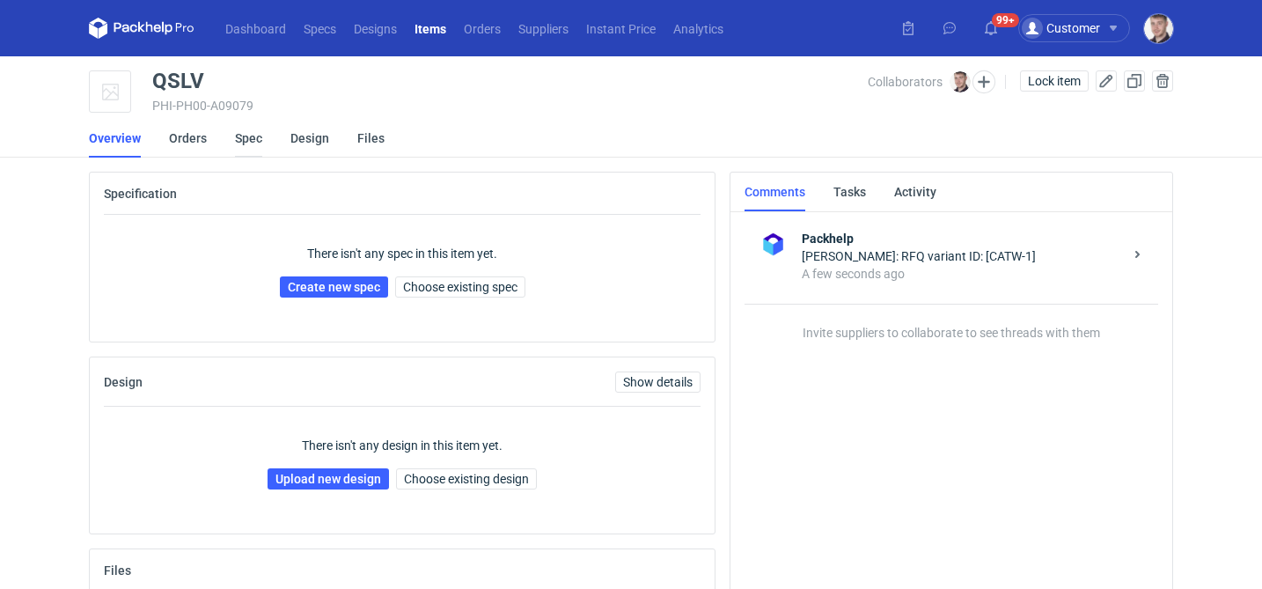
click at [258, 141] on link "Spec" at bounding box center [248, 138] width 27 height 39
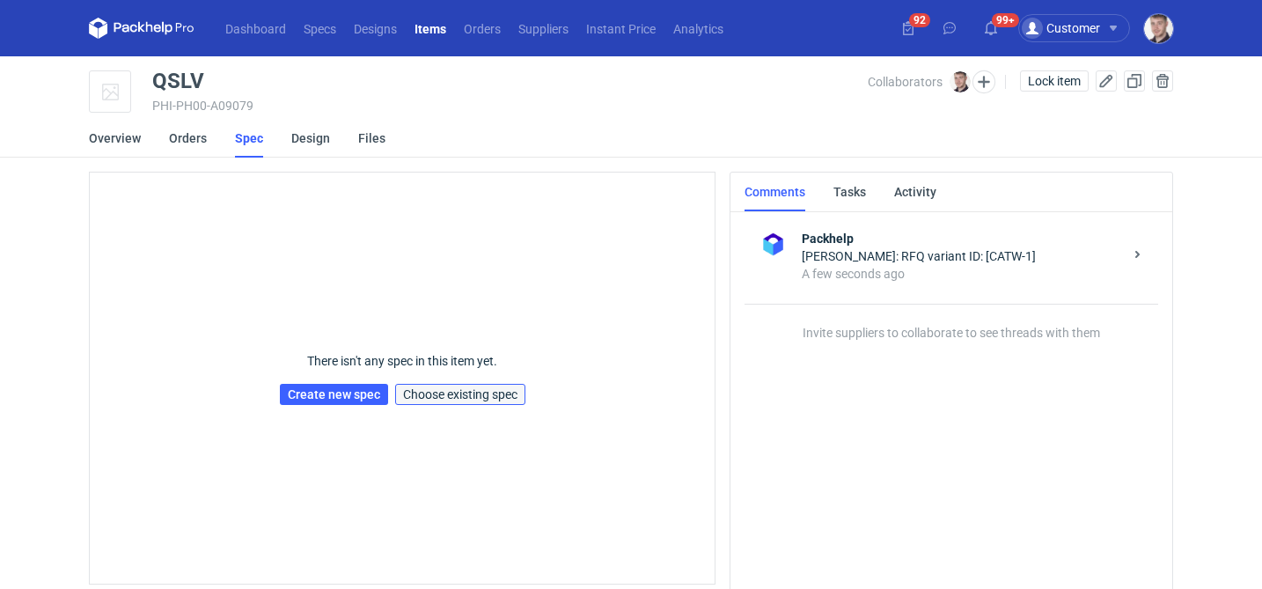
click at [457, 402] on button "Choose existing spec" at bounding box center [460, 394] width 130 height 21
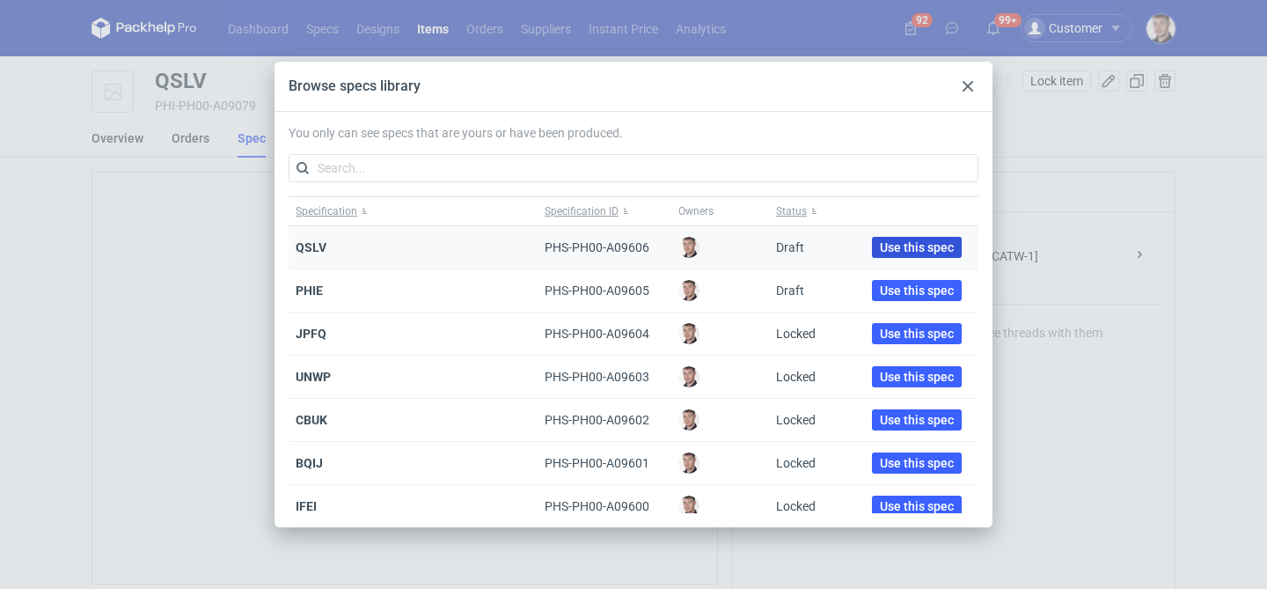
click at [915, 244] on span "Use this spec" at bounding box center [917, 247] width 74 height 12
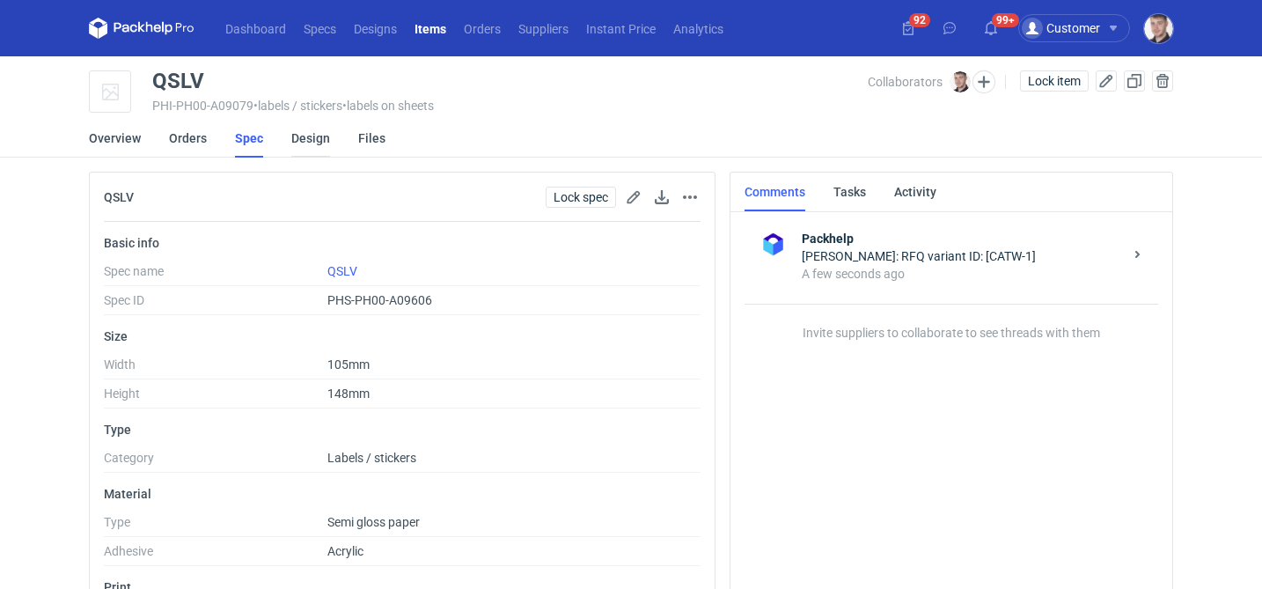
click at [299, 142] on link "Design" at bounding box center [310, 138] width 39 height 39
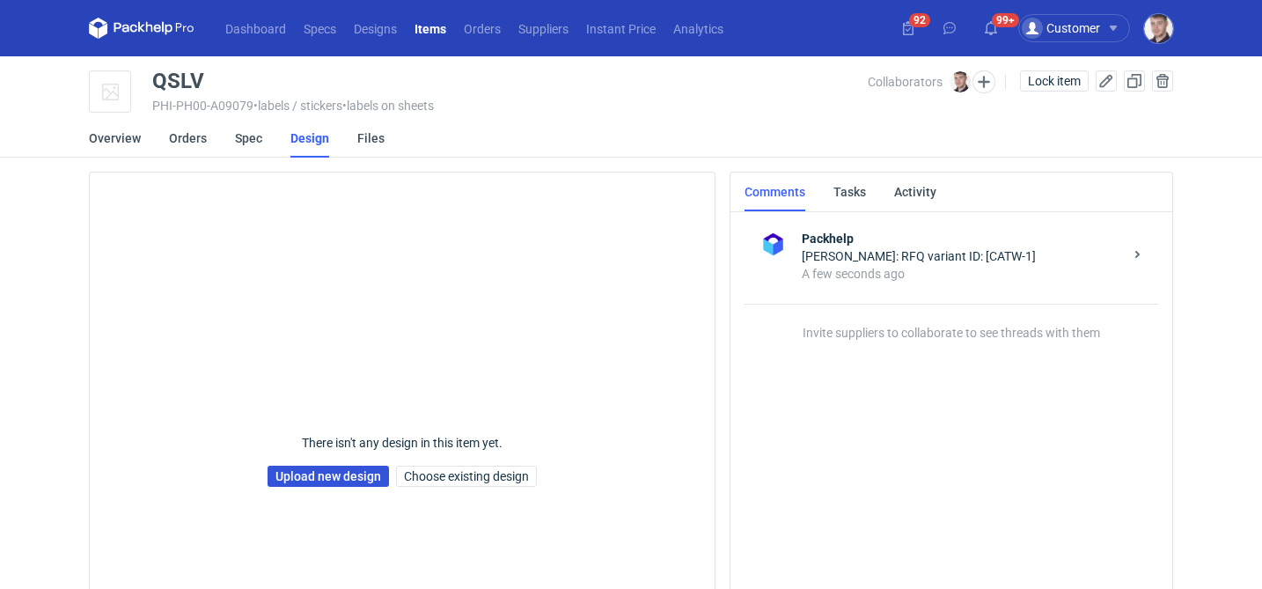
click at [289, 485] on link "Upload new design" at bounding box center [327, 475] width 121 height 21
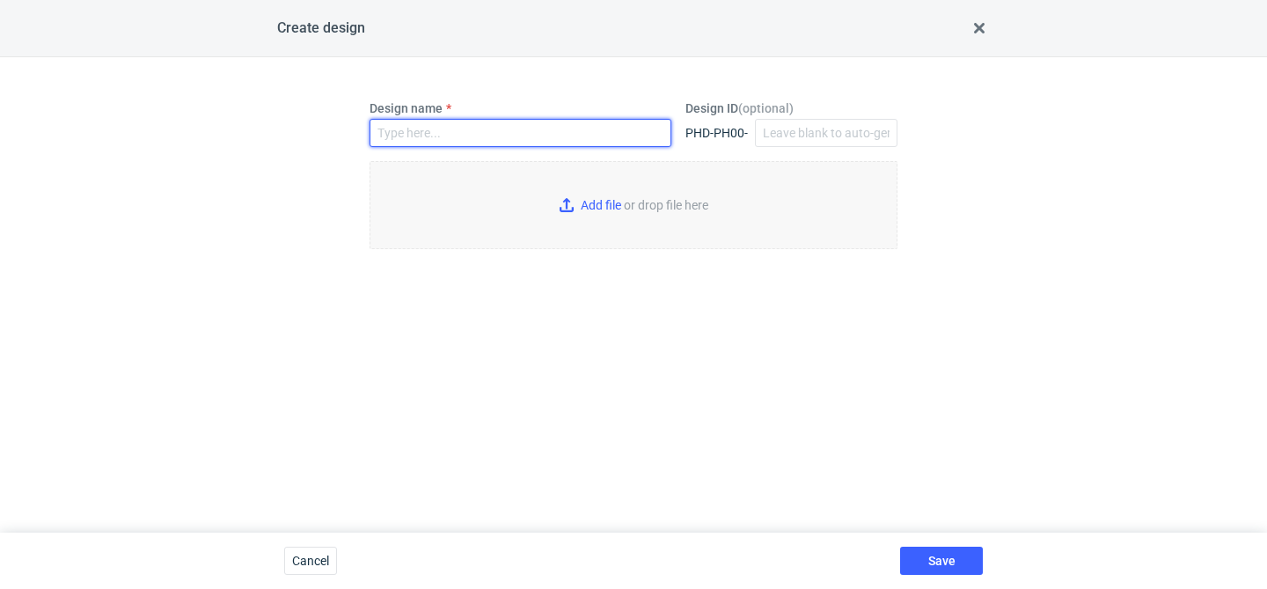
click at [479, 136] on input "Design name" at bounding box center [521, 133] width 302 height 28
type input "QSLV"
click at [613, 223] on input "Add file or drop file here" at bounding box center [634, 205] width 528 height 88
type input "C:\fakepath\lbp__custom____QSLV__d0__oR441920495__v2.pdf"
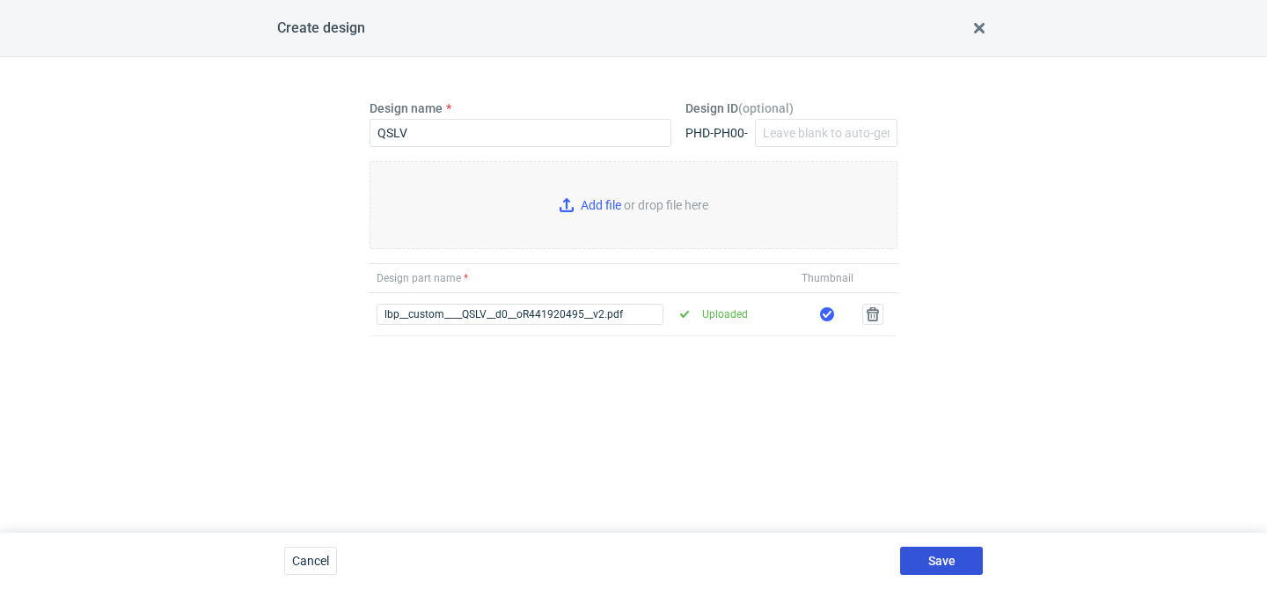
click at [940, 557] on span "Save" at bounding box center [941, 560] width 27 height 12
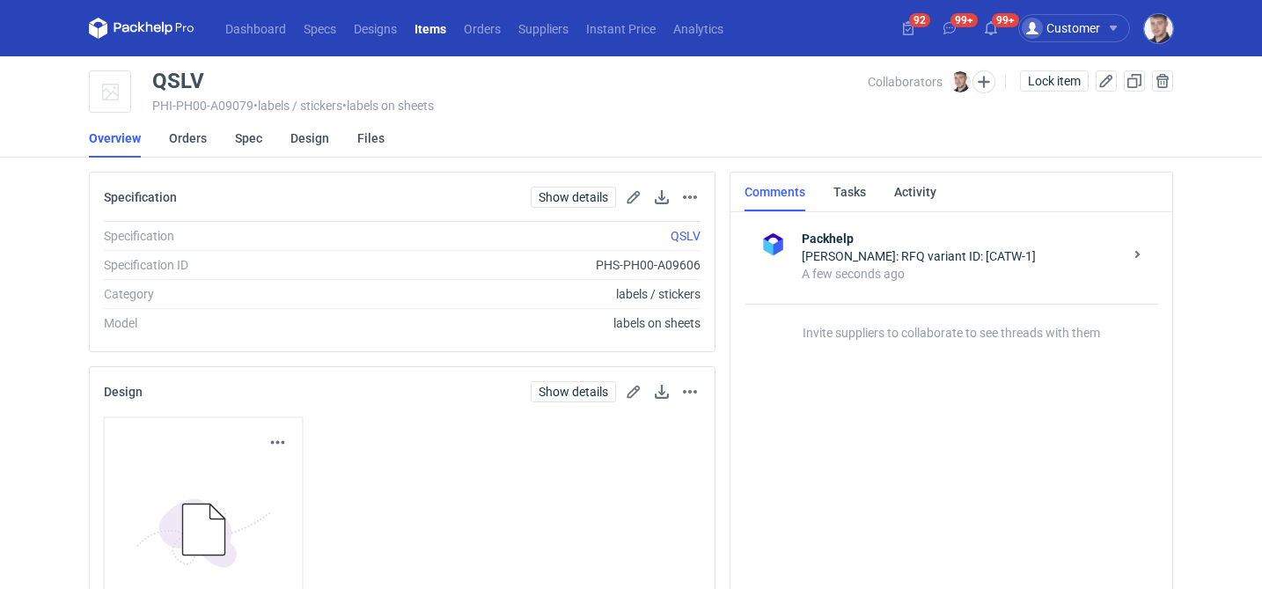
click at [1035, 84] on div "Design linked." at bounding box center [1109, 70] width 282 height 28
click at [1035, 87] on span "Lock item" at bounding box center [1054, 81] width 53 height 12
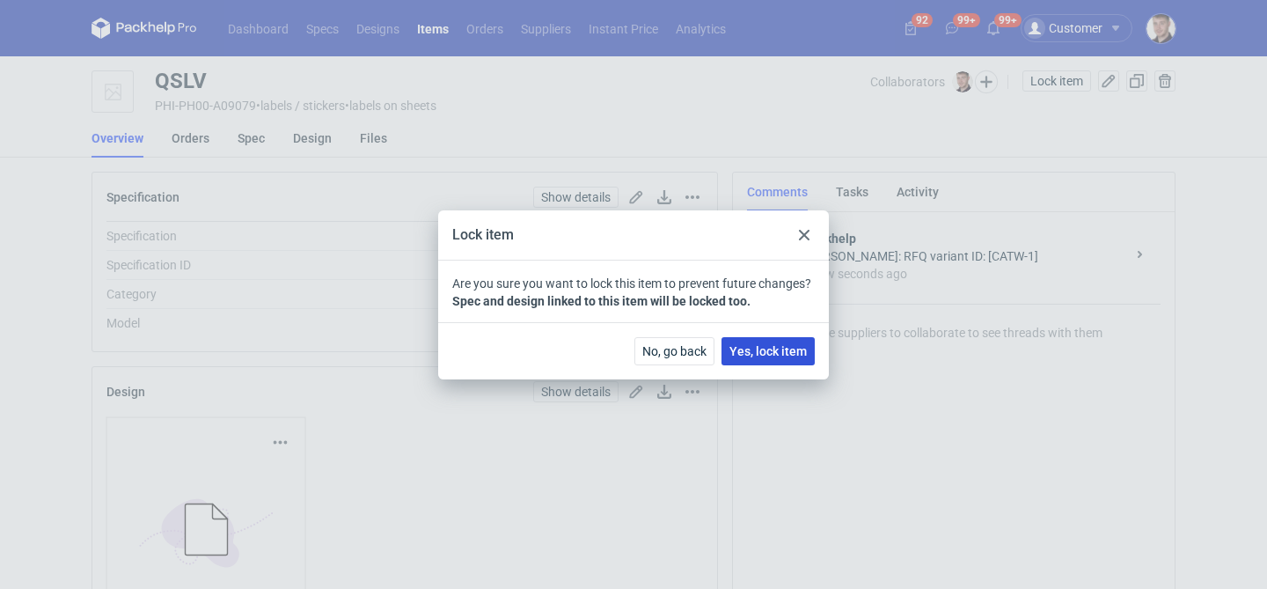
click at [781, 345] on span "Yes, lock item" at bounding box center [767, 351] width 77 height 12
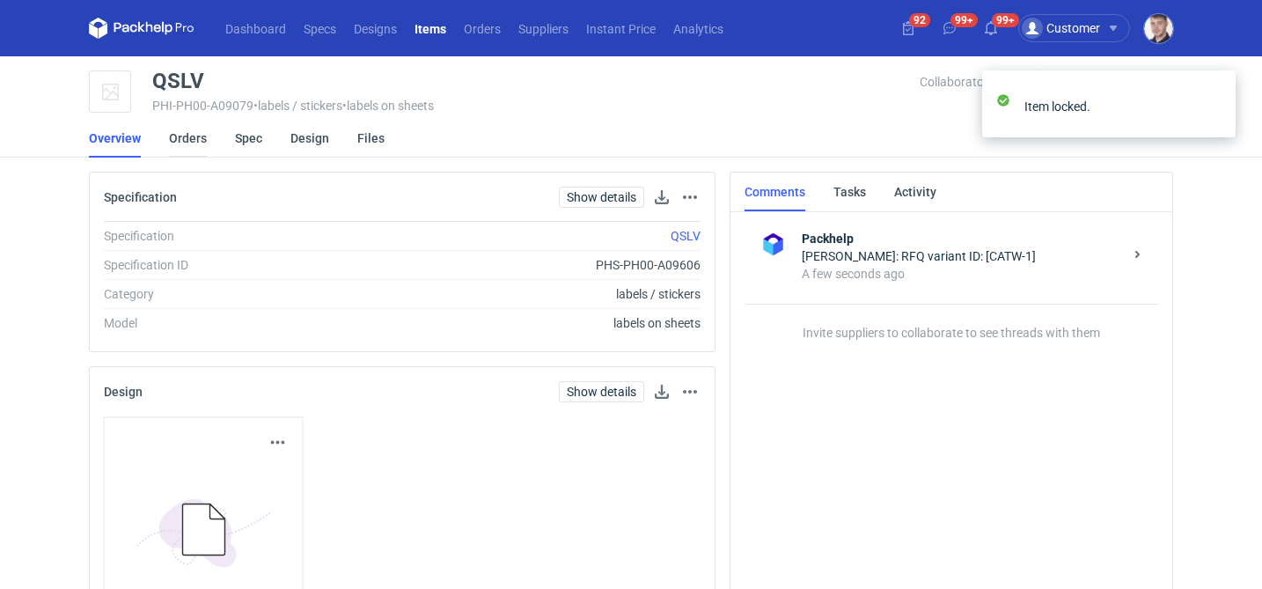
click at [194, 135] on link "Orders" at bounding box center [188, 138] width 38 height 39
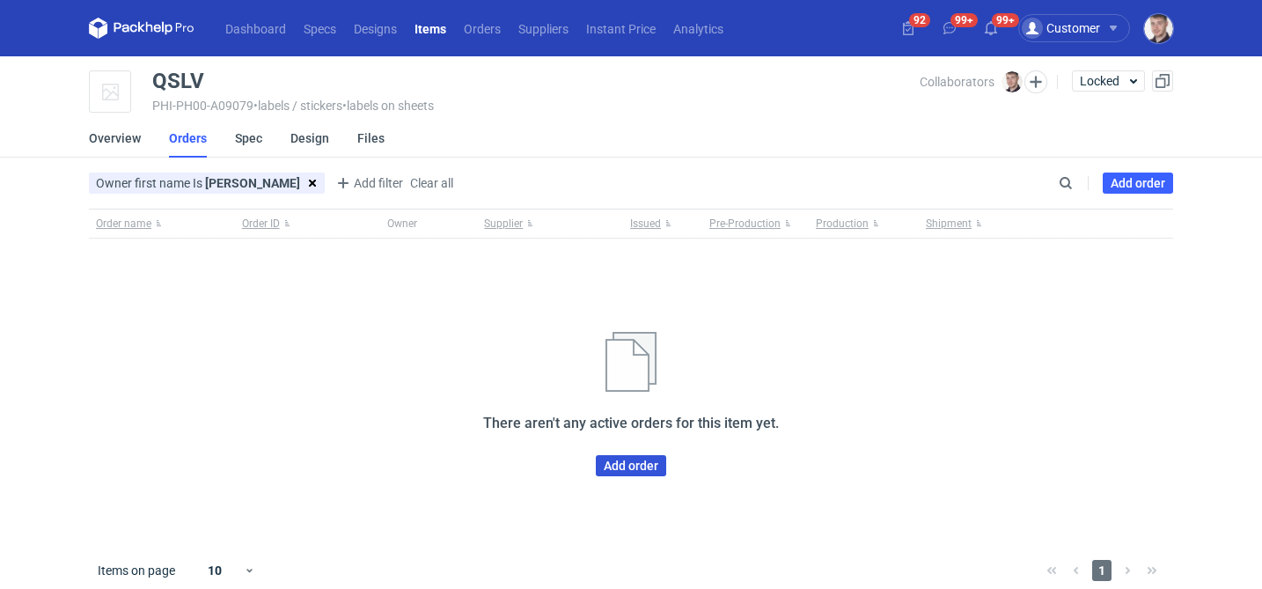
click at [611, 472] on link "Add order" at bounding box center [631, 465] width 70 height 21
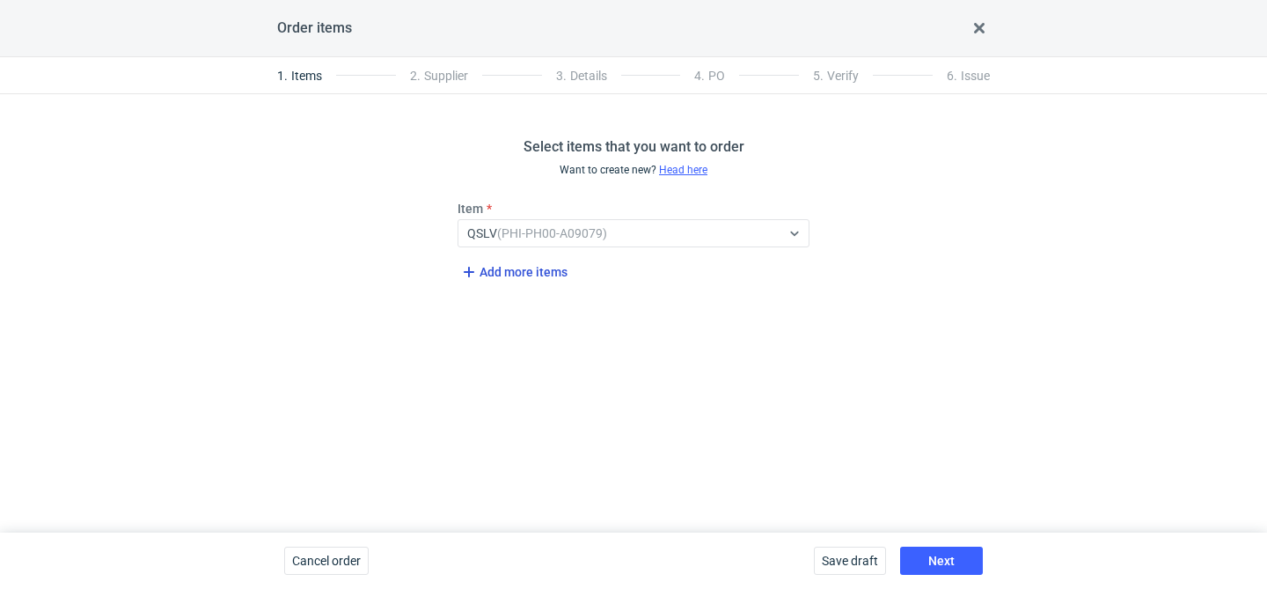
click at [486, 267] on span "Add more items" at bounding box center [512, 271] width 109 height 21
click at [487, 322] on div "Item Select..." at bounding box center [633, 292] width 366 height 62
click at [485, 333] on span "Add more items" at bounding box center [512, 333] width 109 height 21
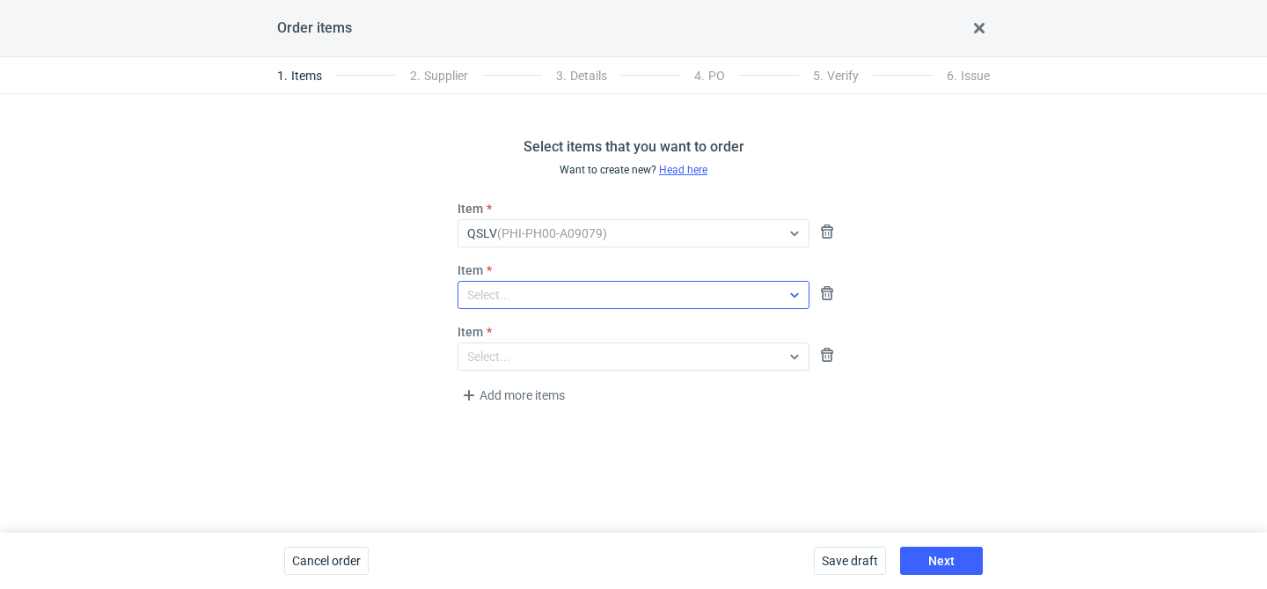
click at [507, 301] on div "Select..." at bounding box center [488, 295] width 43 height 18
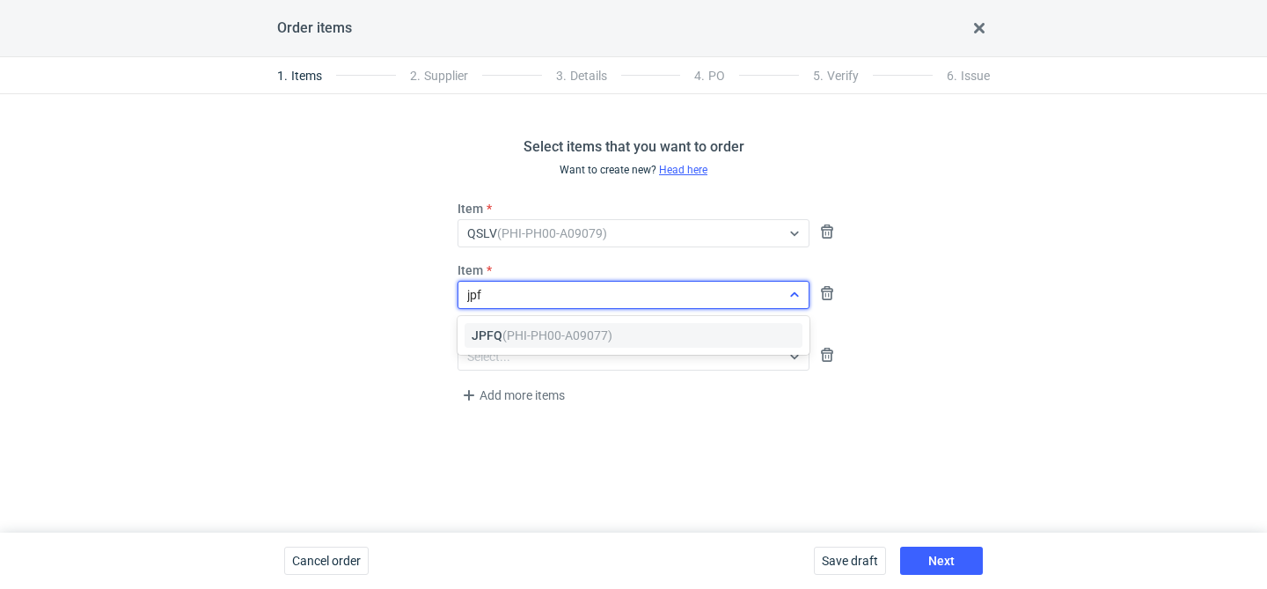
type input "jpfq"
click at [520, 328] on em "(PHI-PH00-A09077)" at bounding box center [557, 335] width 110 height 14
click at [506, 349] on div "Select..." at bounding box center [488, 357] width 43 height 18
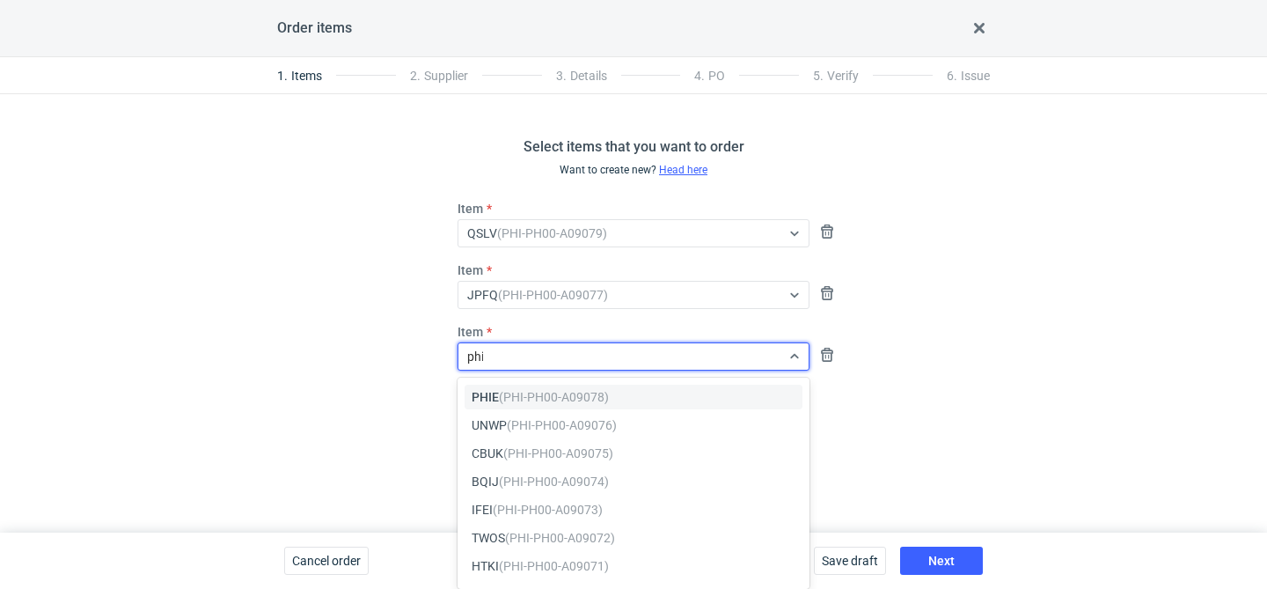
type input "phie"
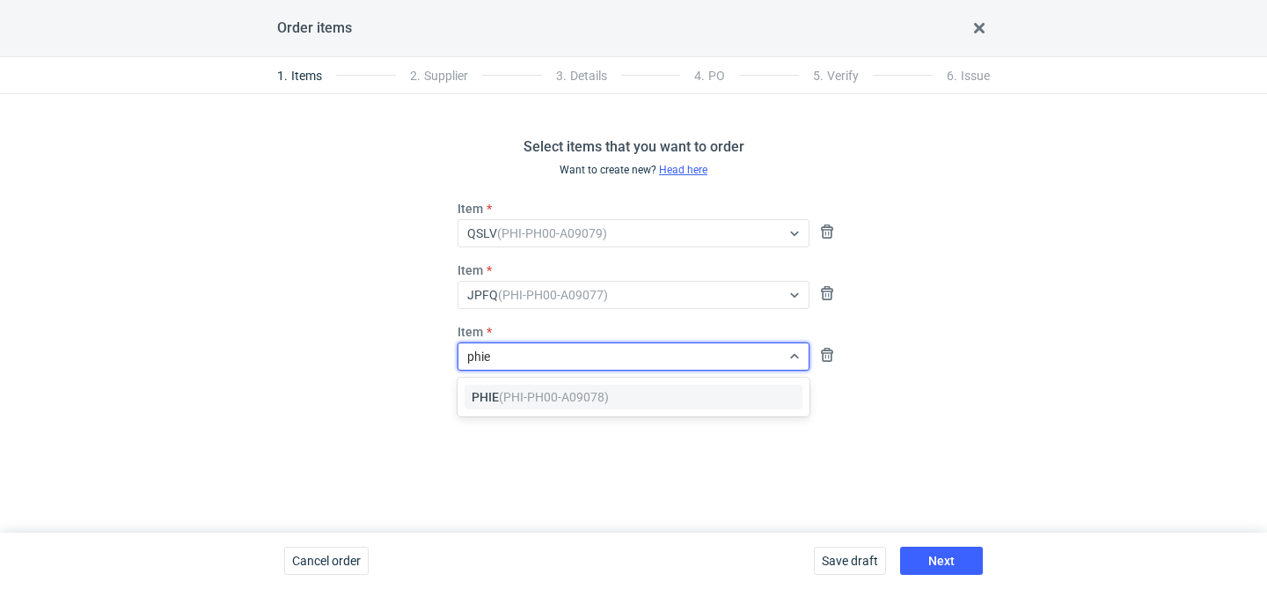
click at [560, 392] on em "(PHI-PH00-A09078)" at bounding box center [554, 397] width 110 height 14
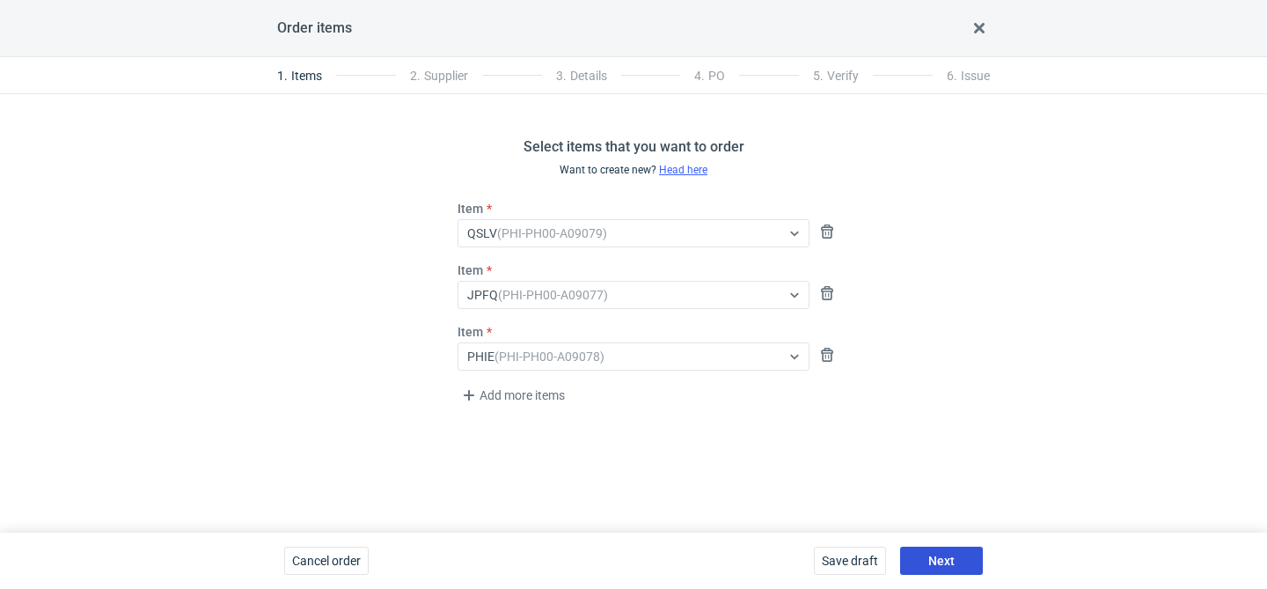
click at [968, 565] on button "Next" at bounding box center [941, 560] width 83 height 28
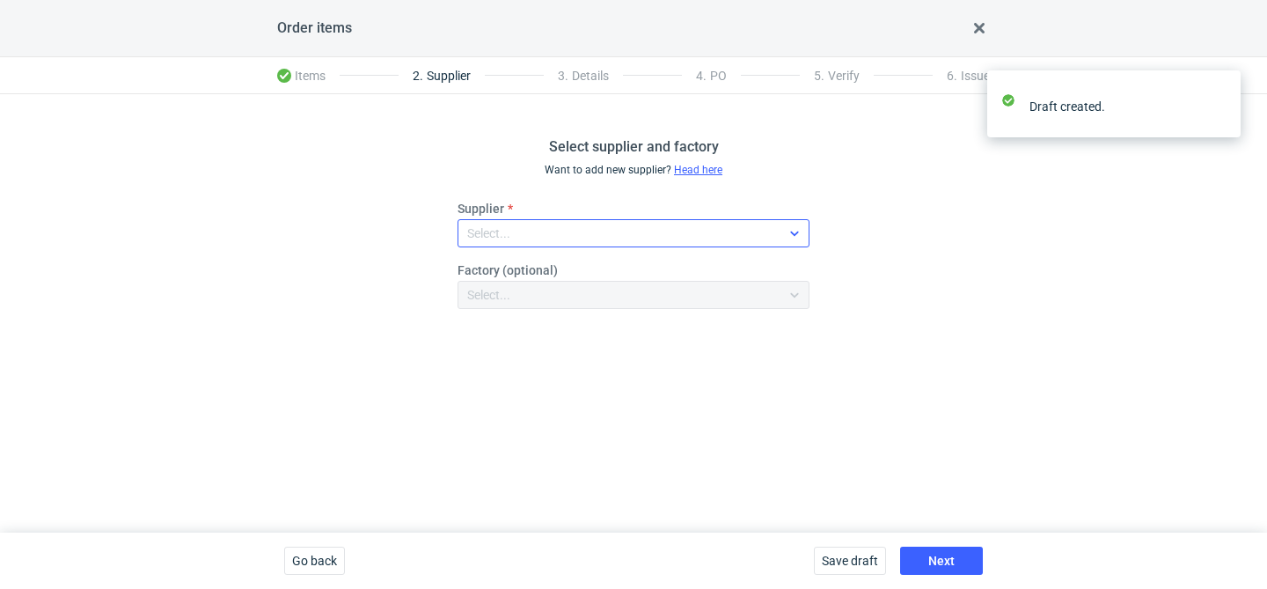
click at [512, 219] on div "Select..." at bounding box center [633, 233] width 352 height 28
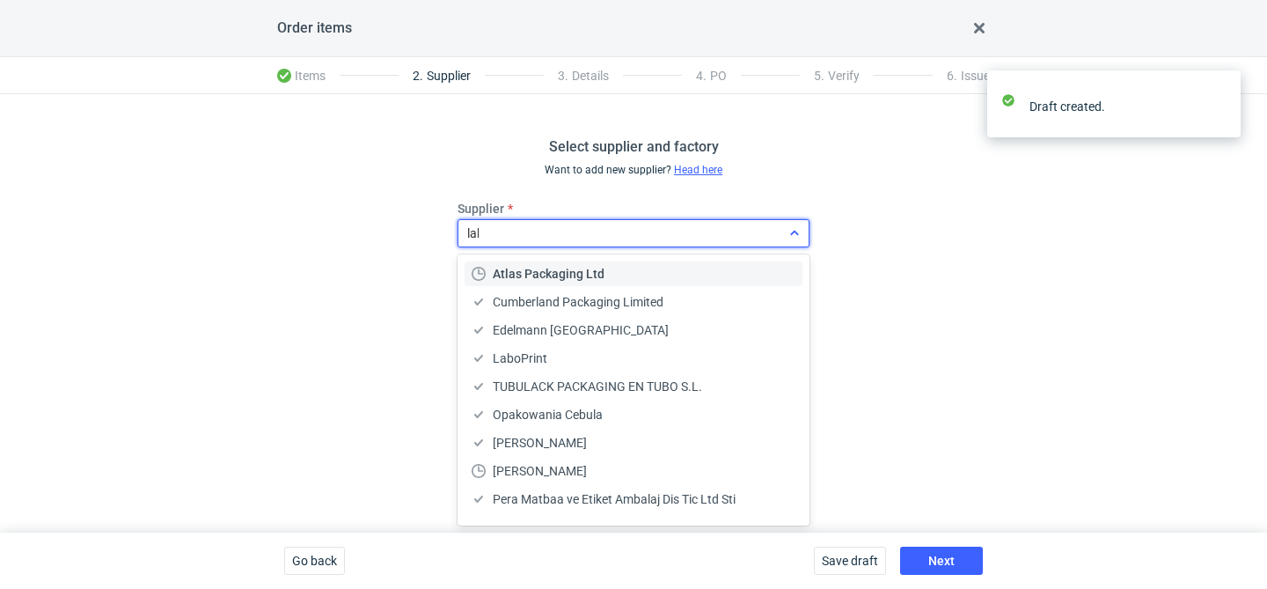
type input "labo"
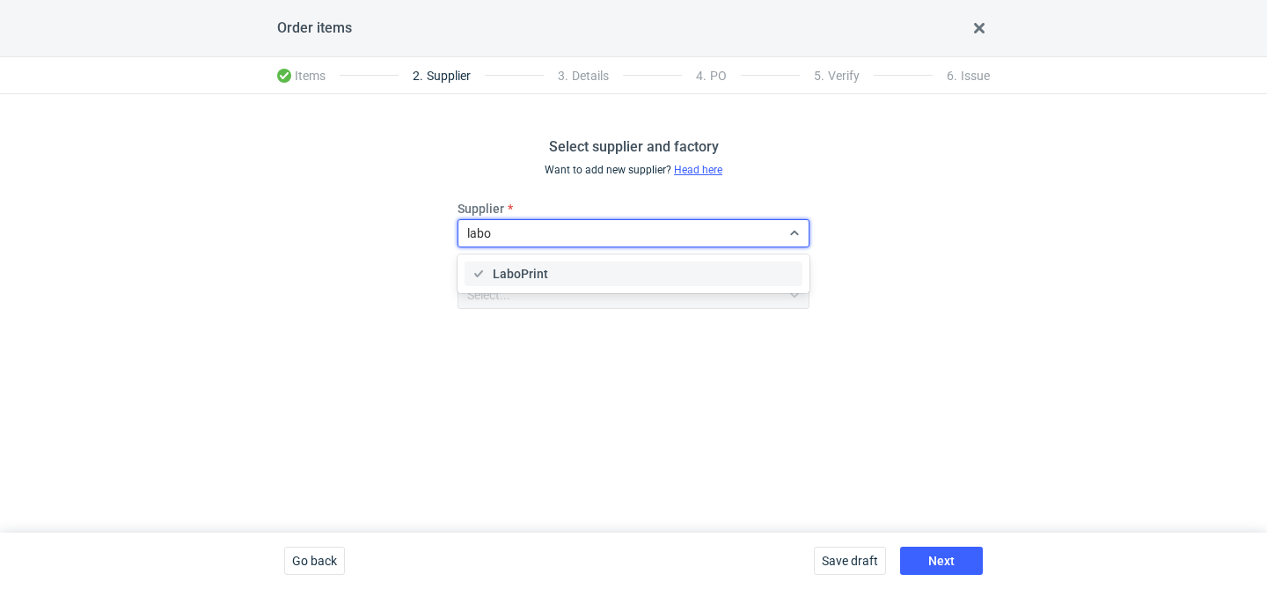
click at [486, 267] on div "LaboPrint" at bounding box center [634, 274] width 324 height 18
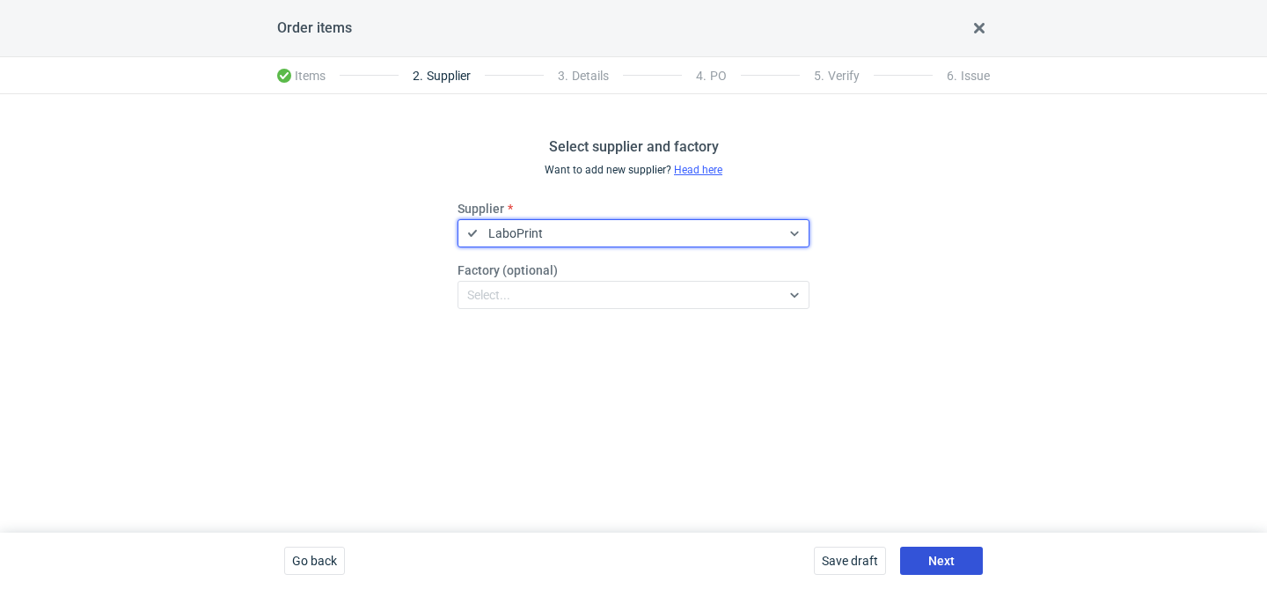
click at [923, 549] on button "Next" at bounding box center [941, 560] width 83 height 28
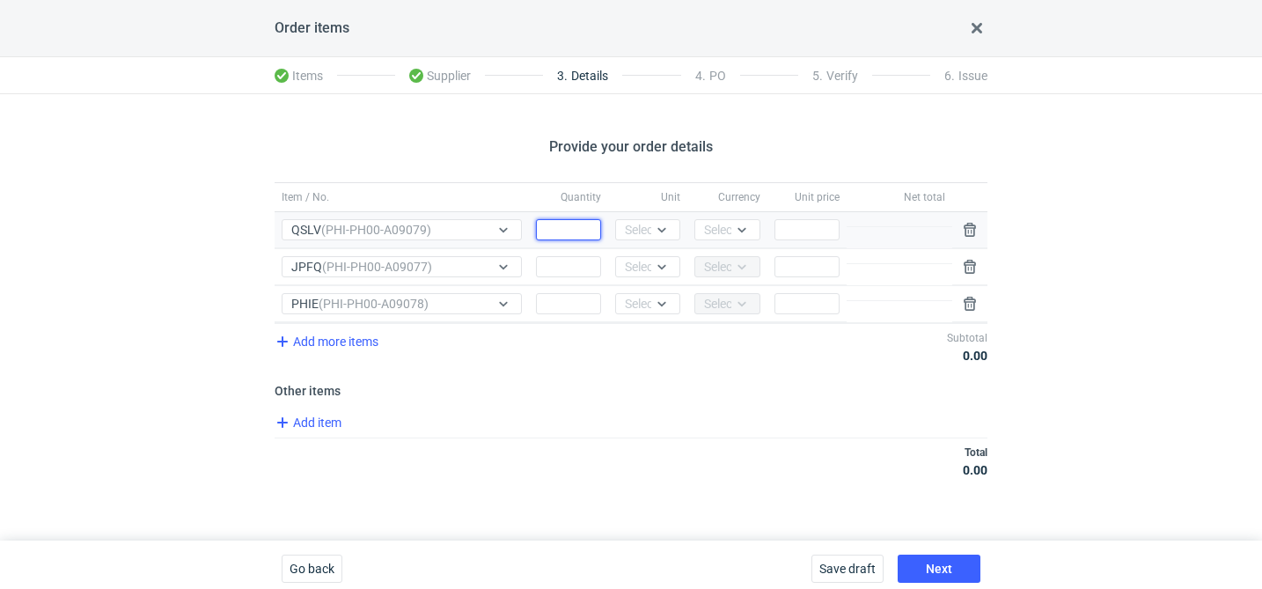
click at [566, 228] on input "Quantity" at bounding box center [568, 229] width 65 height 21
click at [559, 256] on input "Quantity" at bounding box center [568, 266] width 65 height 21
type input "7500"
click at [572, 232] on input "Quantity" at bounding box center [568, 229] width 65 height 21
type input "12500"
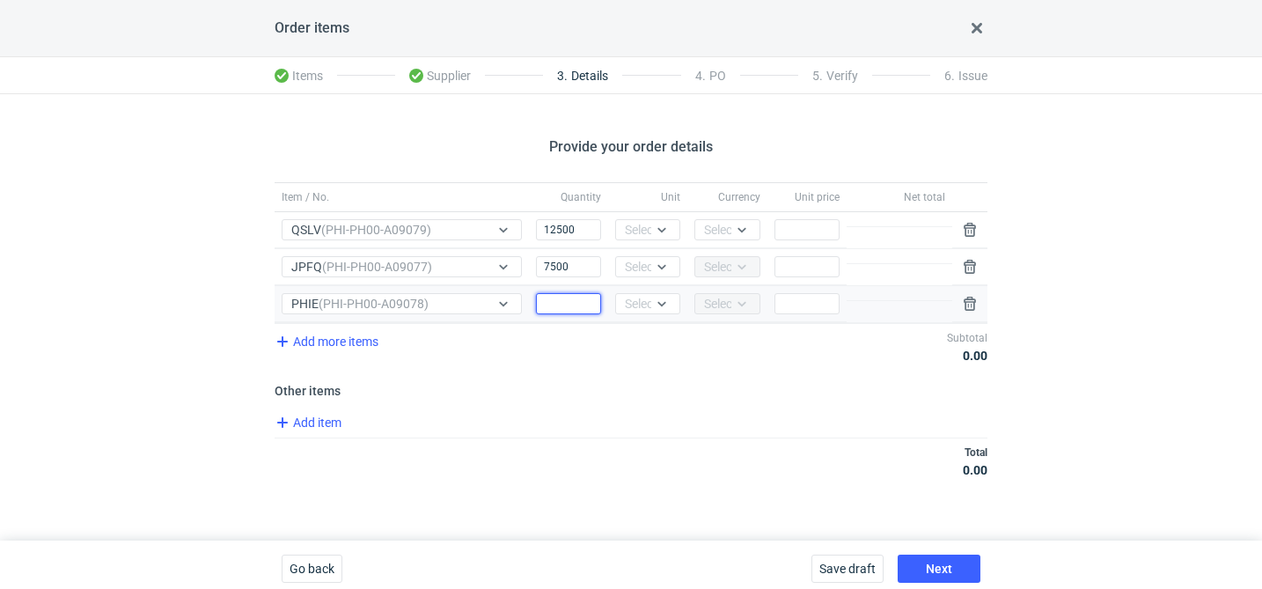
click at [571, 293] on input "Quantity" at bounding box center [568, 303] width 65 height 21
type input "12500"
click at [640, 230] on div "Select..." at bounding box center [646, 230] width 43 height 18
click at [642, 262] on span "pcs" at bounding box center [638, 267] width 19 height 18
click at [642, 275] on div "Select..." at bounding box center [647, 266] width 65 height 21
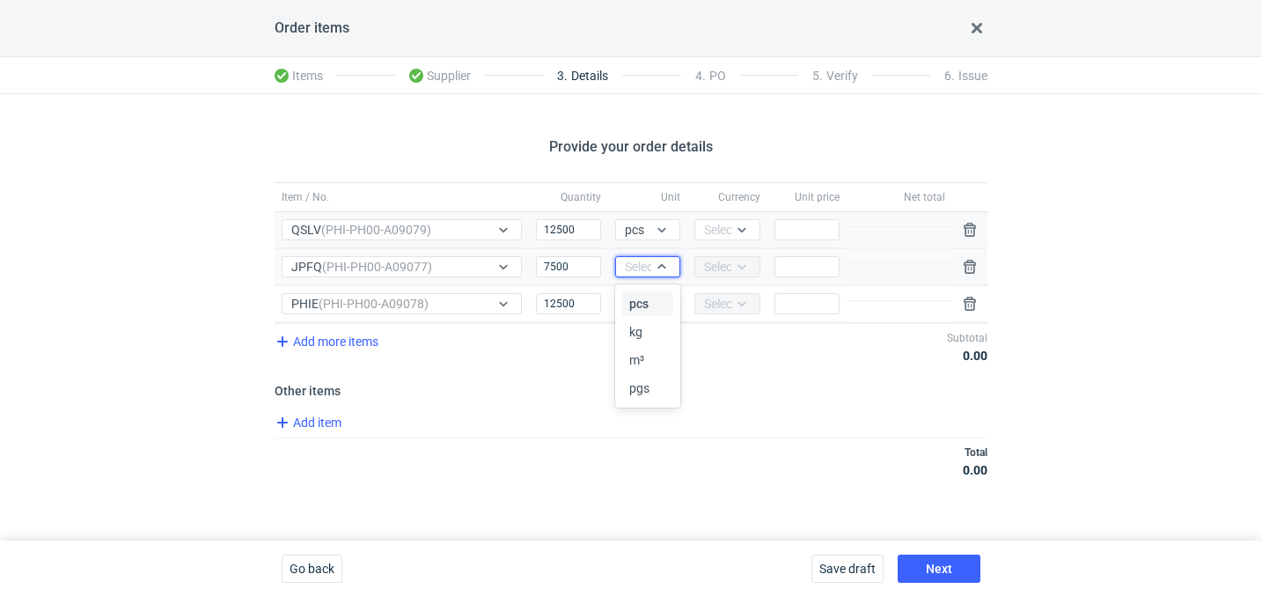
click at [641, 295] on span "pcs" at bounding box center [638, 304] width 19 height 18
click at [640, 311] on div "Select..." at bounding box center [646, 304] width 43 height 18
click at [636, 332] on span "pcs" at bounding box center [638, 341] width 19 height 18
click at [741, 216] on div "Currency Select..." at bounding box center [726, 230] width 79 height 36
click at [735, 231] on icon at bounding box center [742, 230] width 14 height 14
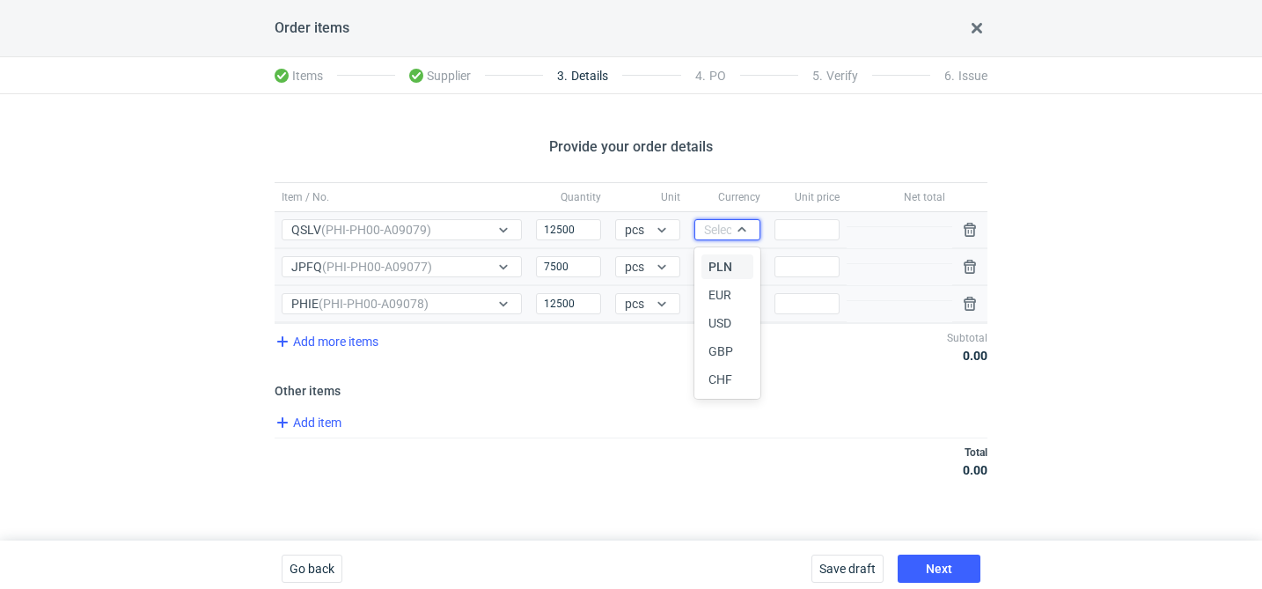
click at [727, 255] on div "PLN" at bounding box center [726, 266] width 51 height 25
click at [823, 231] on input "Price" at bounding box center [806, 229] width 65 height 21
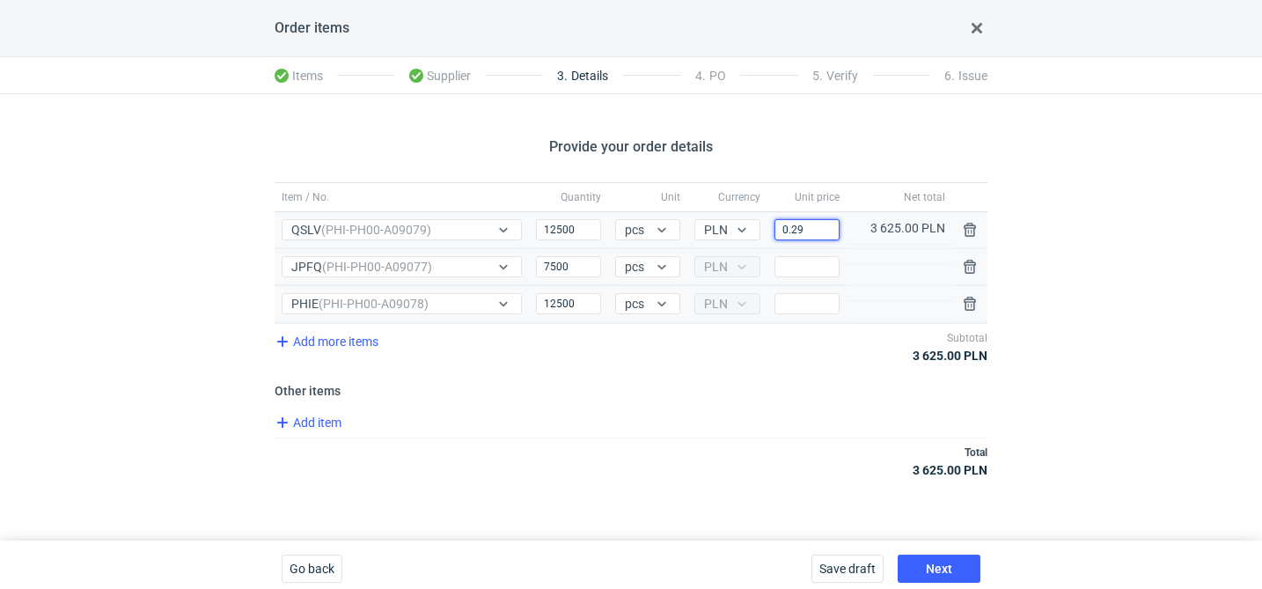
click at [830, 233] on input "0.29" at bounding box center [806, 229] width 65 height 21
type input "0.29"
click at [805, 268] on input "Price" at bounding box center [806, 266] width 65 height 21
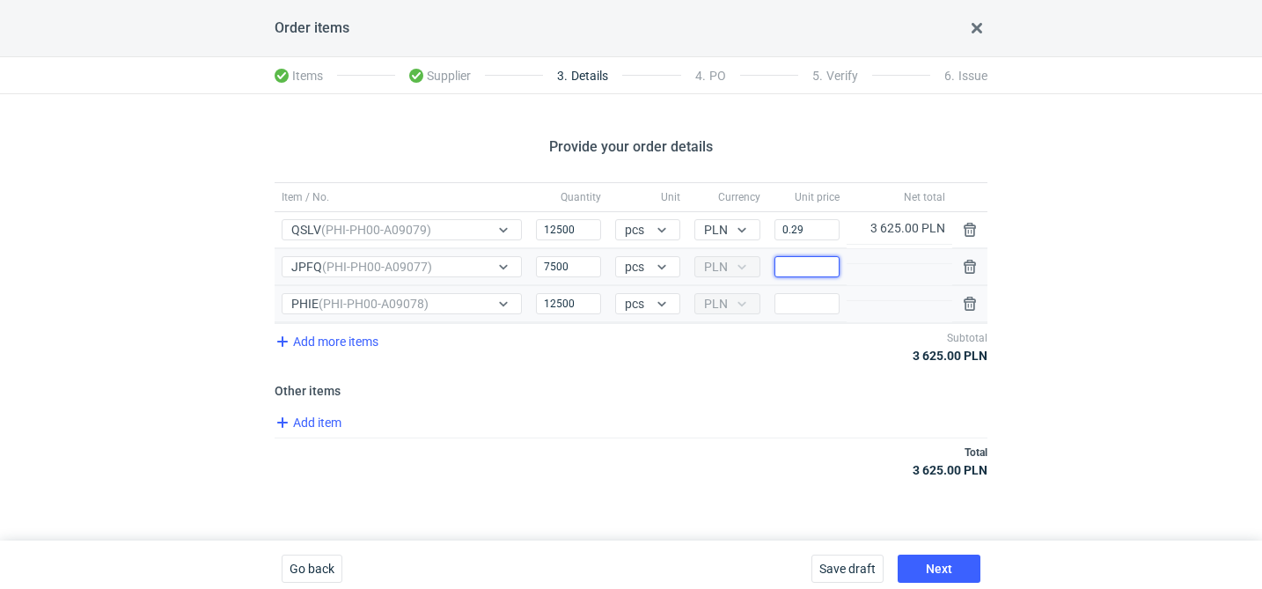
paste input "0.29"
type input "0.29"
click at [801, 303] on input "Price" at bounding box center [806, 303] width 65 height 21
paste input "0.29"
type input "0.29"
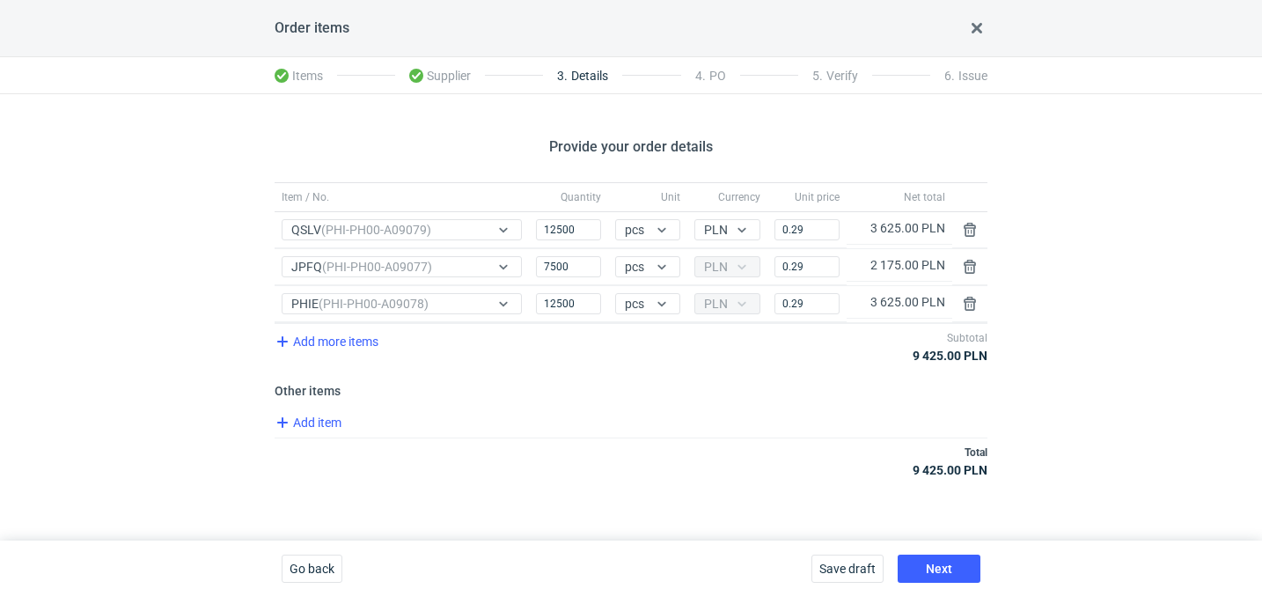
click at [717, 413] on div "Add item" at bounding box center [629, 425] width 716 height 26
click at [317, 429] on span "Add item" at bounding box center [307, 422] width 71 height 21
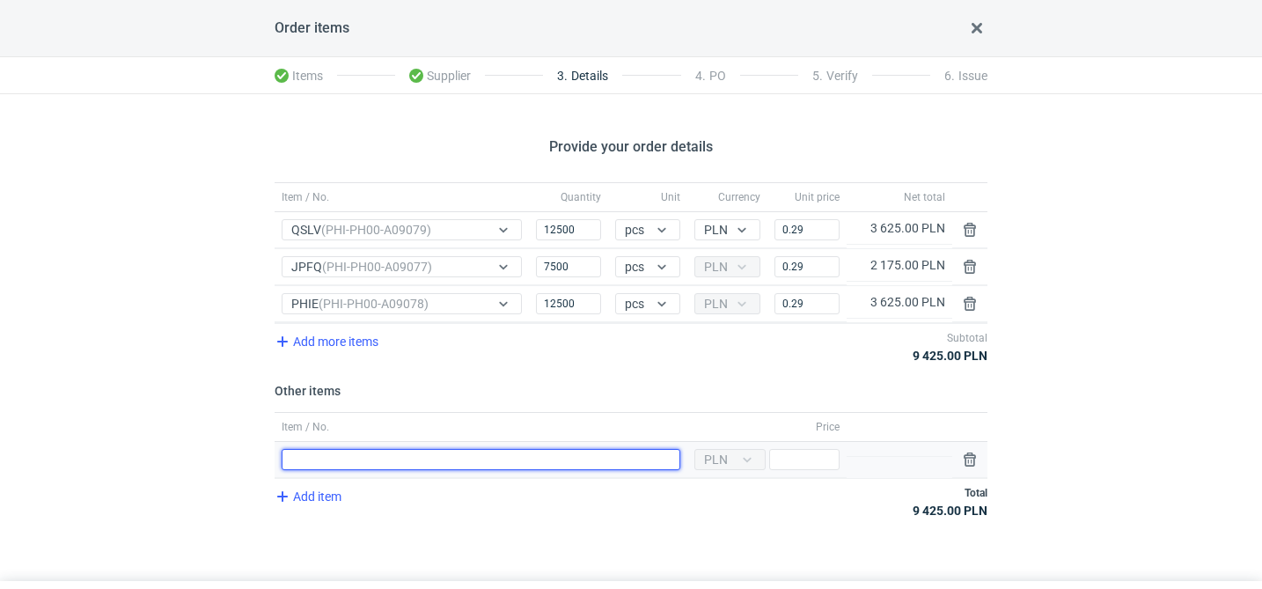
click at [347, 457] on input "Item / No." at bounding box center [481, 459] width 399 height 21
type input "wyrównanie"
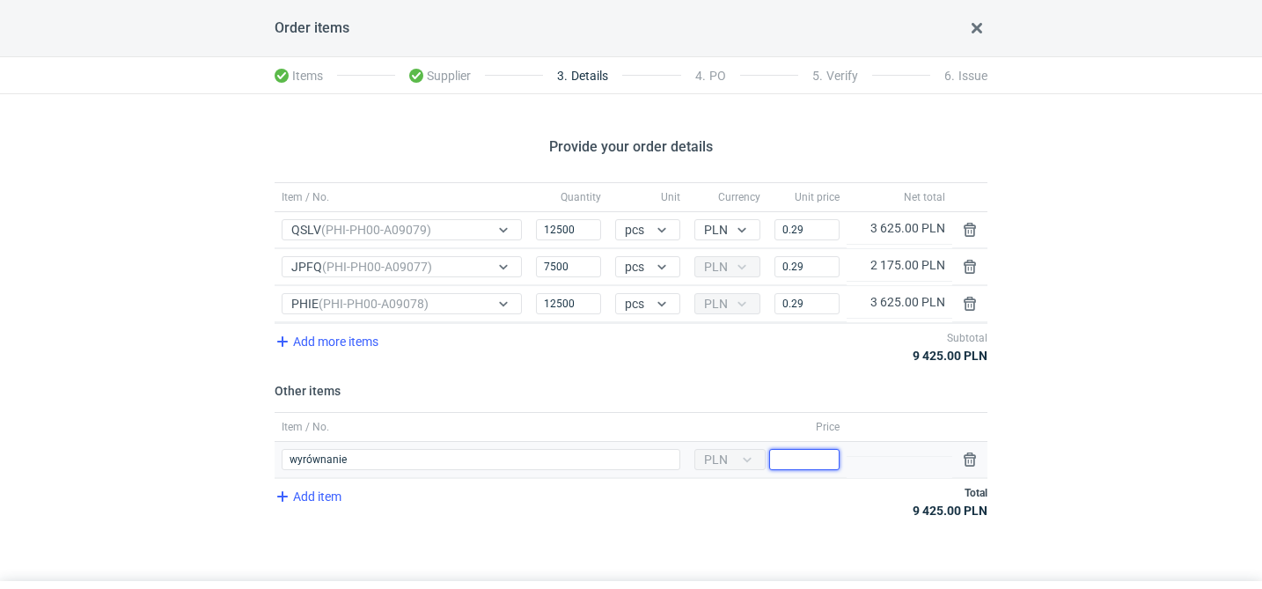
click at [809, 475] on div "Currency PLN Price" at bounding box center [766, 460] width 159 height 36
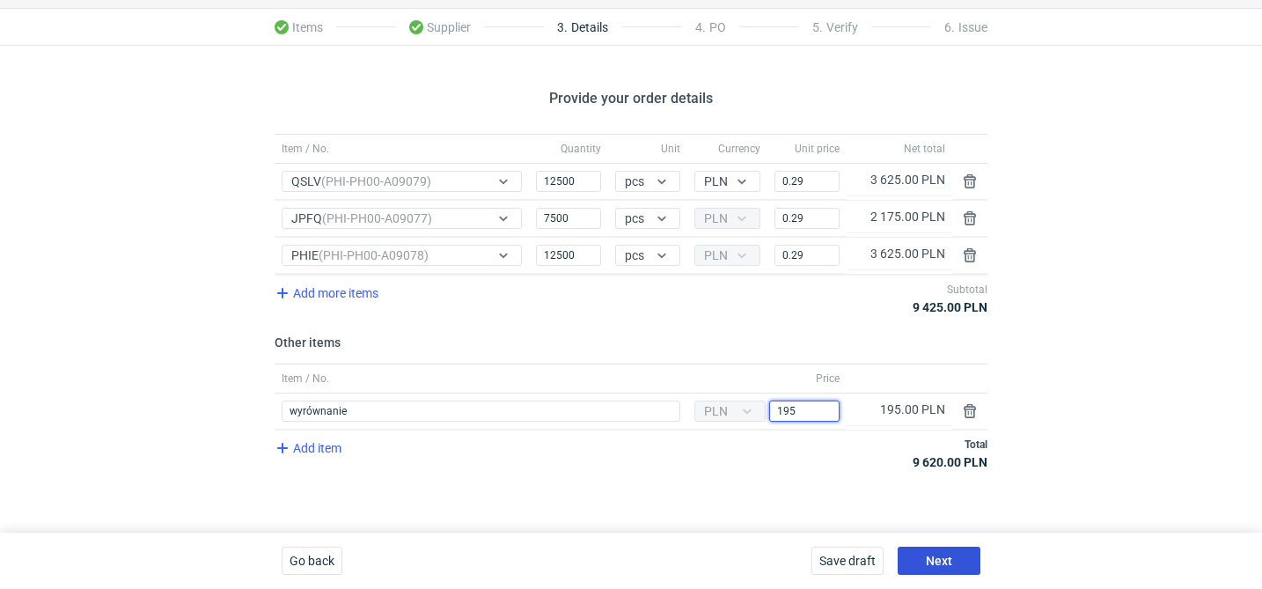
type input "195"
click at [940, 552] on button "Next" at bounding box center [938, 560] width 83 height 28
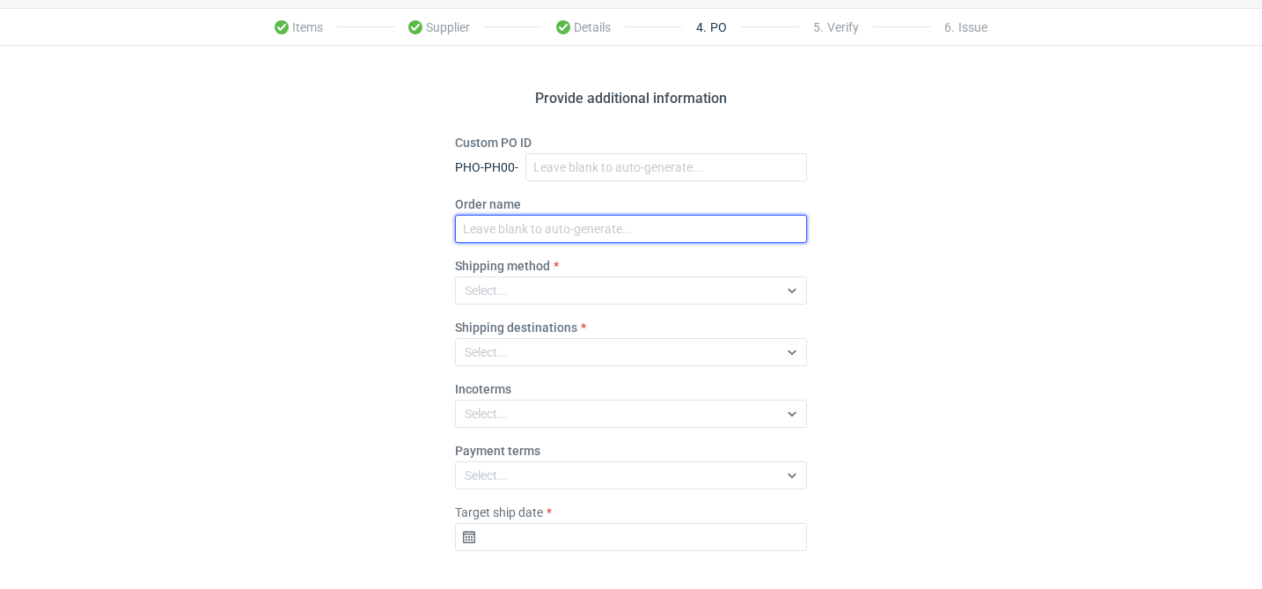
click at [535, 232] on input "Order name" at bounding box center [631, 229] width 352 height 28
paste input "R441920495"
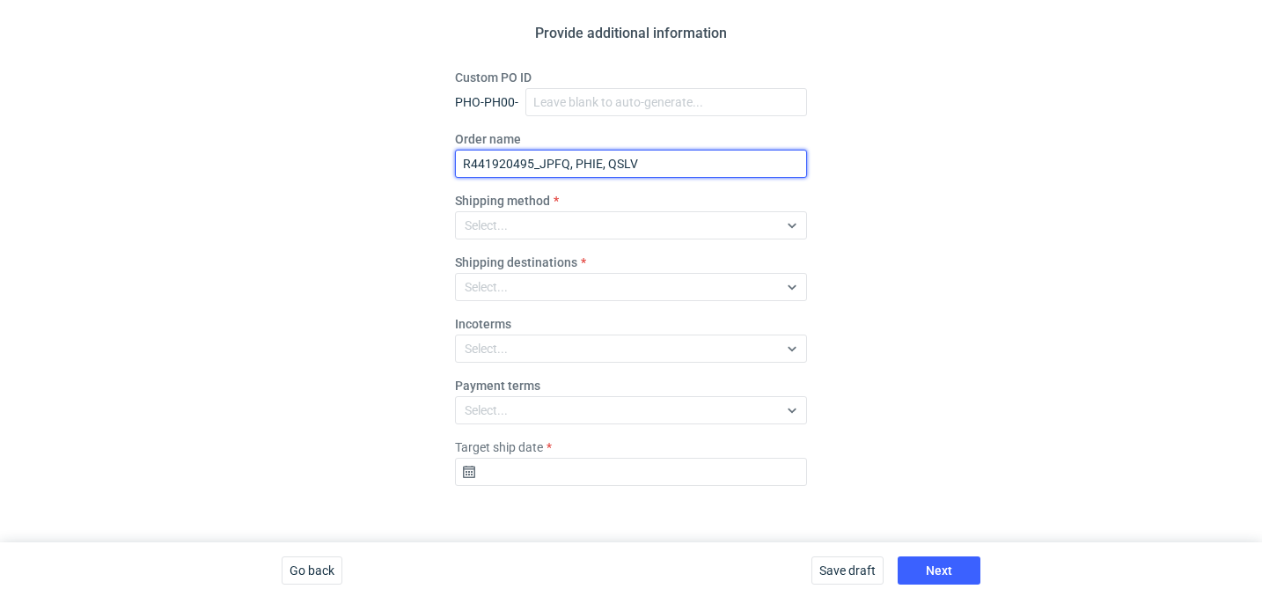
scroll to position [123, 0]
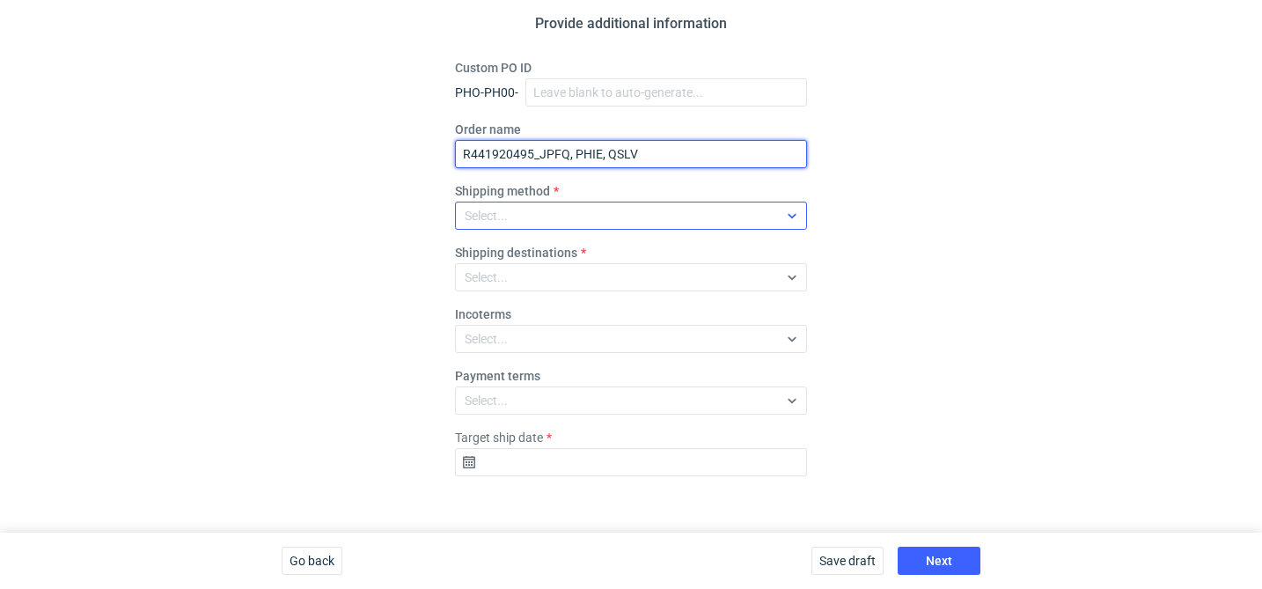
type input "R441920495_JPFQ, PHIE, QSLV"
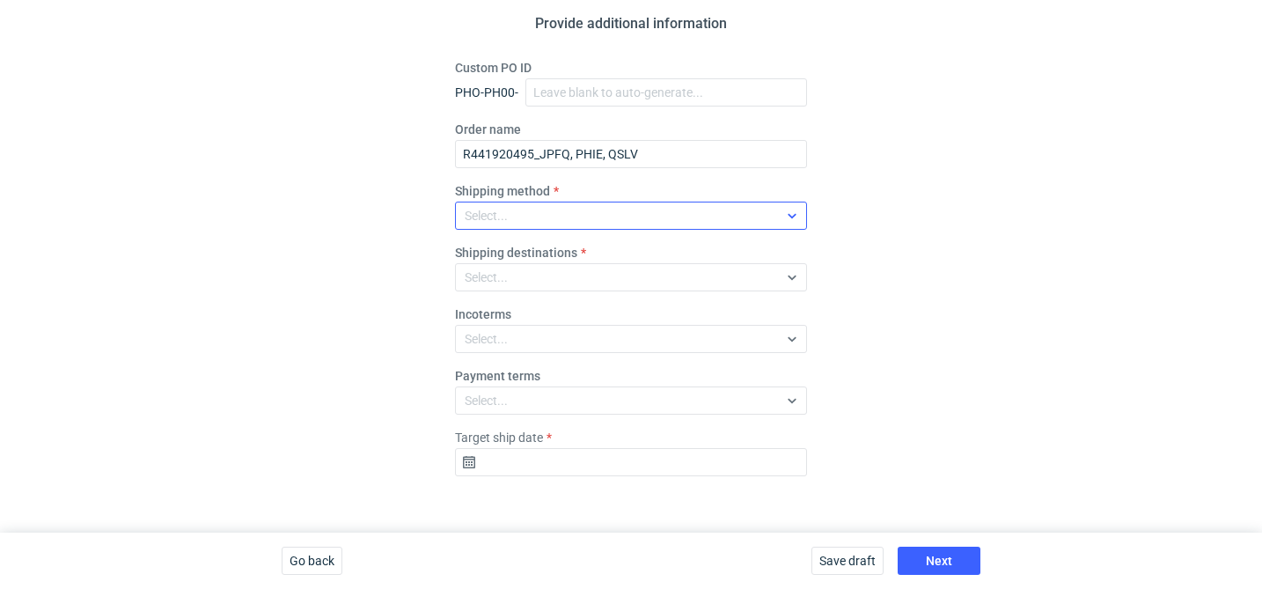
click at [541, 215] on div "Select..." at bounding box center [617, 215] width 322 height 25
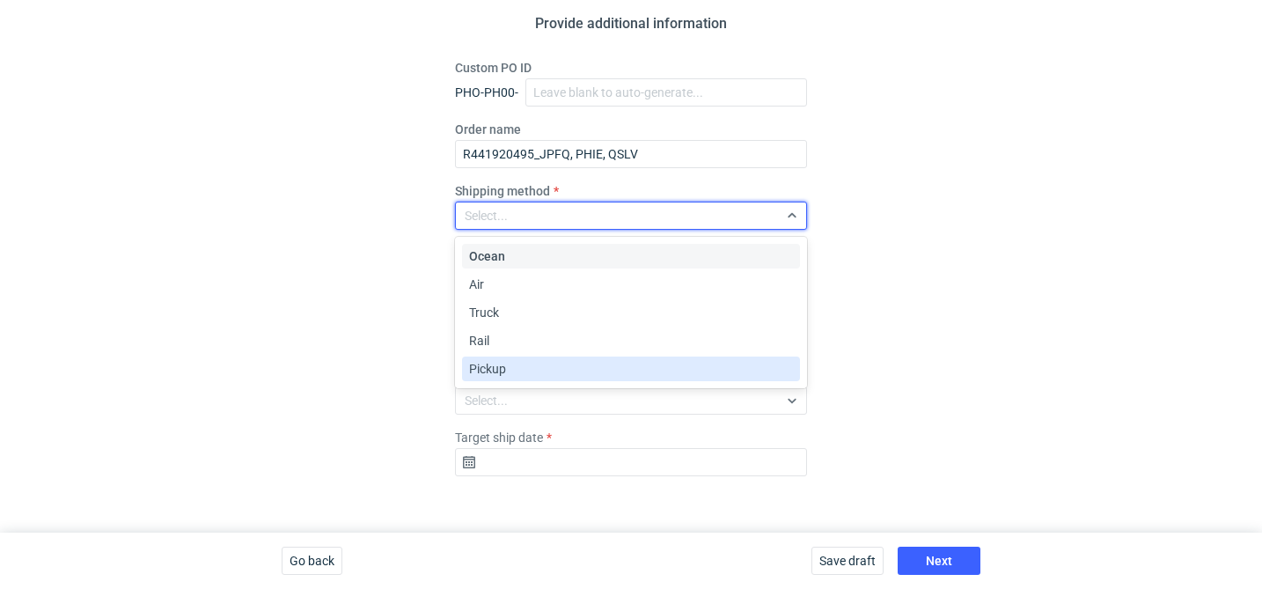
click at [511, 373] on div "Pickup" at bounding box center [631, 369] width 324 height 18
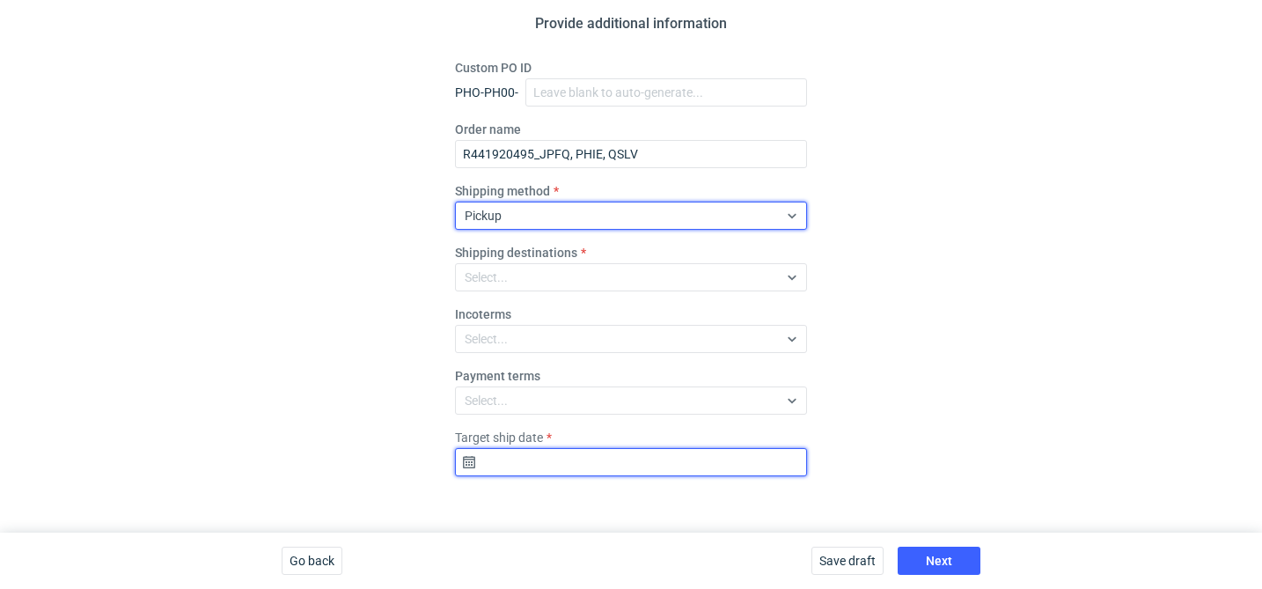
click at [517, 461] on input "Target ship date" at bounding box center [631, 462] width 352 height 28
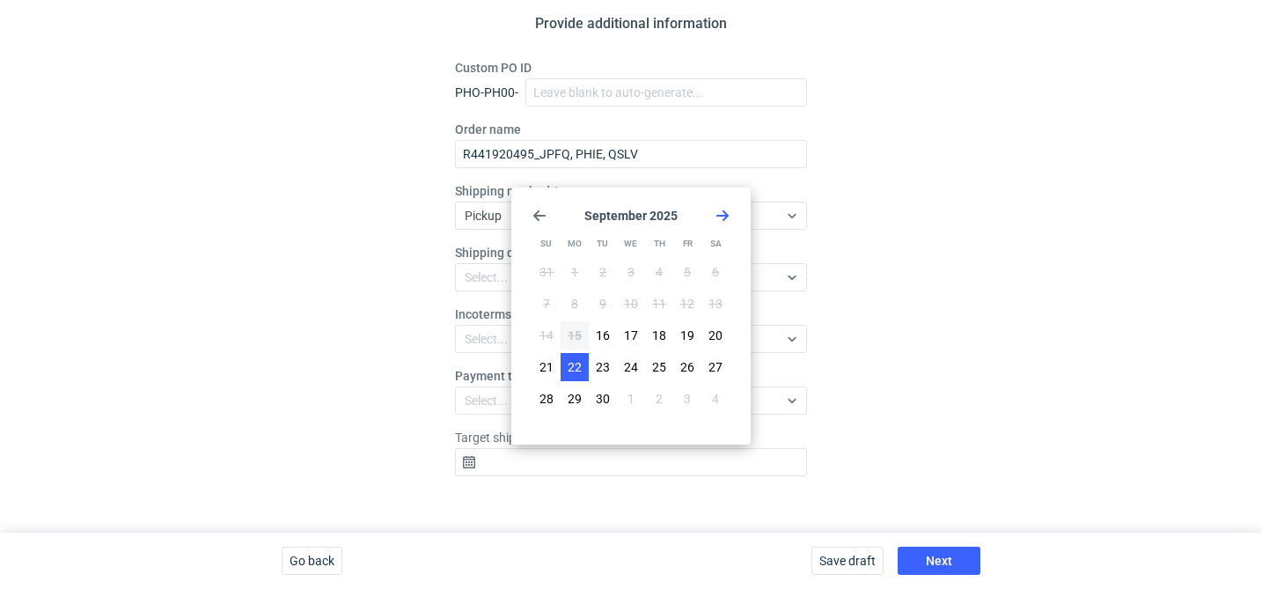
click at [574, 359] on span "22" at bounding box center [574, 367] width 14 height 18
type input "2025-09-22"
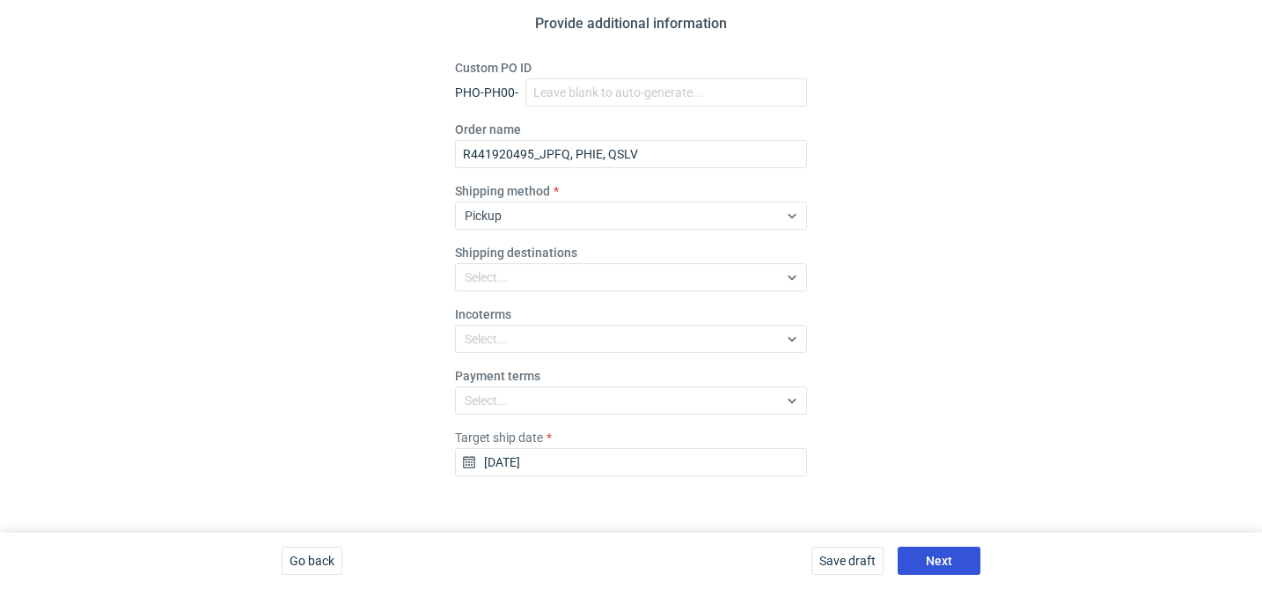
click at [931, 570] on button "Next" at bounding box center [938, 560] width 83 height 28
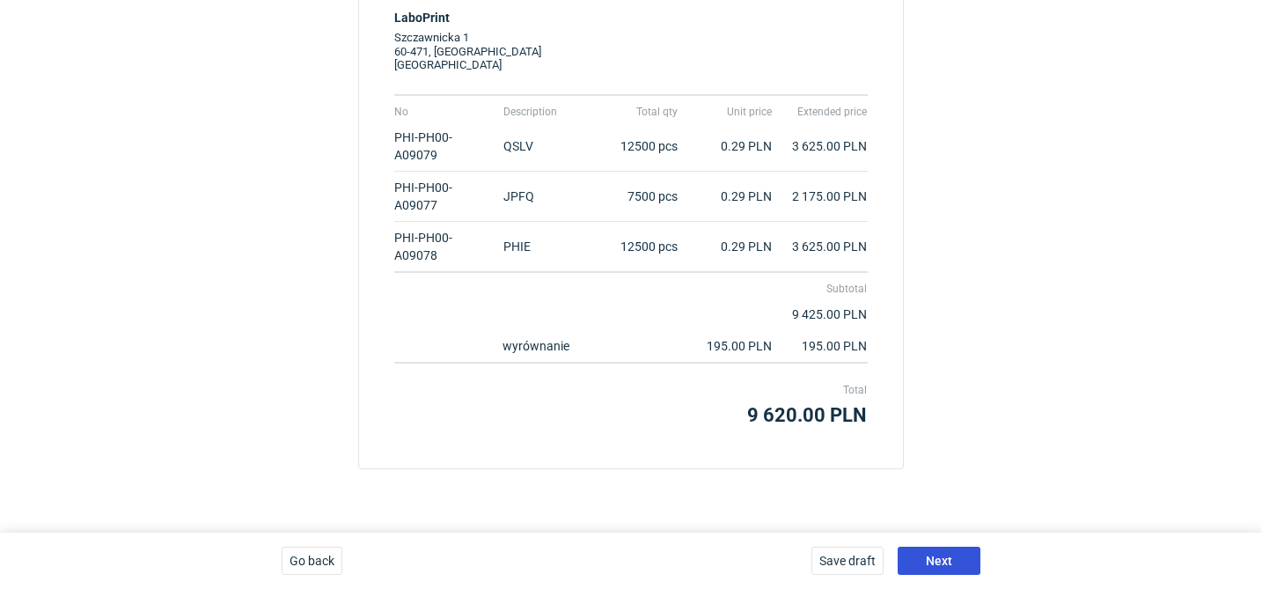
click at [976, 558] on button "Next" at bounding box center [938, 560] width 83 height 28
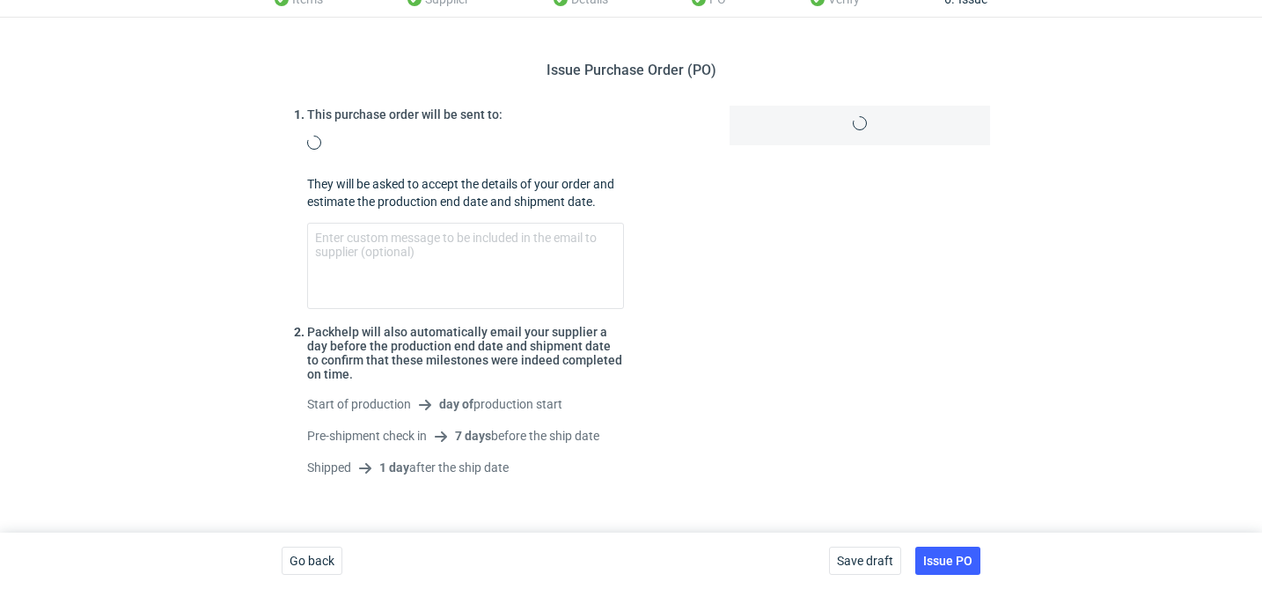
scroll to position [220, 0]
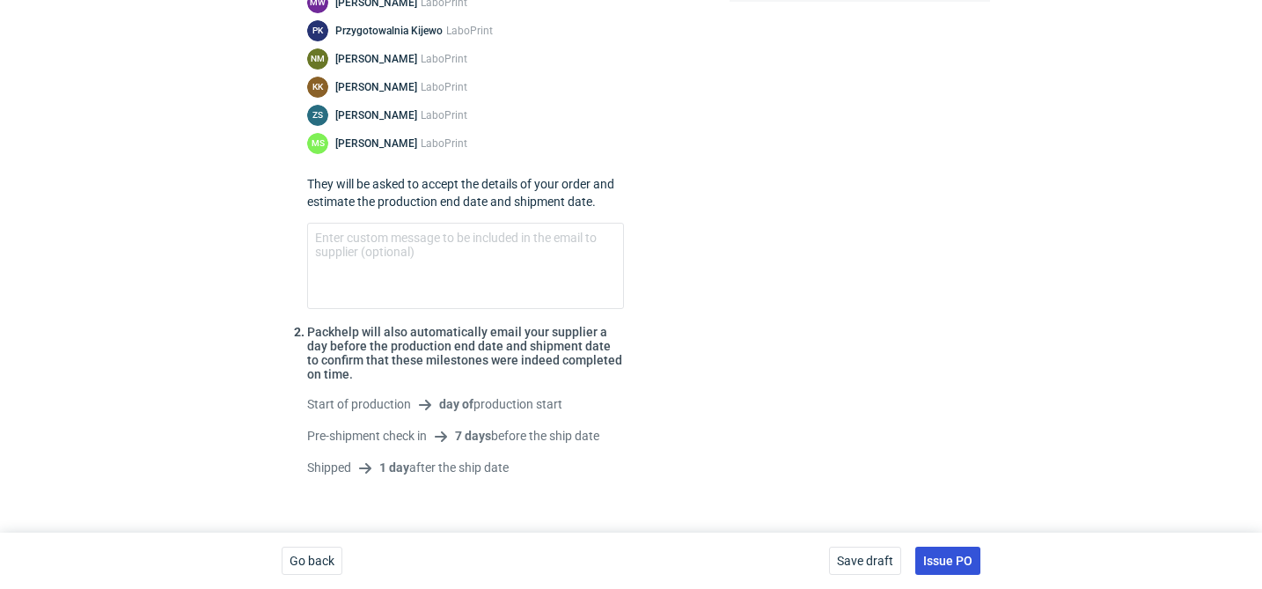
click at [962, 561] on span "Issue PO" at bounding box center [947, 560] width 49 height 12
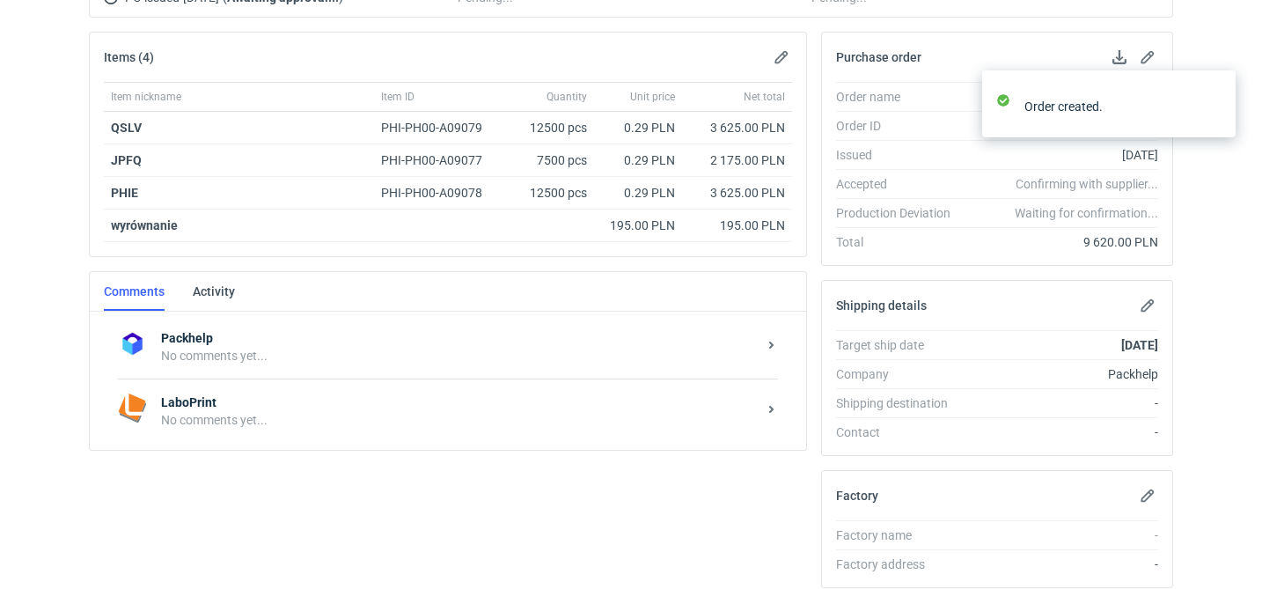
scroll to position [353, 0]
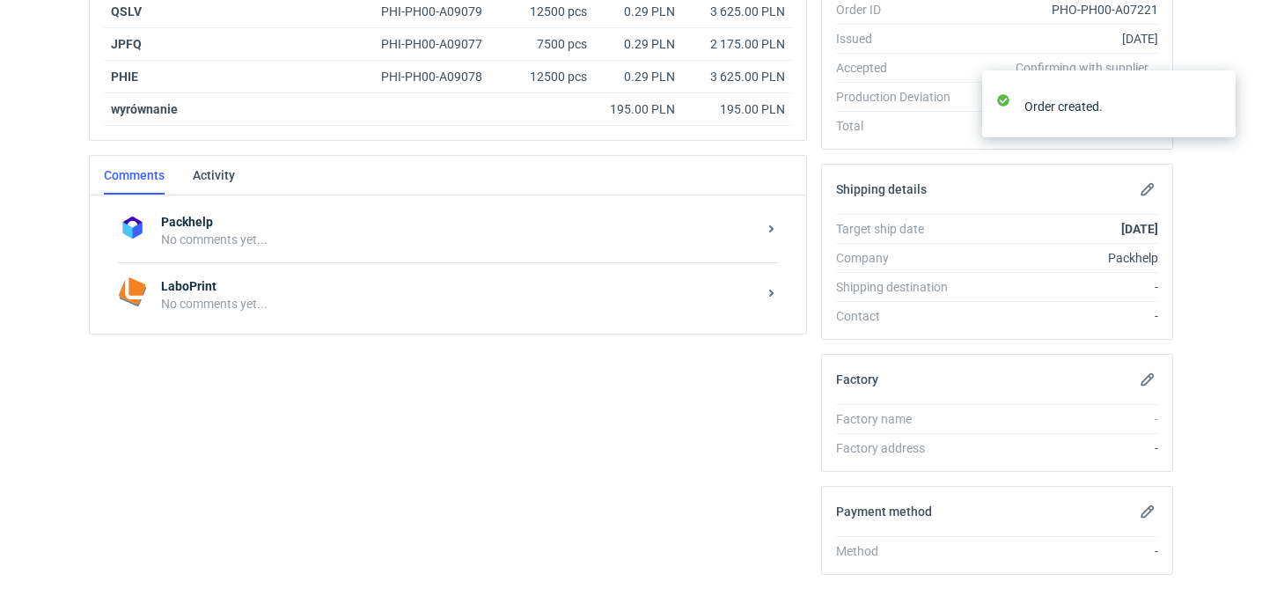
click at [386, 295] on div "No comments yet..." at bounding box center [459, 304] width 596 height 18
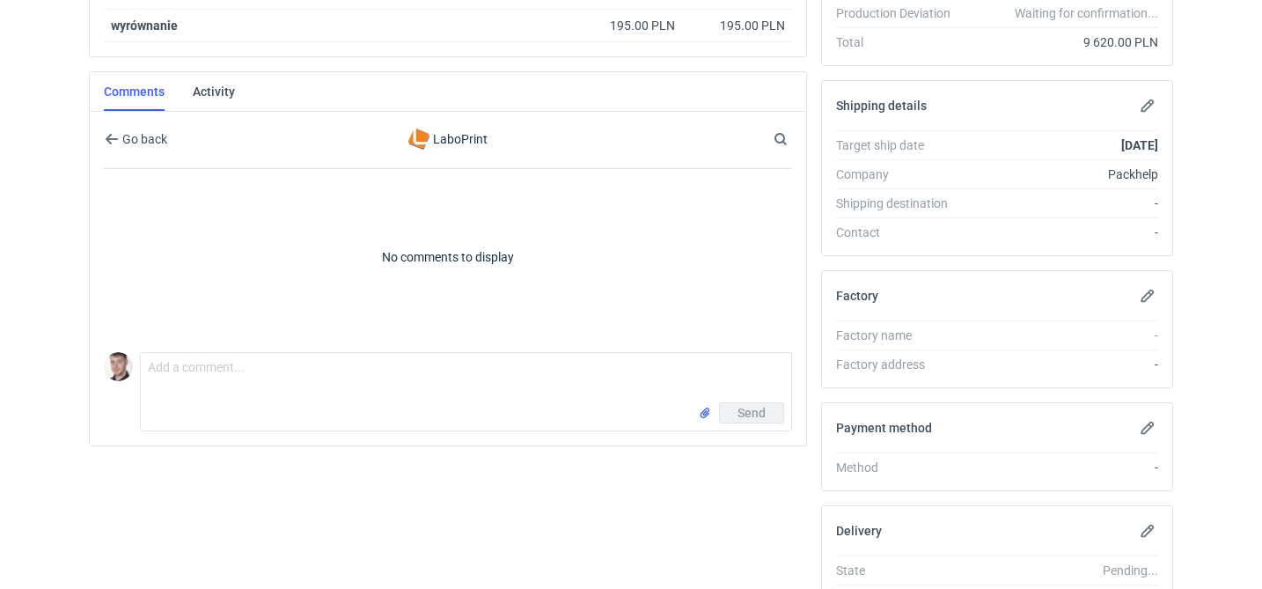
scroll to position [499, 0]
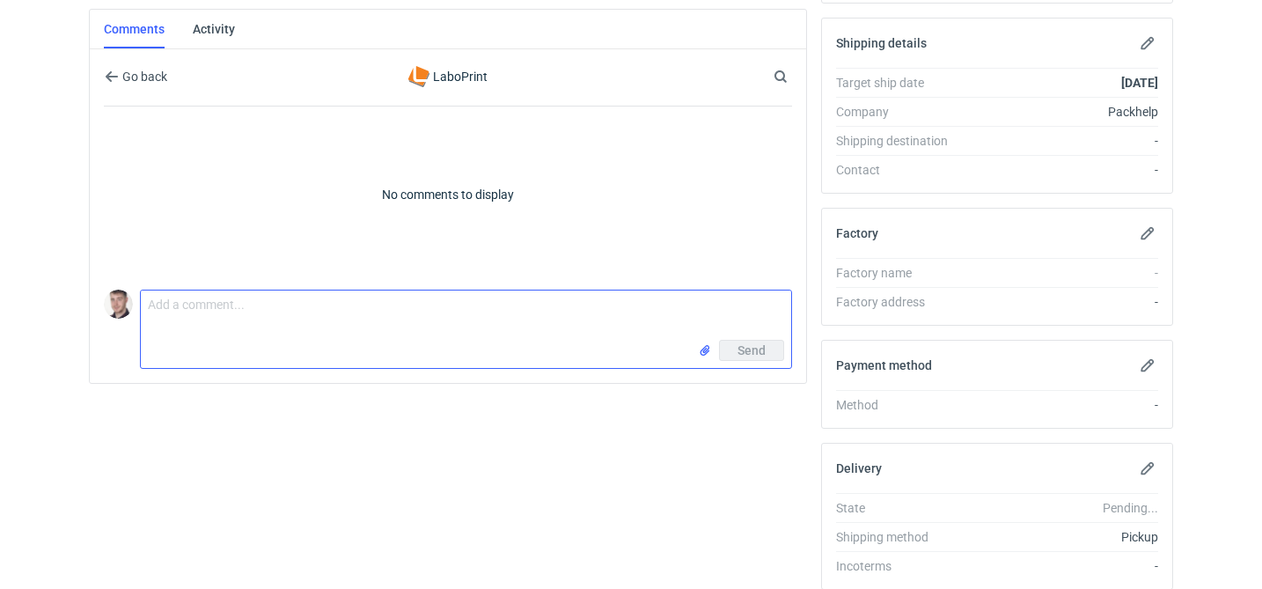
click at [457, 319] on textarea "Comment message" at bounding box center [466, 314] width 650 height 49
paste textarea "CATW - 4"
type textarea "wycena CATW - 4 / etykiety"
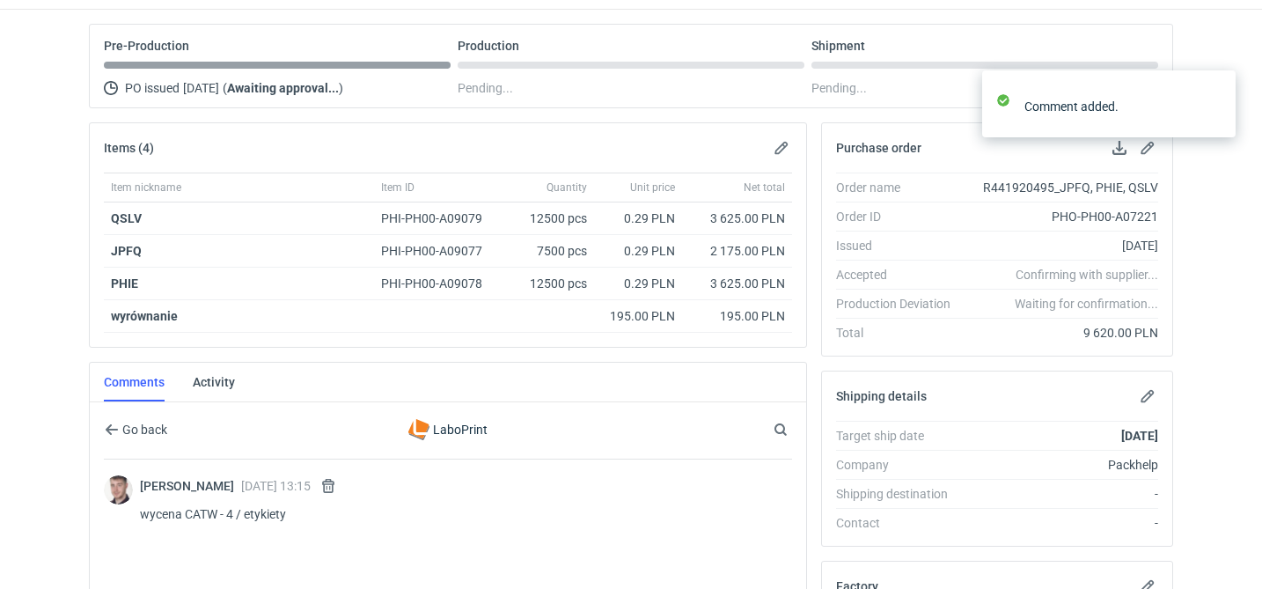
scroll to position [0, 0]
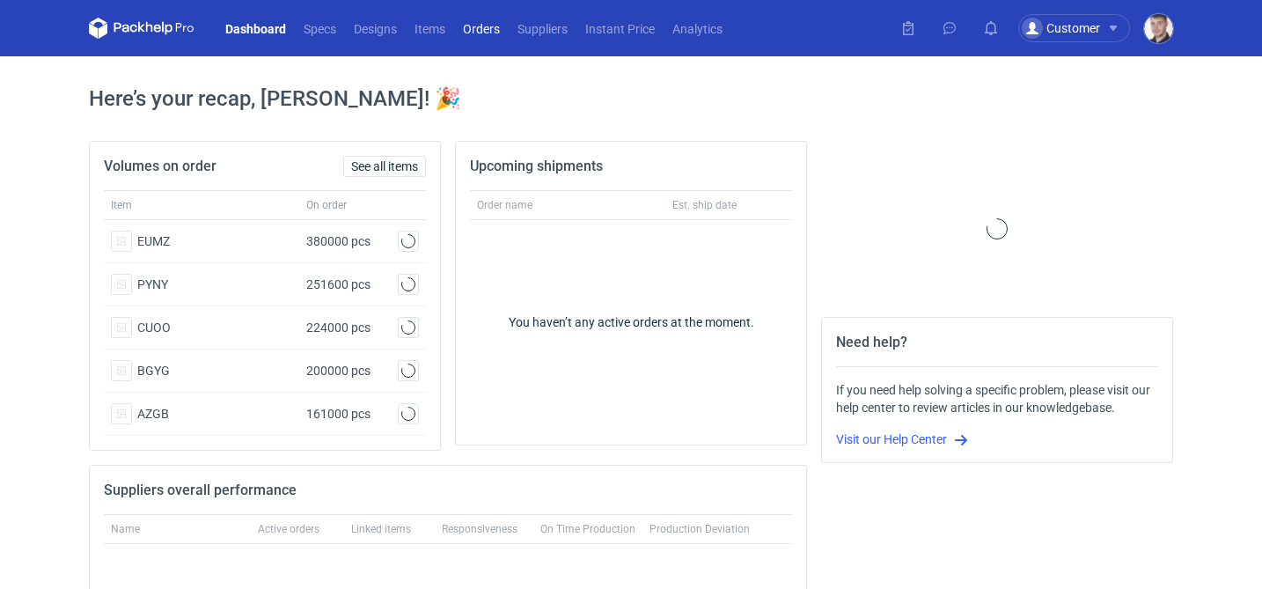
click at [469, 33] on link "Orders" at bounding box center [481, 28] width 55 height 21
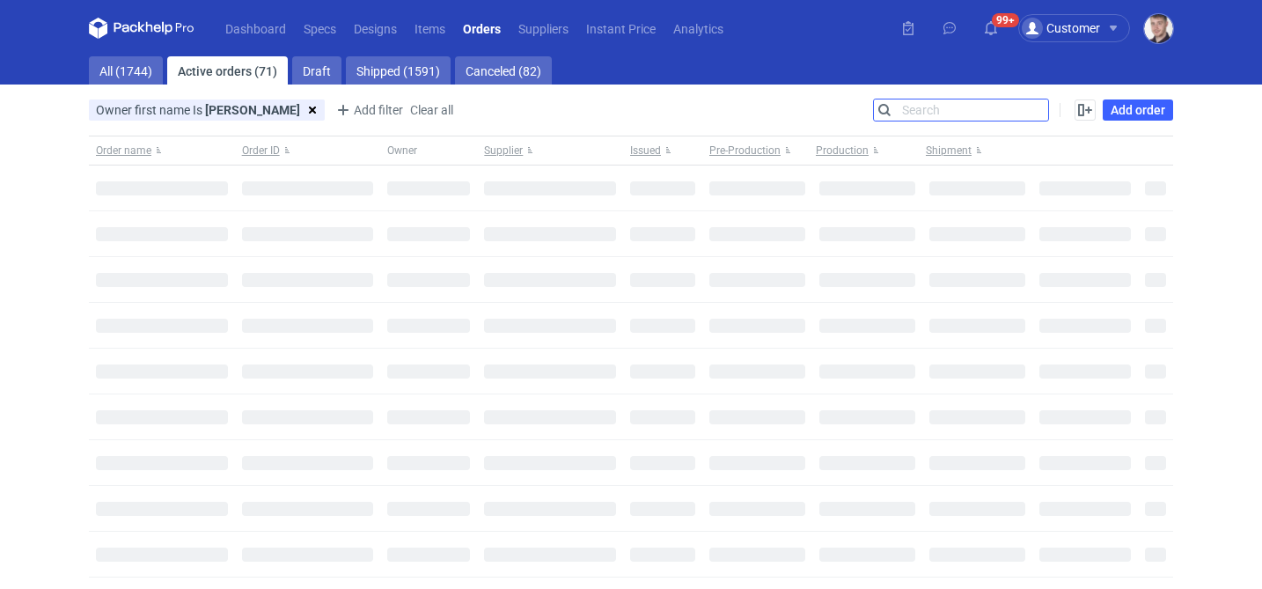
click at [1038, 107] on input "Search" at bounding box center [961, 109] width 174 height 21
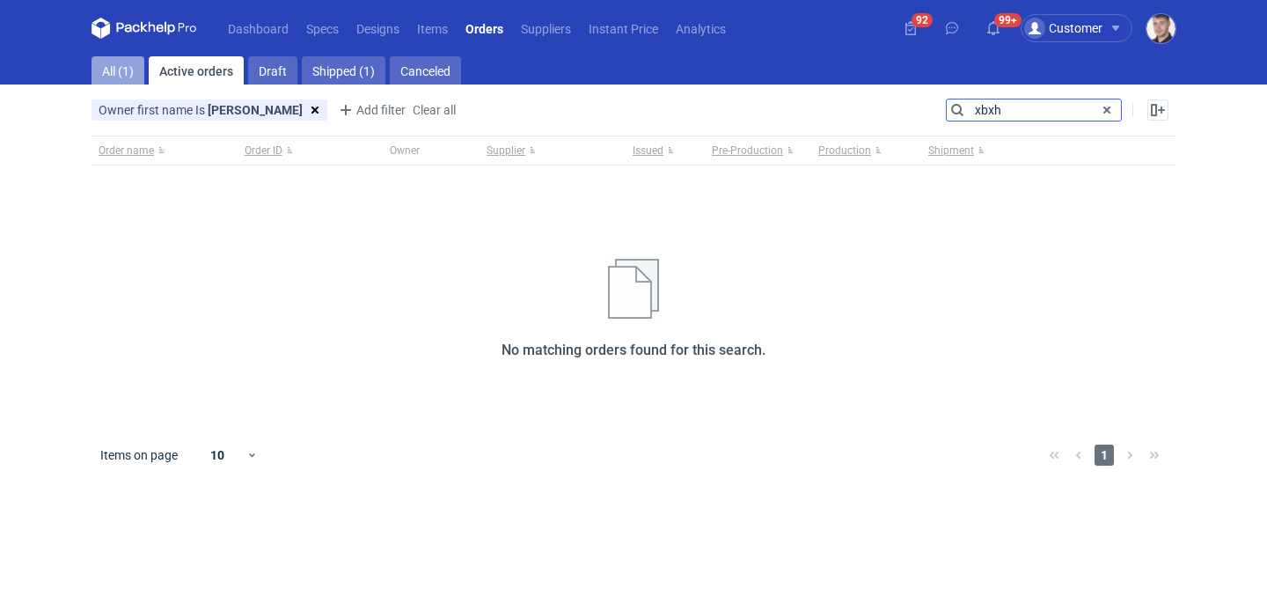
type input "xbxh"
click at [132, 63] on link "All (1)" at bounding box center [117, 70] width 53 height 28
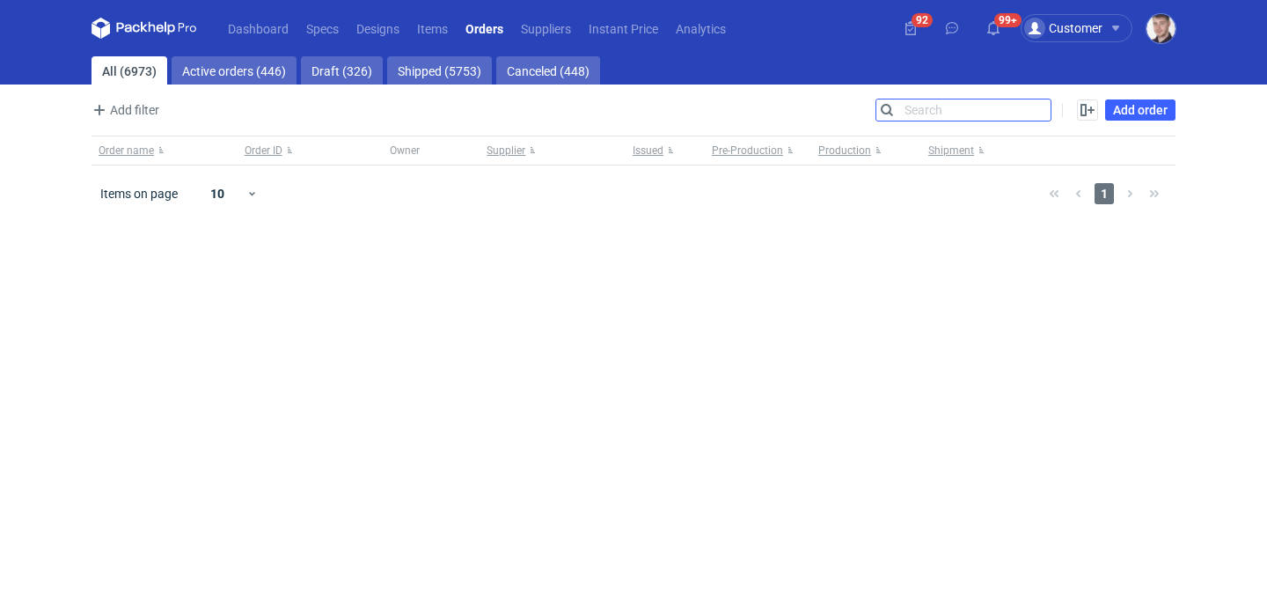
click at [926, 107] on input "Search" at bounding box center [963, 109] width 174 height 21
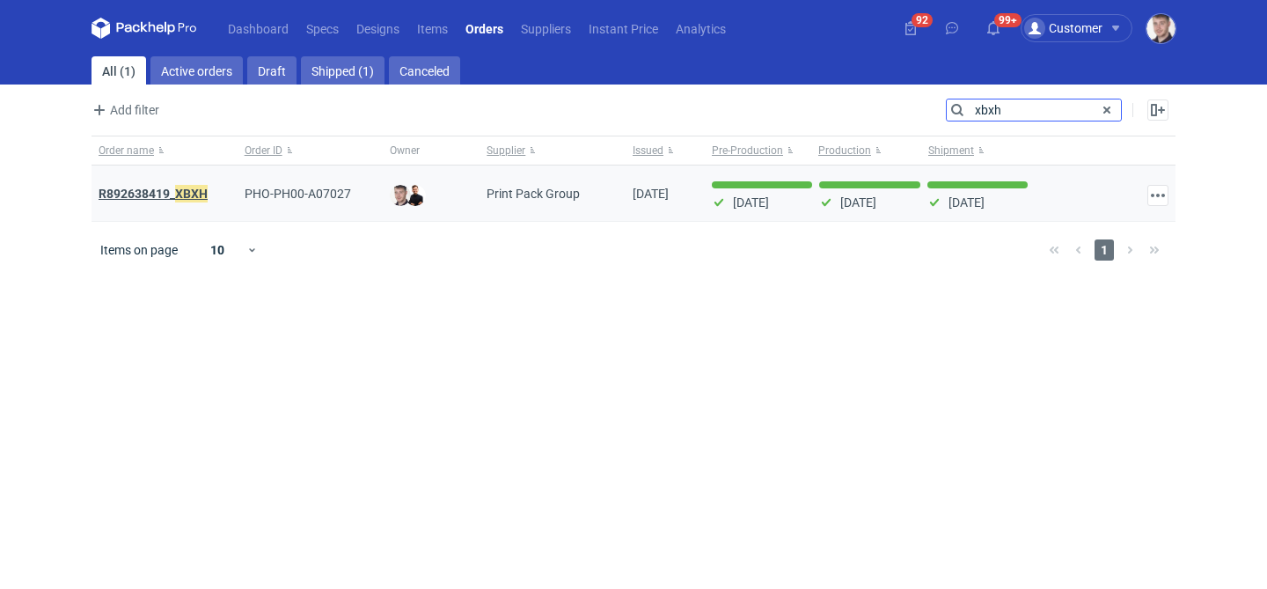
type input "xbxh"
click at [159, 191] on strong "R892638419_ XBXH" at bounding box center [153, 193] width 109 height 19
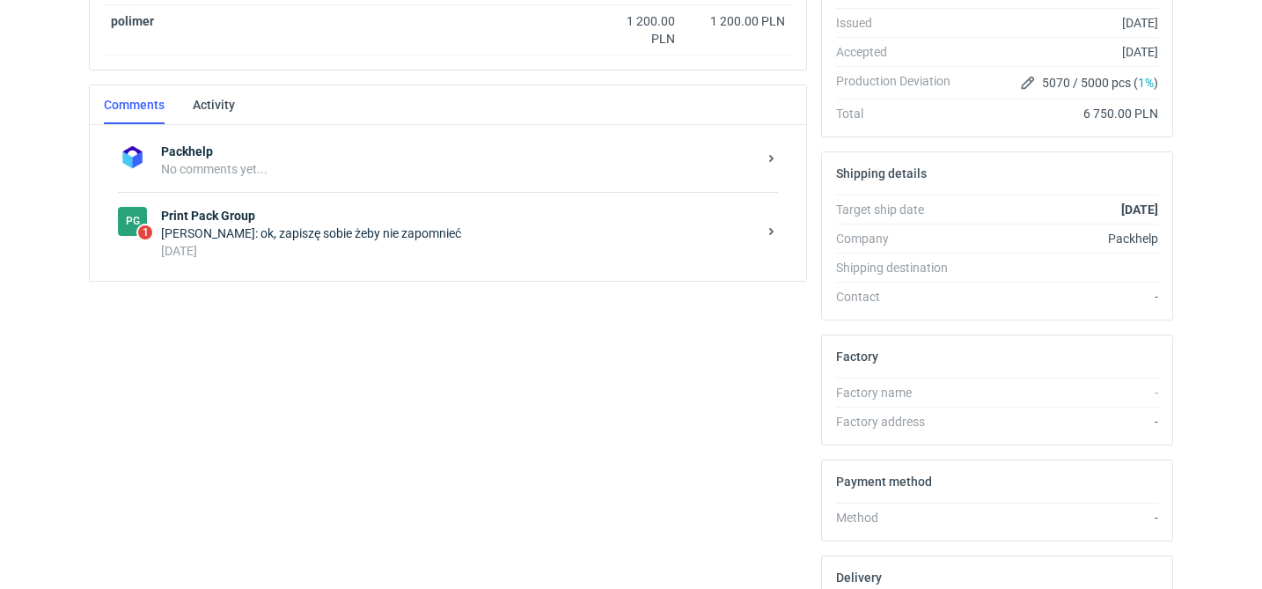
click at [378, 236] on div "Maciej Sikora: ok, zapiszę sobie żeby nie zapomnieć" at bounding box center [459, 233] width 596 height 18
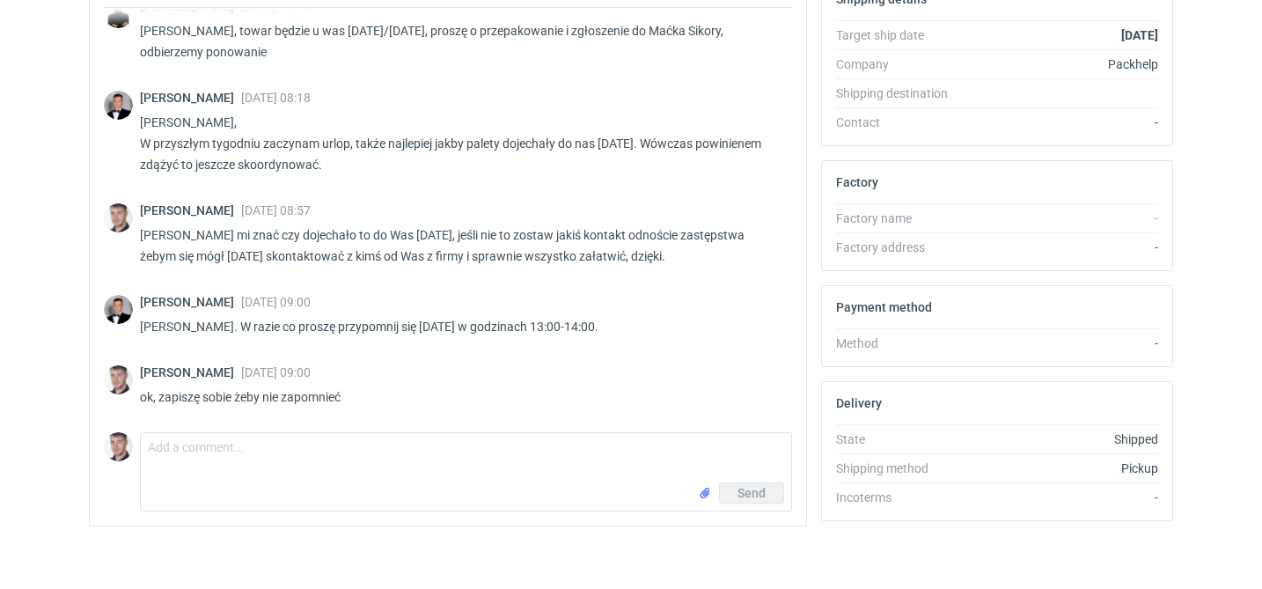
scroll to position [551, 0]
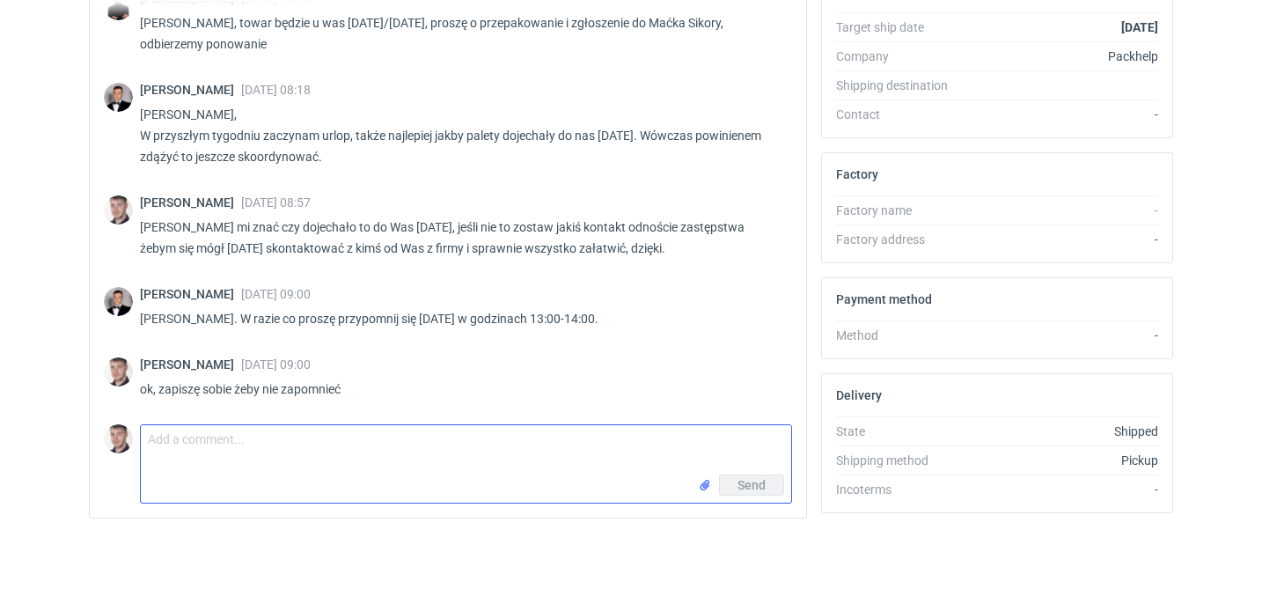
click at [272, 466] on textarea "Comment message" at bounding box center [466, 449] width 650 height 49
type textarea "dotarły już może do Was te palety?"
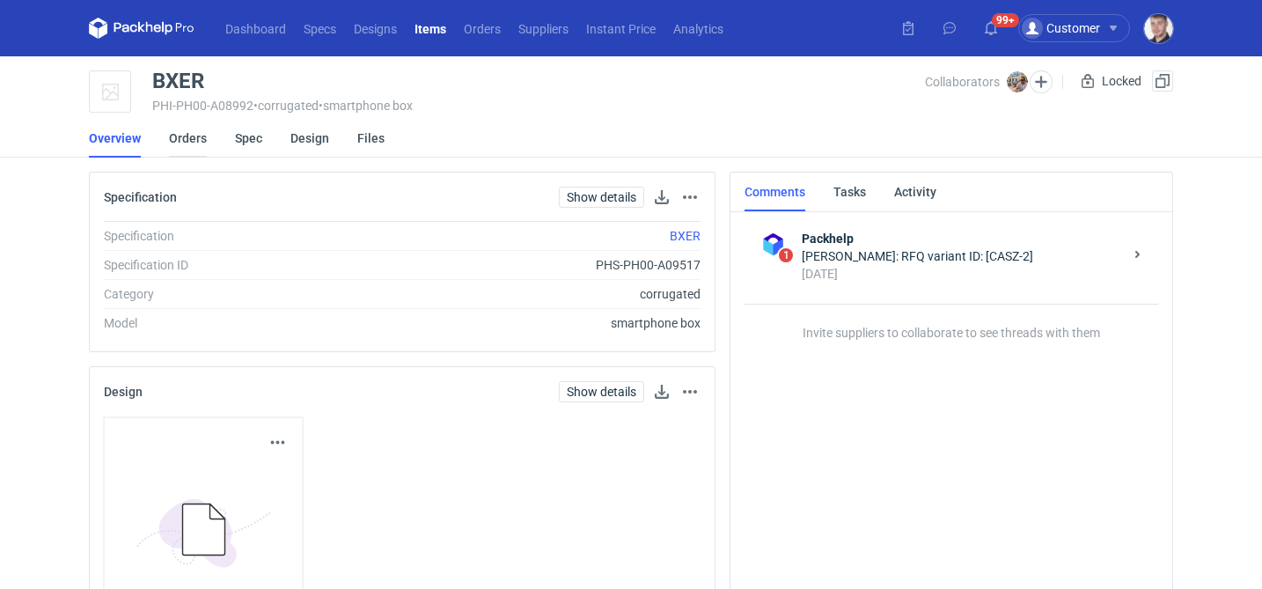
click at [177, 135] on link "Orders" at bounding box center [188, 138] width 38 height 39
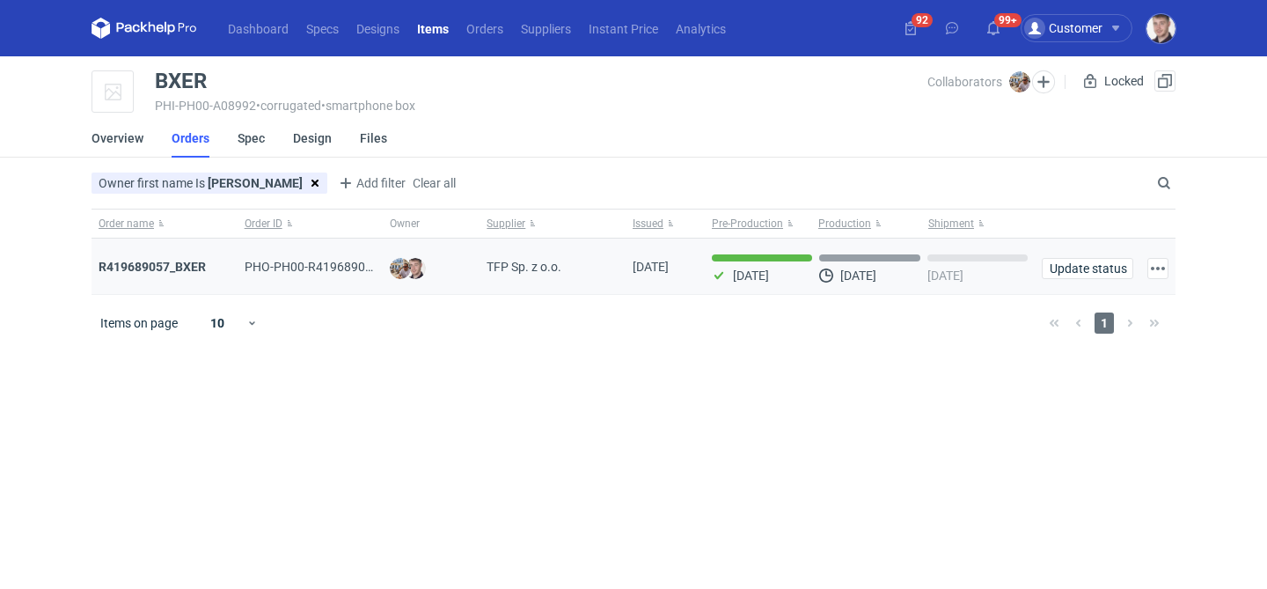
click at [179, 274] on div "R419689057_BXER" at bounding box center [165, 267] width 132 height 18
click at [186, 259] on div "R419689057_BXER" at bounding box center [165, 267] width 132 height 18
click at [157, 263] on strong "R419689057_BXER" at bounding box center [152, 267] width 107 height 14
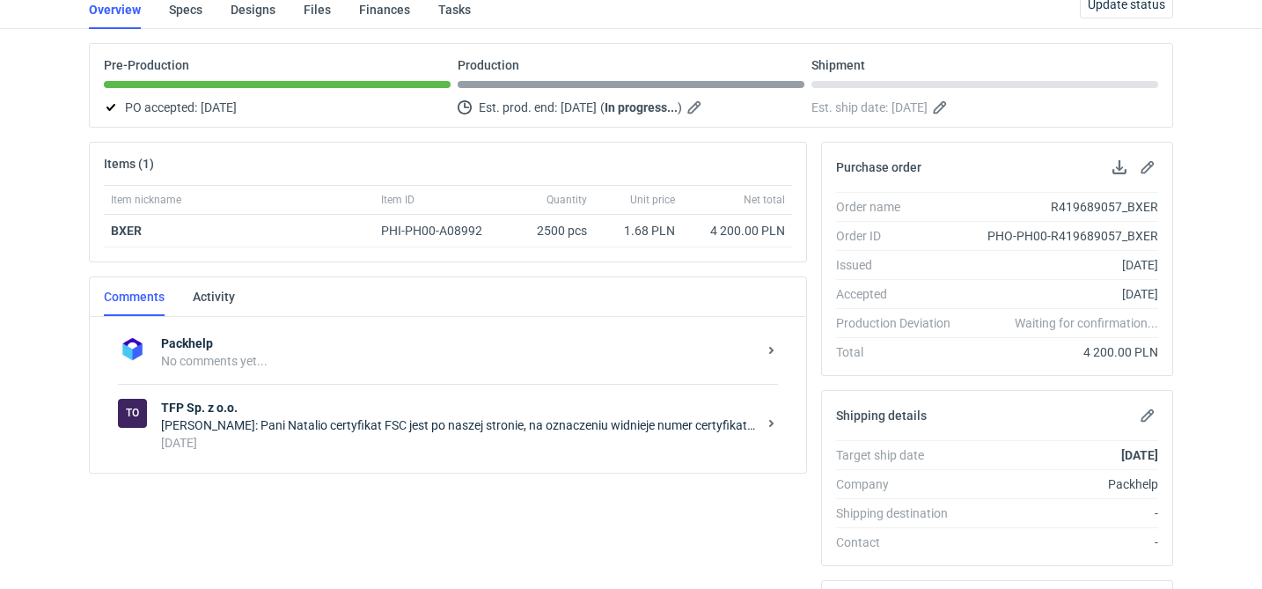
scroll to position [225, 0]
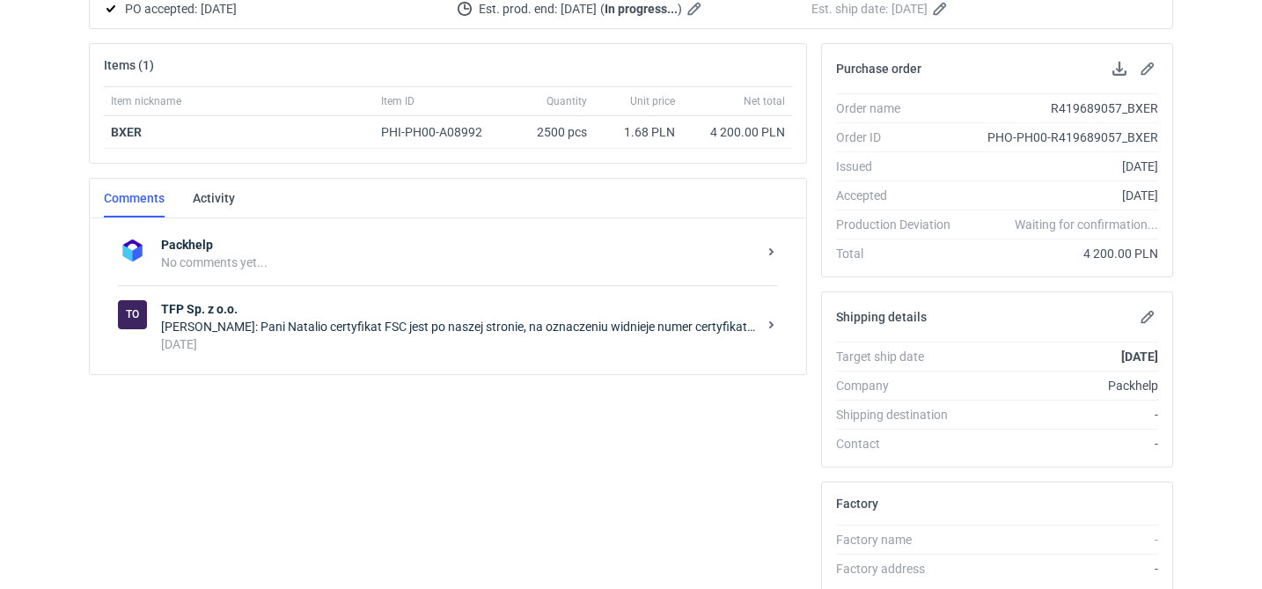
click at [369, 340] on div "10 days ago" at bounding box center [459, 344] width 596 height 18
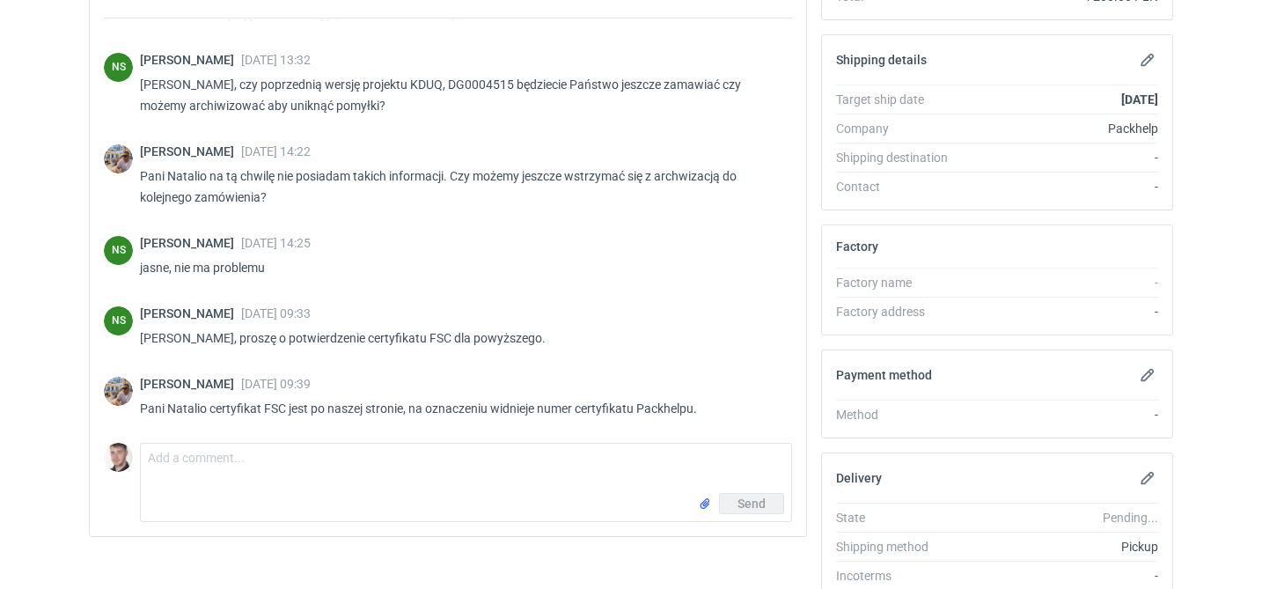
scroll to position [563, 0]
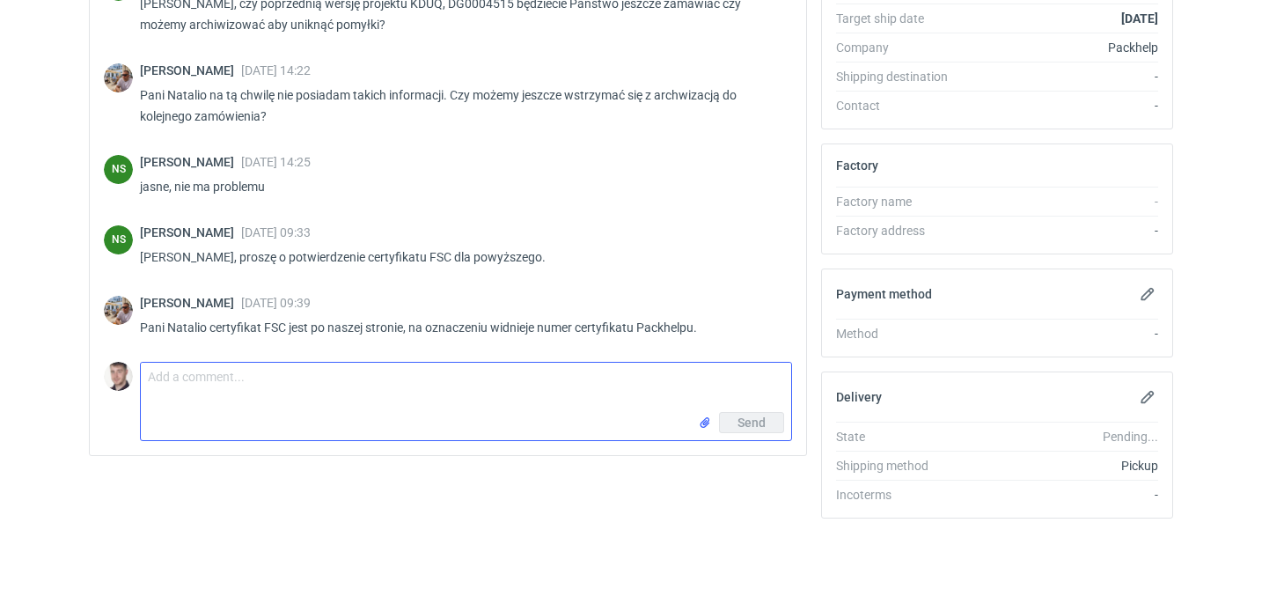
click at [431, 393] on textarea "Comment message" at bounding box center [466, 386] width 650 height 49
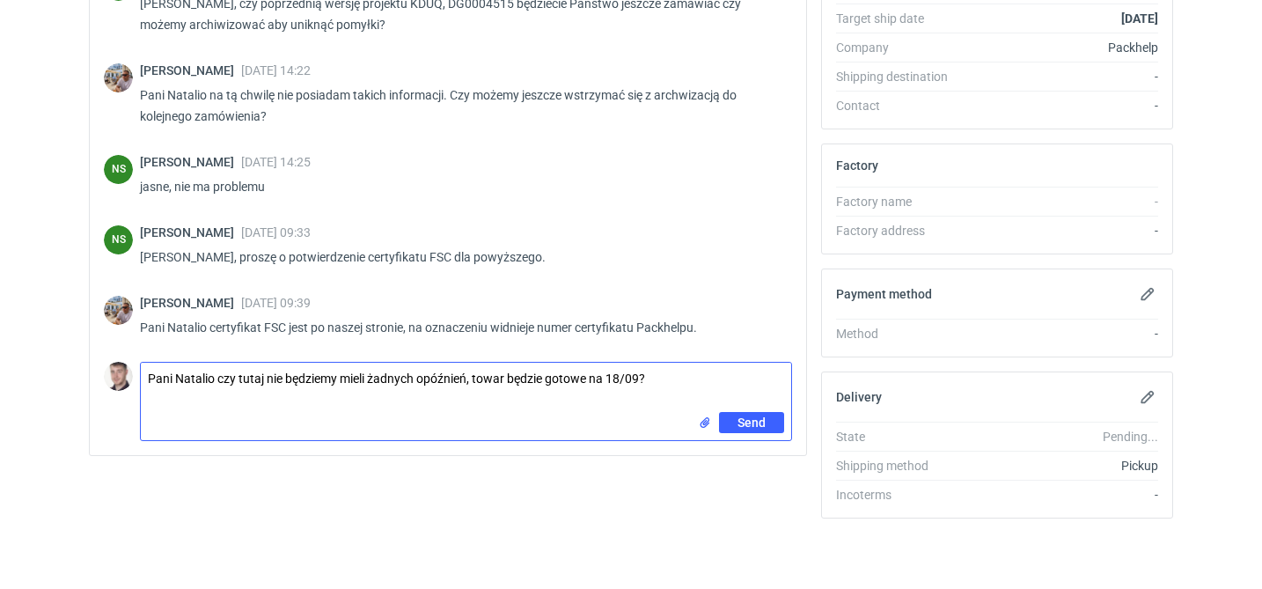
type textarea "Pani Natalio czy tutaj nie będziemy mieli żadnych opóźnień, towar będzie gotowe…"
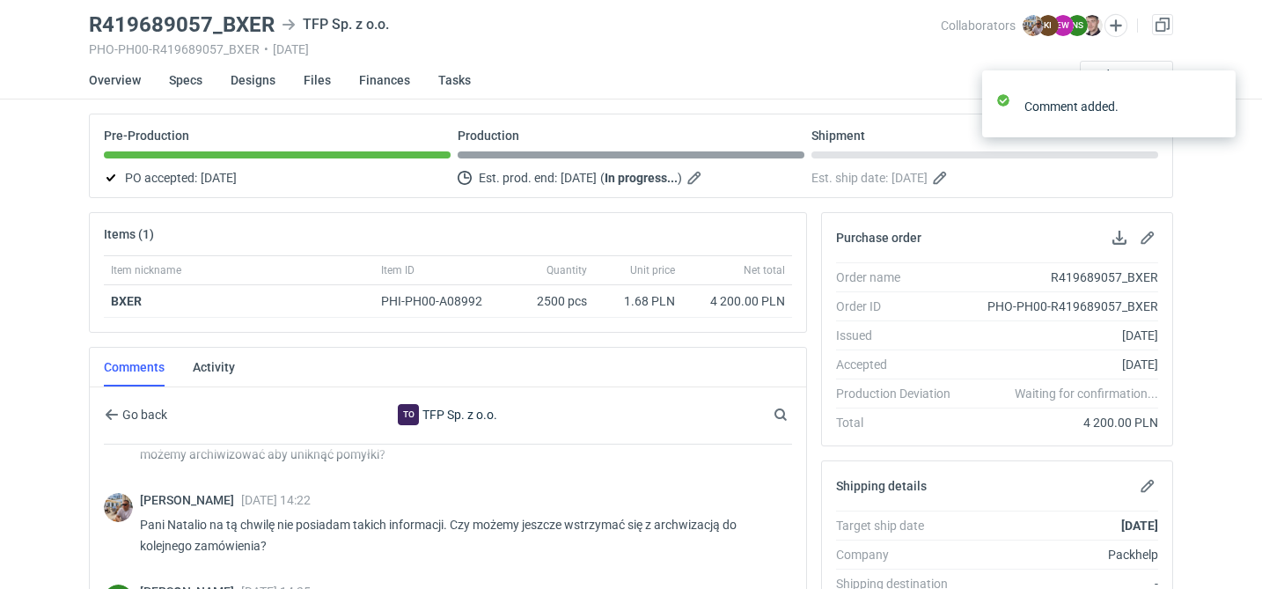
scroll to position [0, 0]
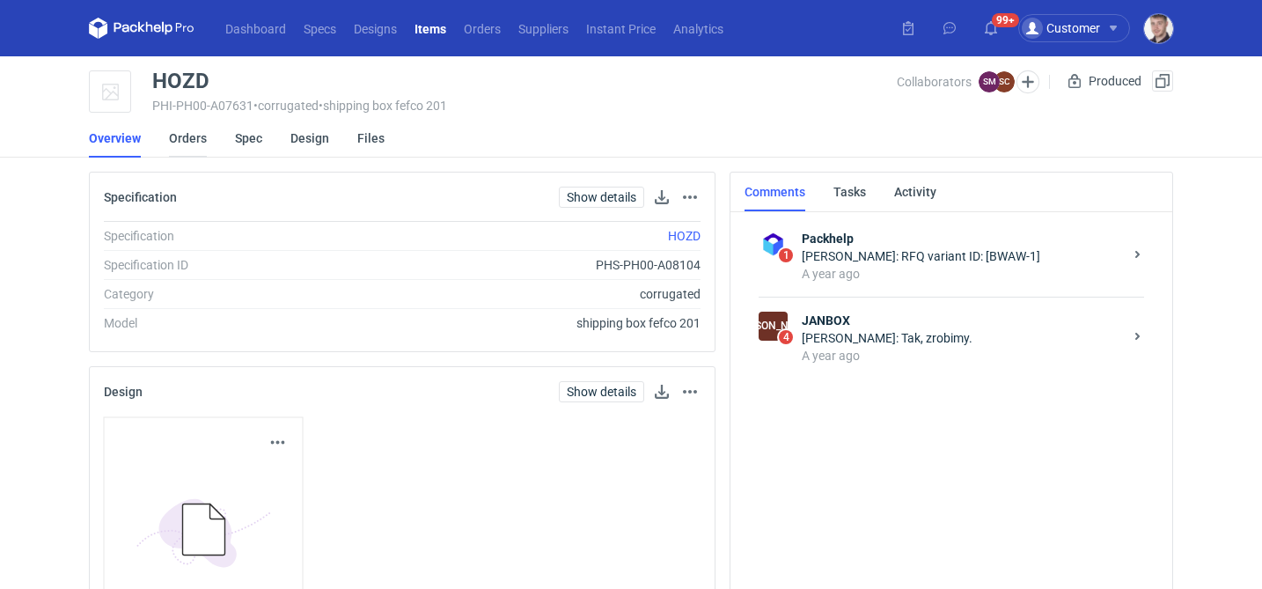
click at [179, 143] on link "Orders" at bounding box center [188, 138] width 38 height 39
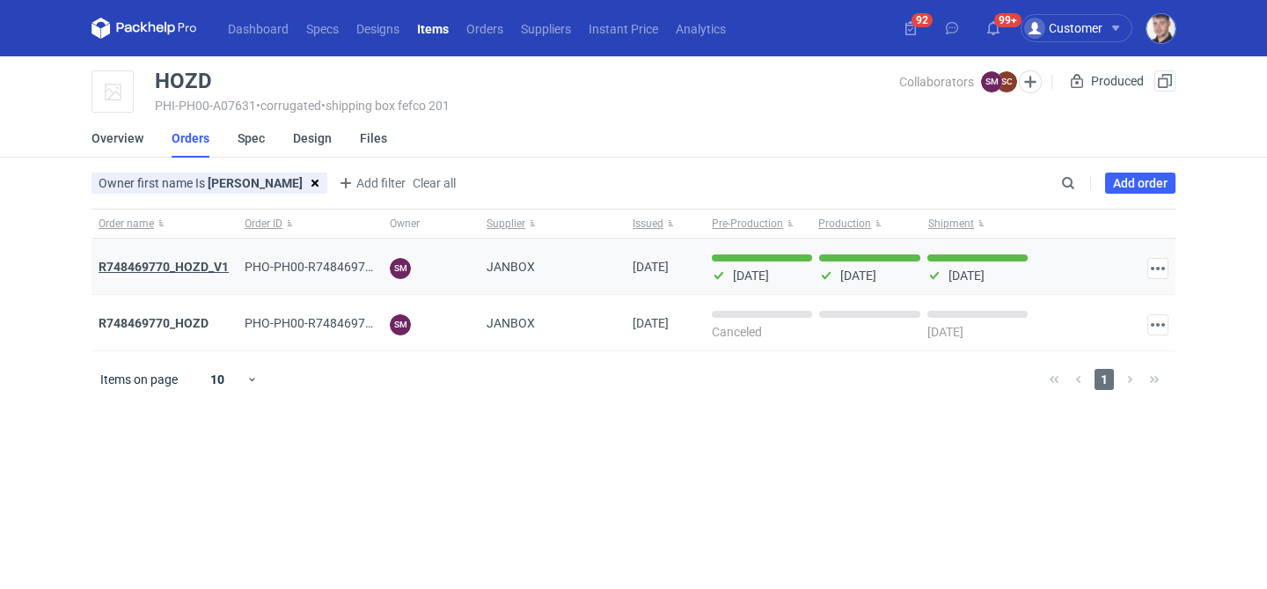
click at [198, 261] on strong "R748469770_HOZD_V1" at bounding box center [164, 267] width 130 height 14
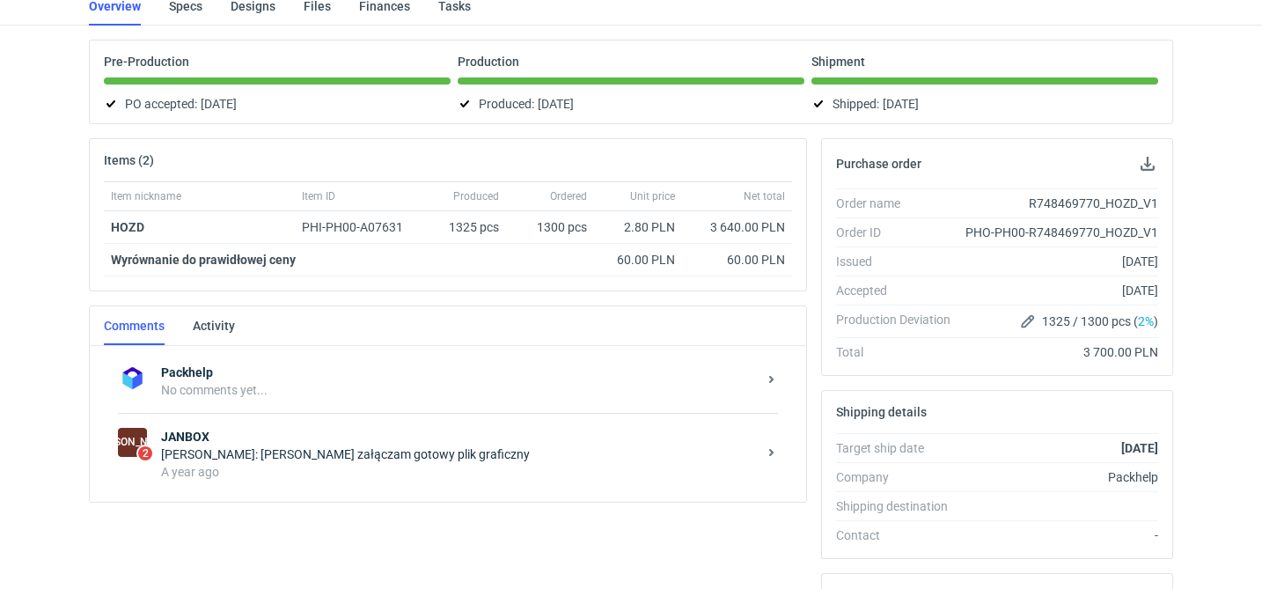
scroll to position [194, 0]
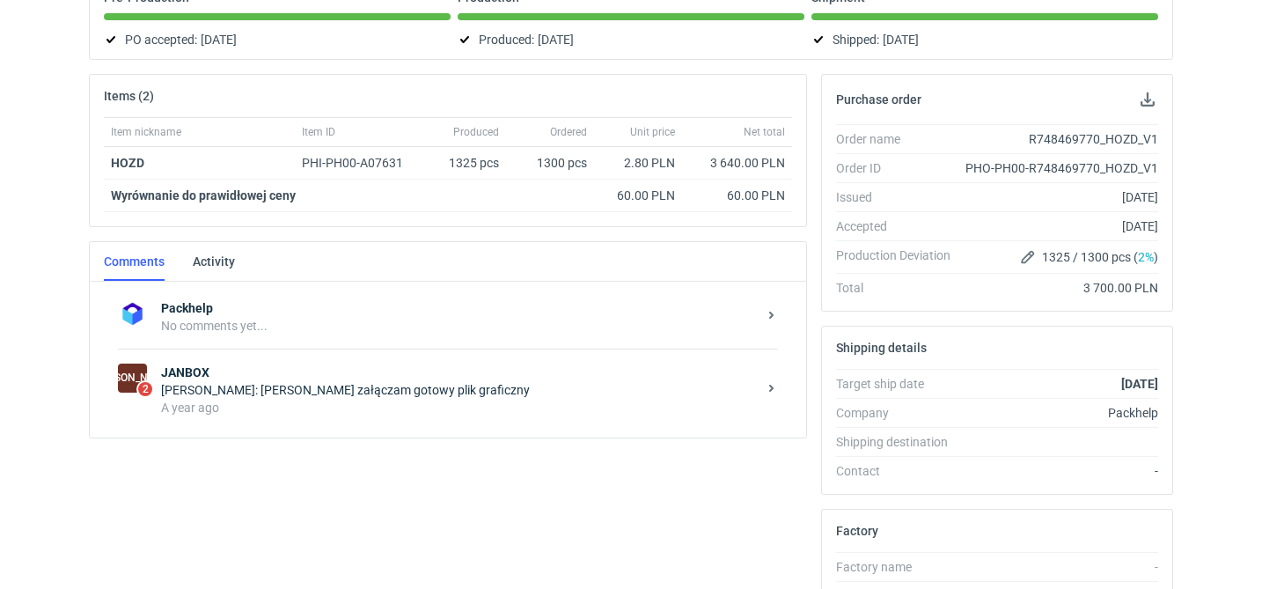
click at [362, 393] on div "[PERSON_NAME]: [PERSON_NAME] załączam gotowy plik graficzny" at bounding box center [459, 390] width 596 height 18
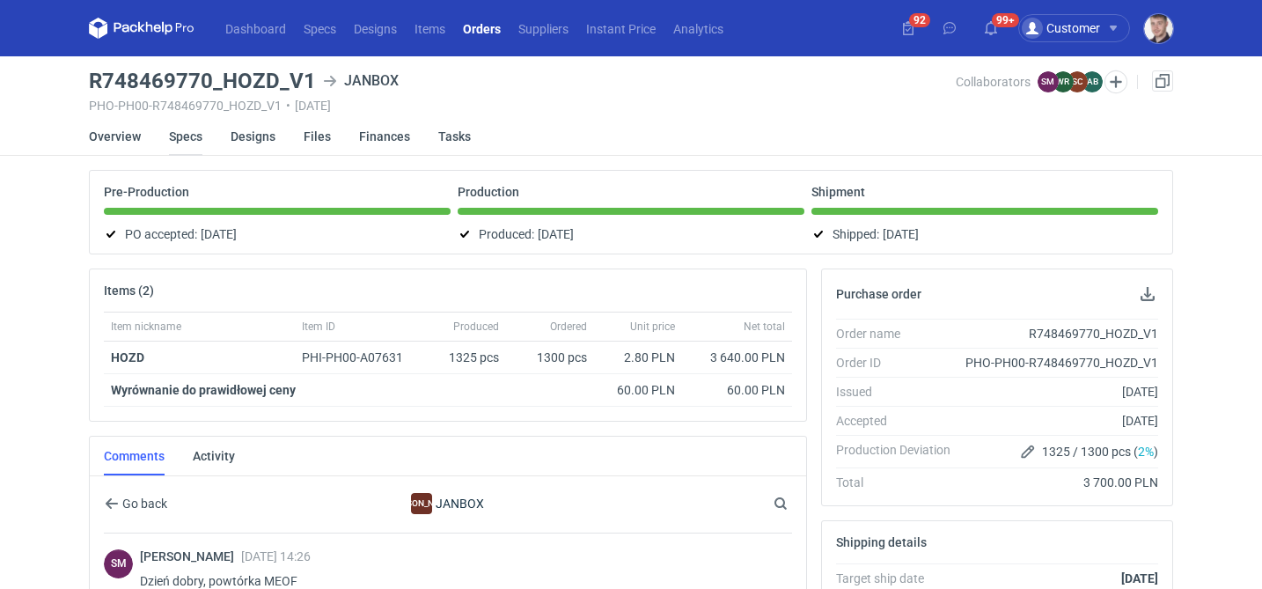
click at [185, 142] on link "Specs" at bounding box center [185, 136] width 33 height 39
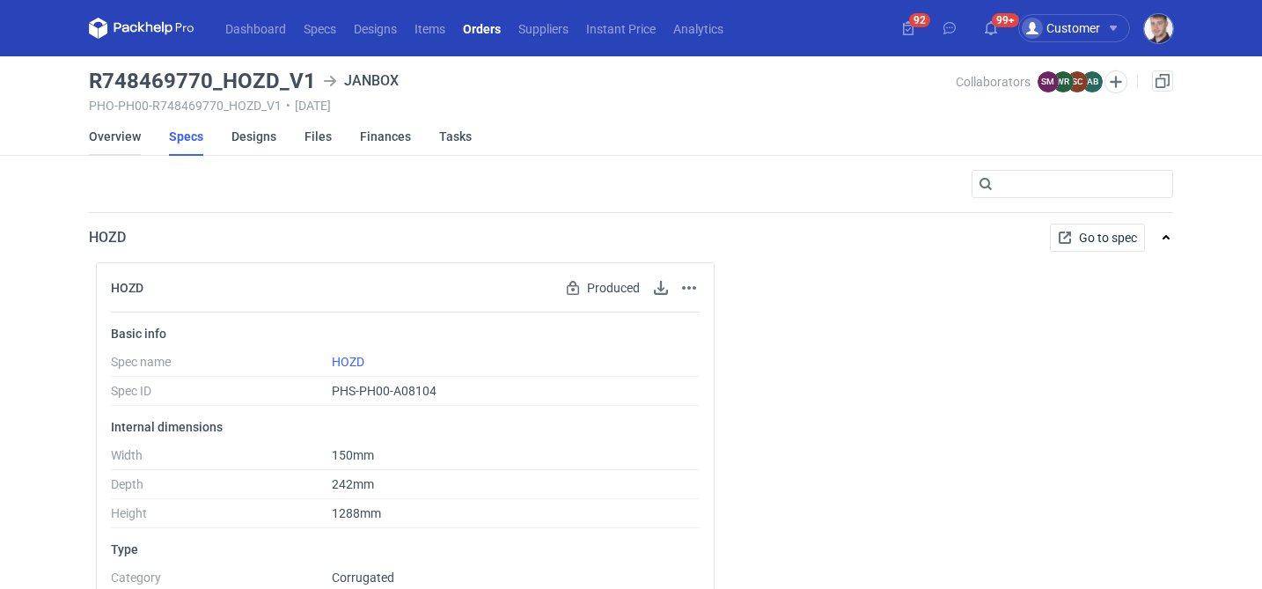
click at [133, 143] on link "Overview" at bounding box center [115, 136] width 52 height 39
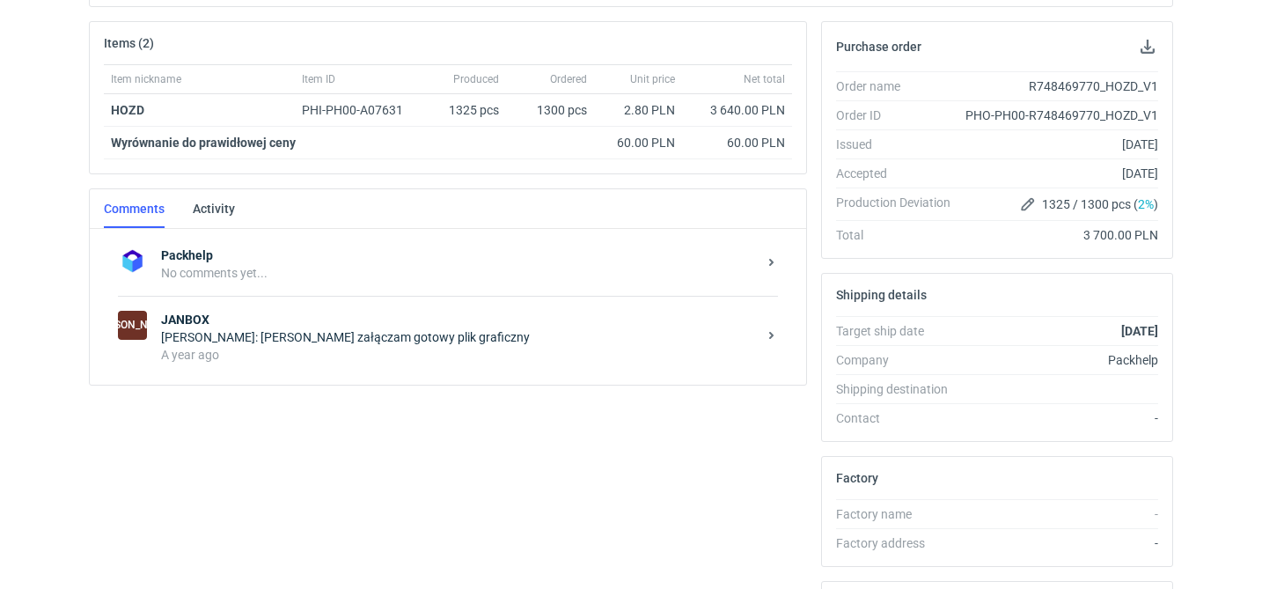
scroll to position [348, 0]
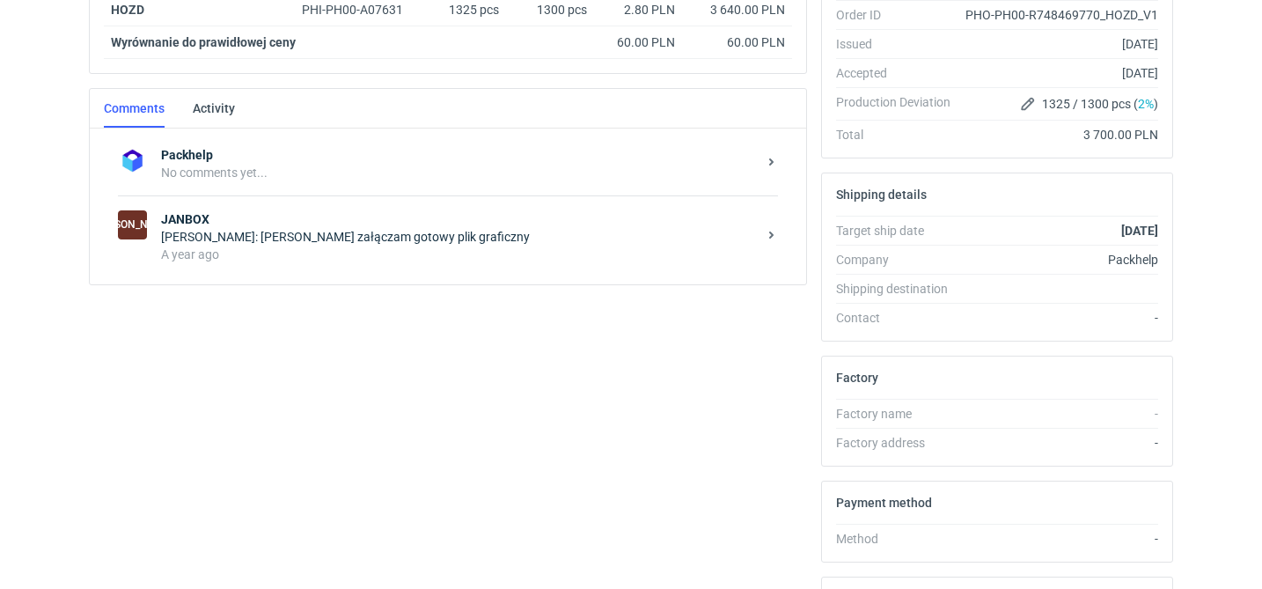
click at [311, 247] on div "A year ago" at bounding box center [459, 254] width 596 height 18
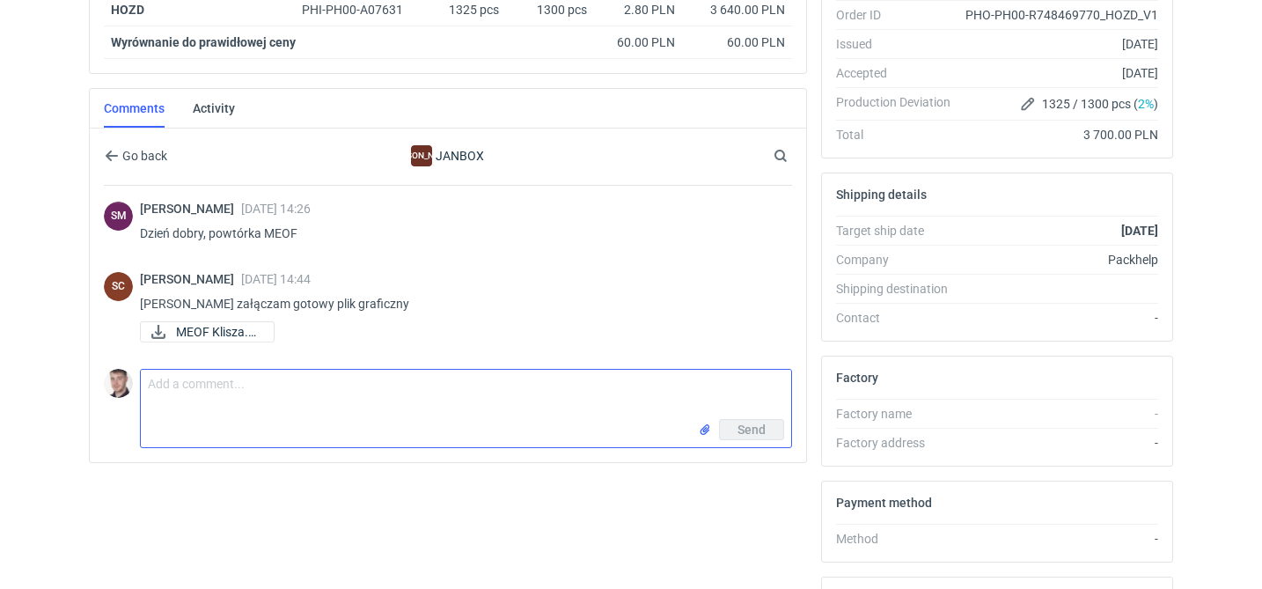
click at [332, 384] on textarea "Comment message" at bounding box center [466, 394] width 650 height 49
type textarea "Sylwia jakie było ECT tektury użytej w tym zamówieniu ?"
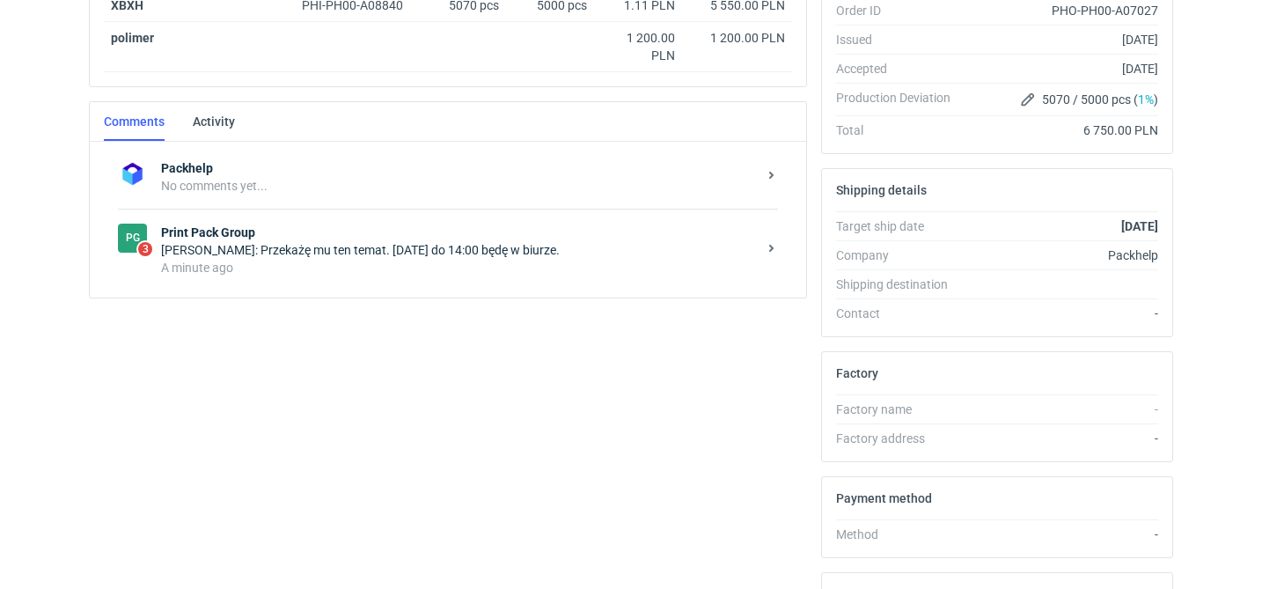
click at [440, 280] on div "PG 3 Print Pack Group [PERSON_NAME]: Przekażę mu ten temat. [DATE] do 14:00 będ…" at bounding box center [448, 250] width 660 height 82
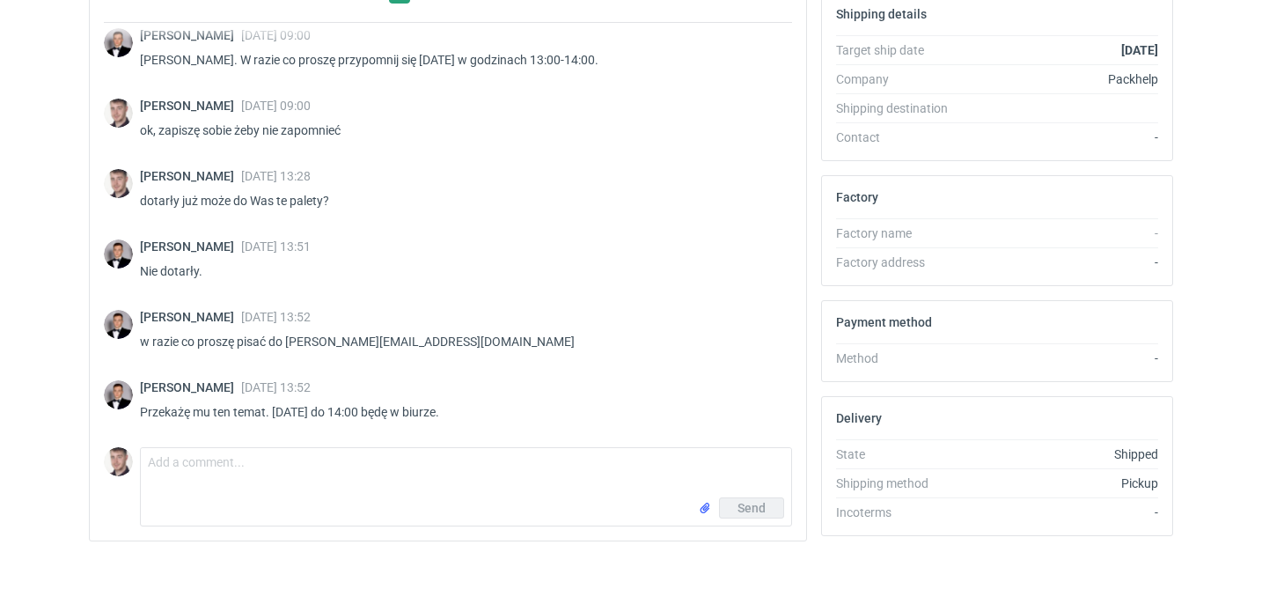
scroll to position [551, 0]
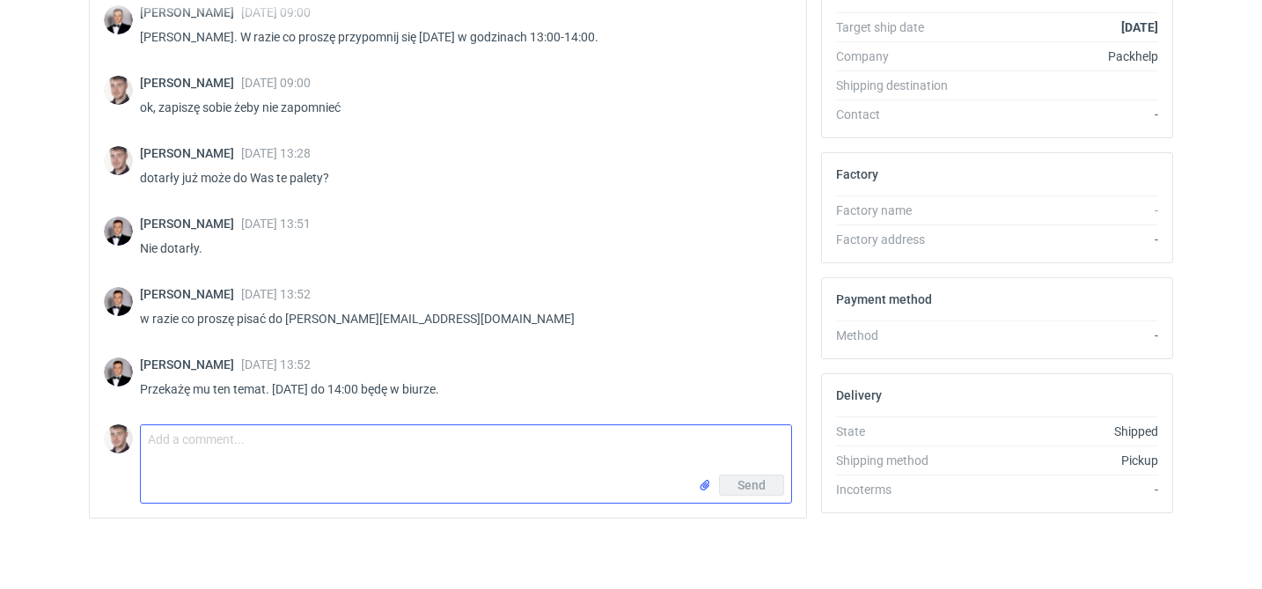
click at [273, 452] on textarea "Comment message" at bounding box center [466, 449] width 650 height 49
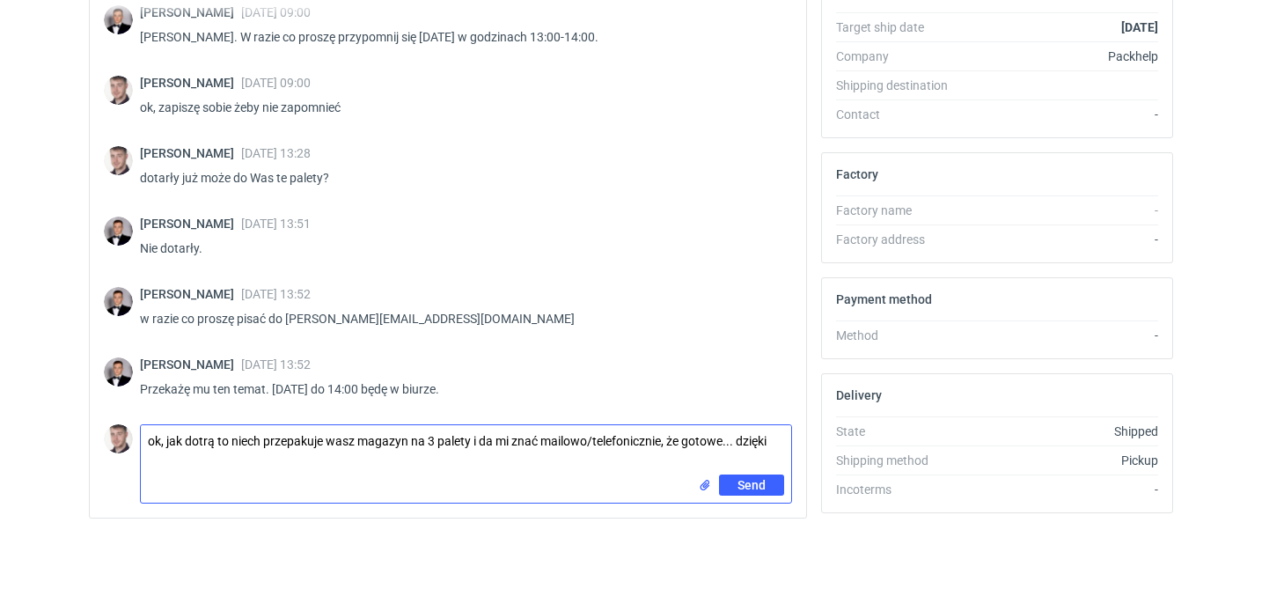
type textarea "ok, jak dotrą to niech przepakuje wasz magazyn na 3 palety i da mi znać mailowo…"
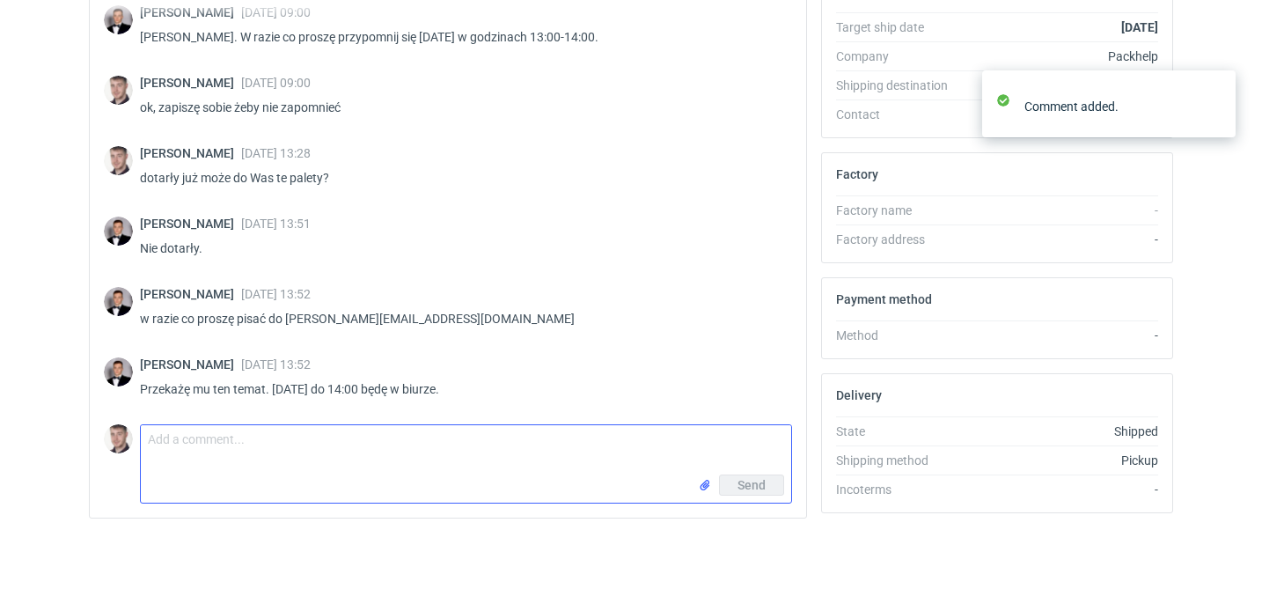
scroll to position [1348, 0]
